Goal: Information Seeking & Learning: Learn about a topic

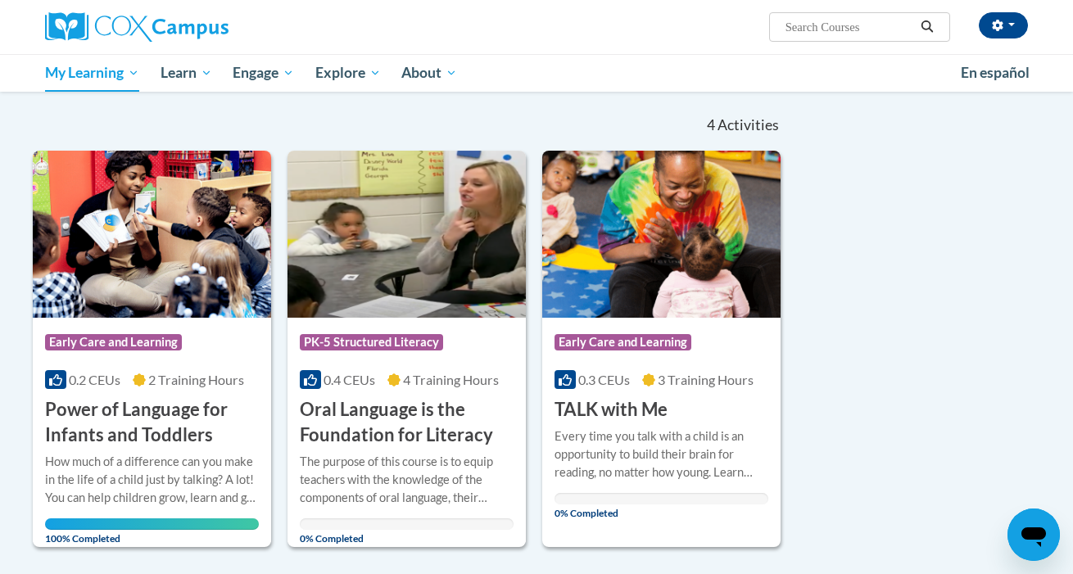
click at [644, 305] on img at bounding box center [661, 234] width 238 height 167
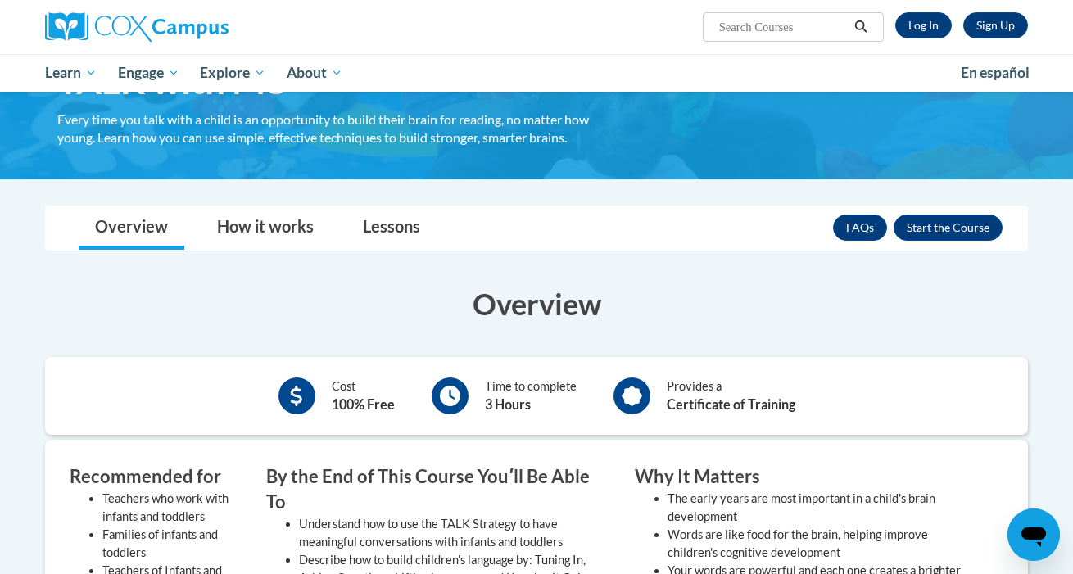
scroll to position [111, 0]
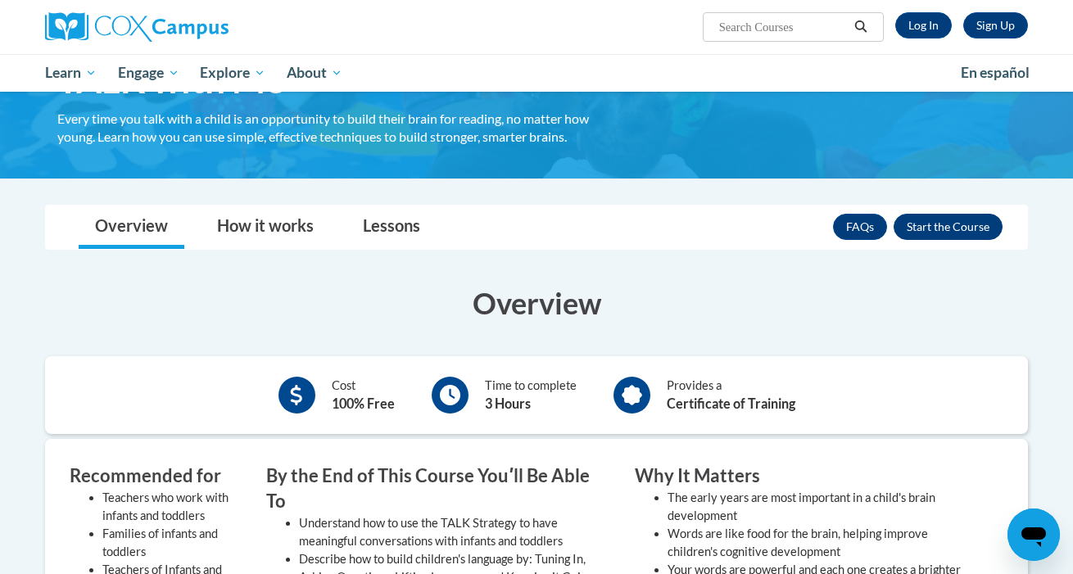
click at [923, 226] on button "Enroll" at bounding box center [947, 227] width 109 height 26
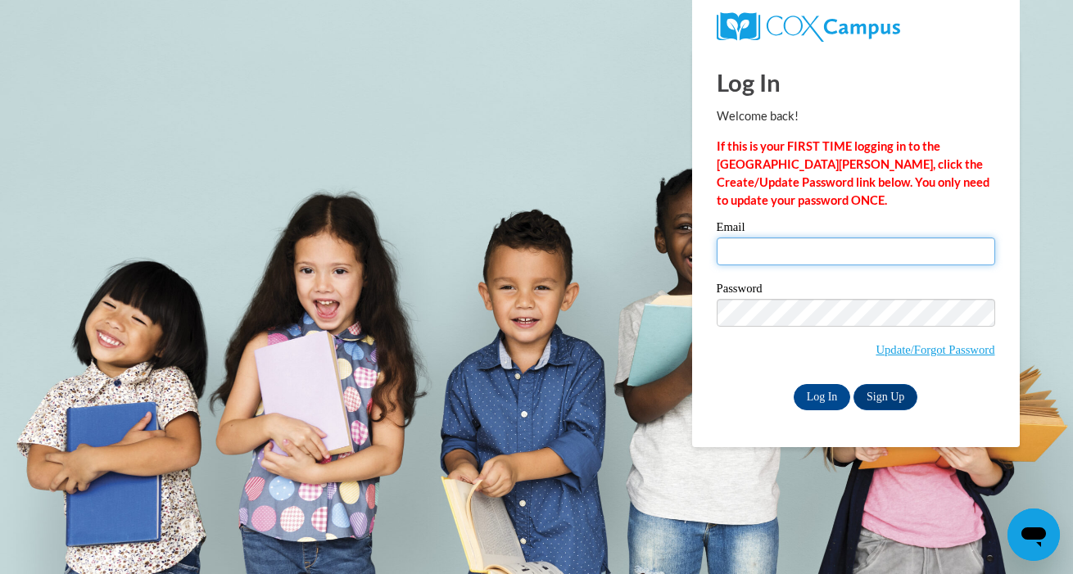
type input "slbeardsley@outlook.com"
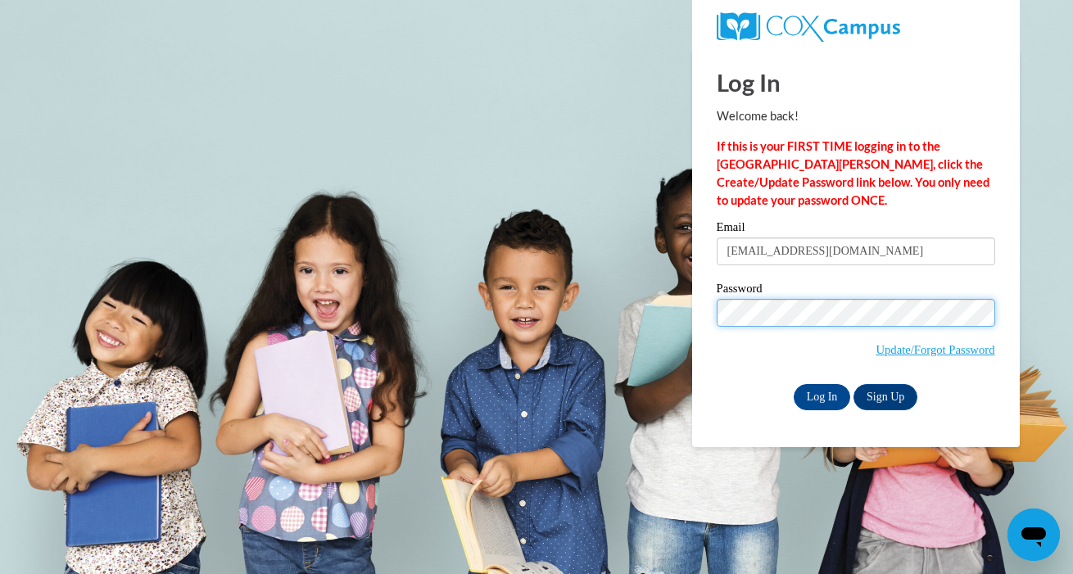
click at [821, 394] on input "Log In" at bounding box center [821, 397] width 57 height 26
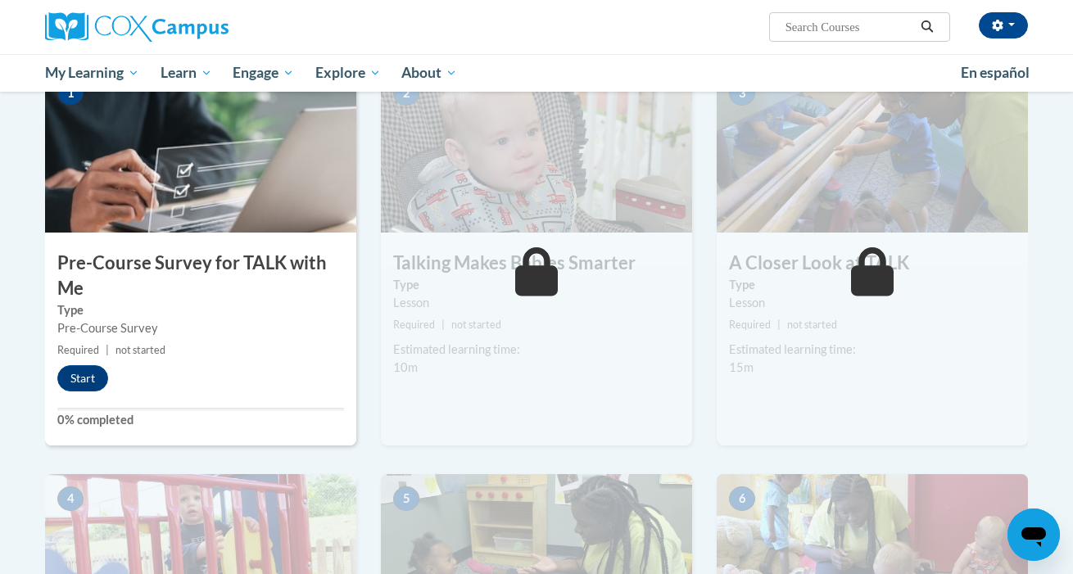
scroll to position [359, 0]
click at [87, 380] on button "Start" at bounding box center [82, 377] width 51 height 26
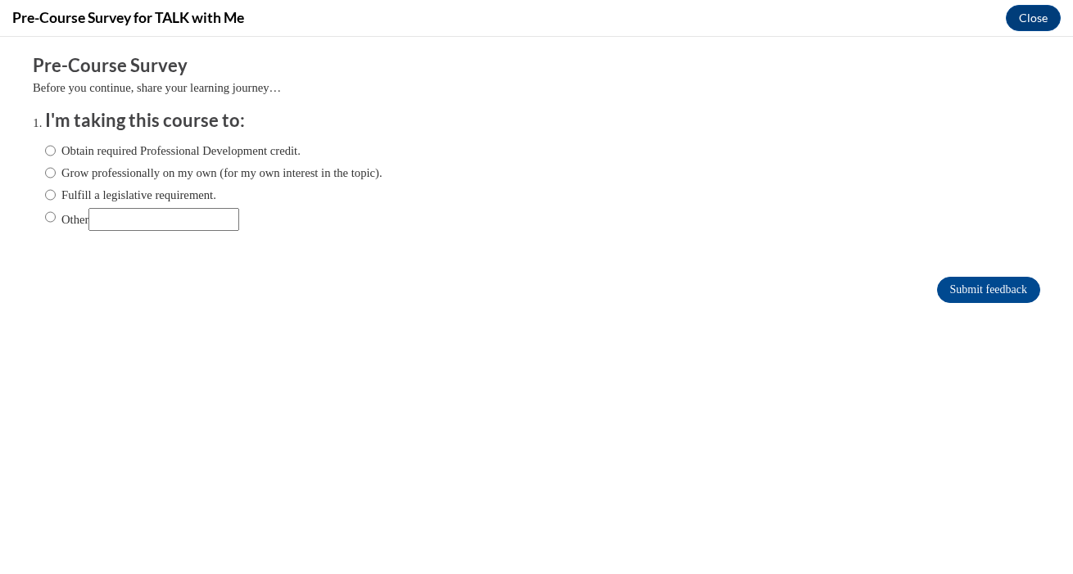
scroll to position [0, 0]
click at [52, 153] on input "Obtain required Professional Development credit." at bounding box center [50, 151] width 11 height 18
radio input "true"
click at [952, 295] on input "Submit feedback" at bounding box center [988, 290] width 103 height 26
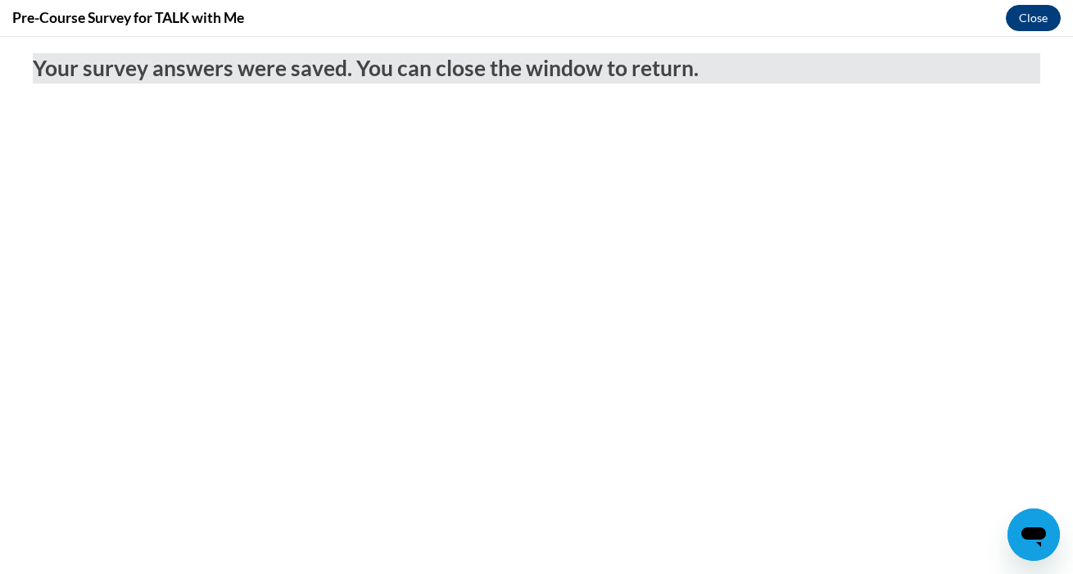
click at [1013, 23] on button "Close" at bounding box center [1033, 18] width 55 height 26
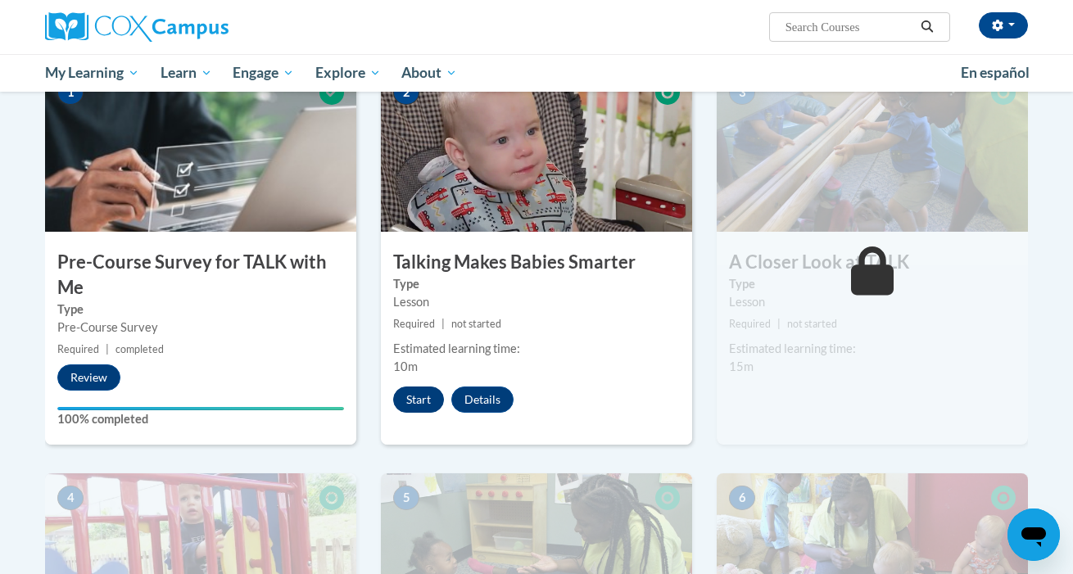
click at [423, 405] on button "Start" at bounding box center [418, 400] width 51 height 26
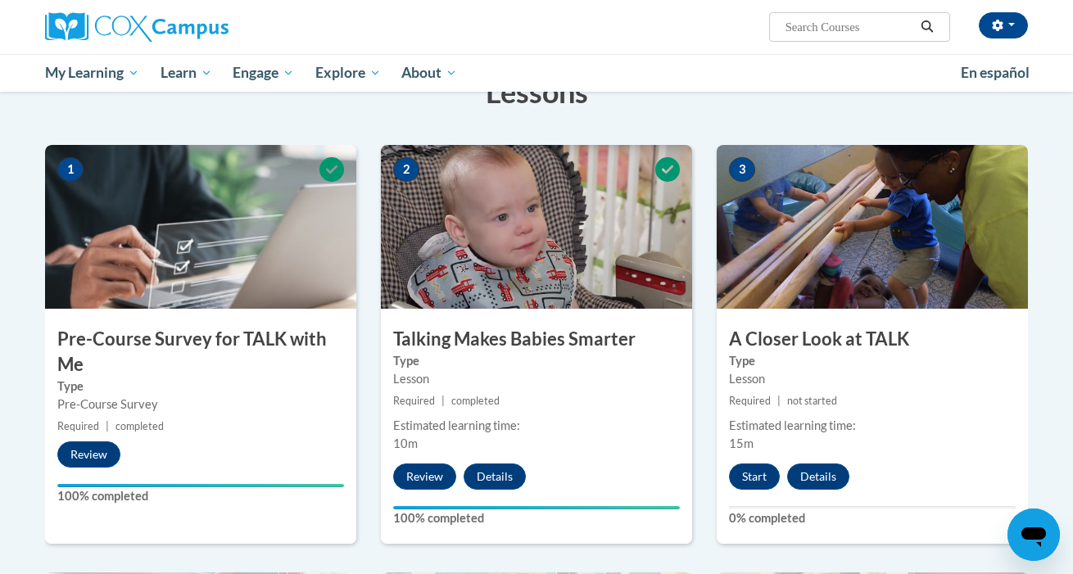
scroll to position [289, 0]
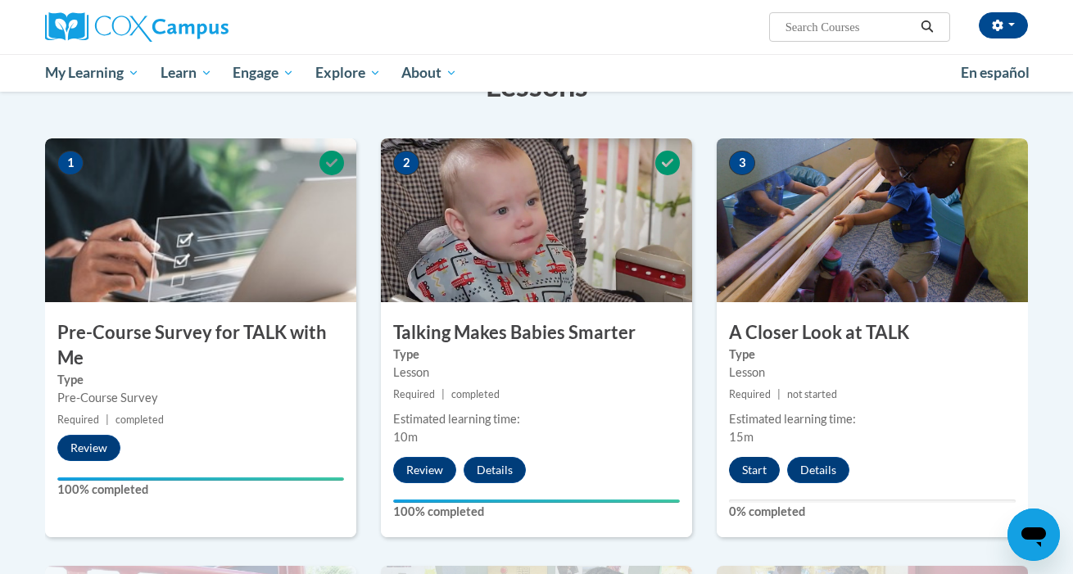
click at [753, 472] on button "Start" at bounding box center [754, 470] width 51 height 26
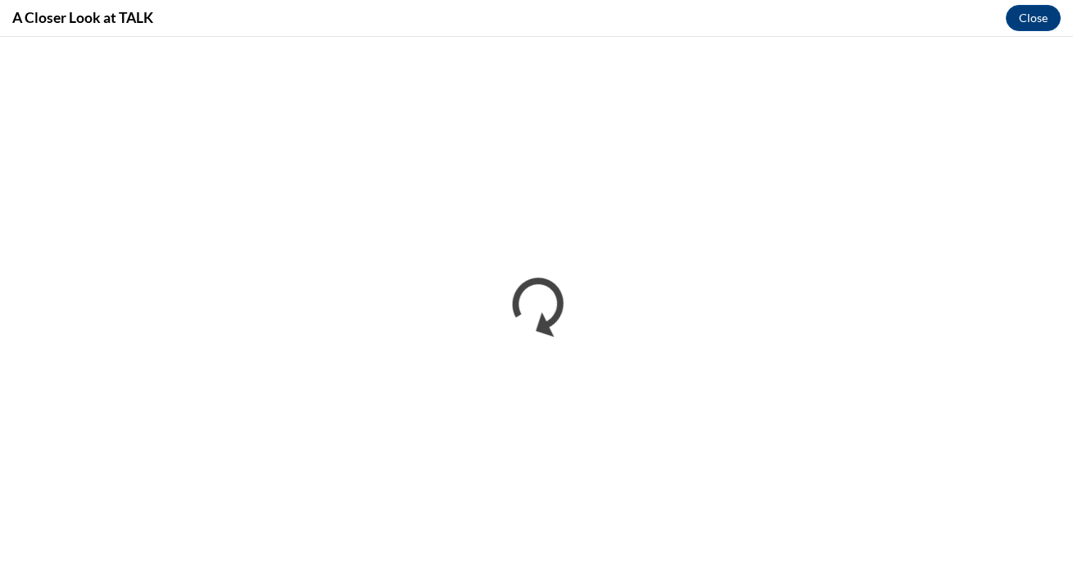
scroll to position [0, 0]
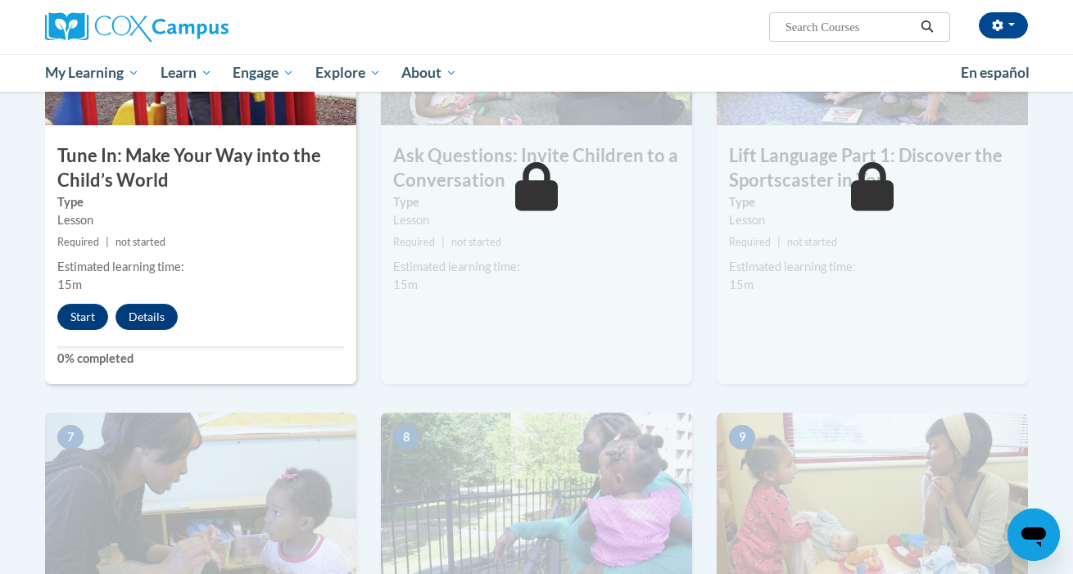
scroll to position [811, 0]
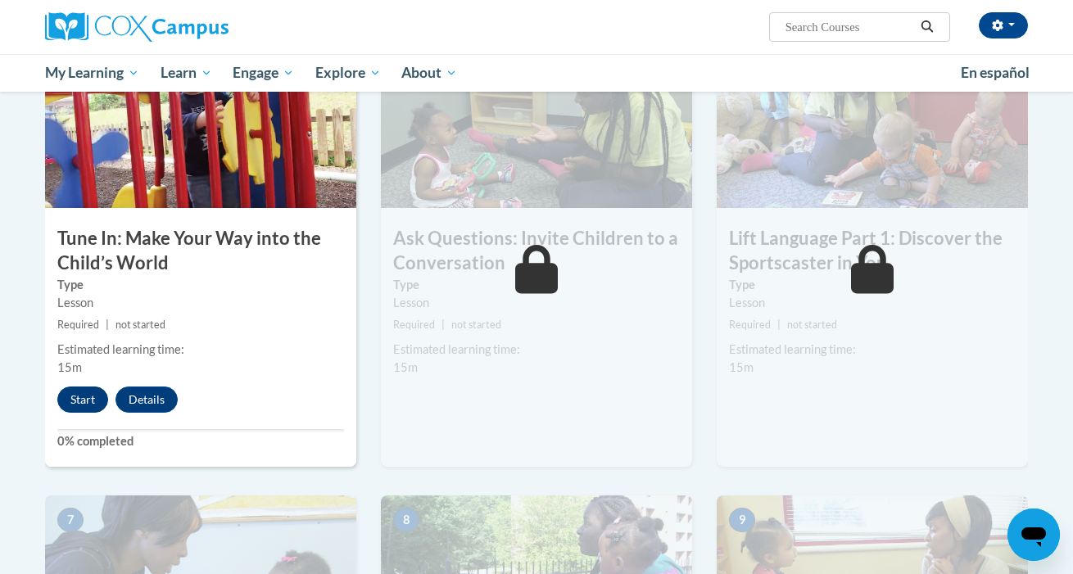
click at [81, 391] on button "Start" at bounding box center [82, 400] width 51 height 26
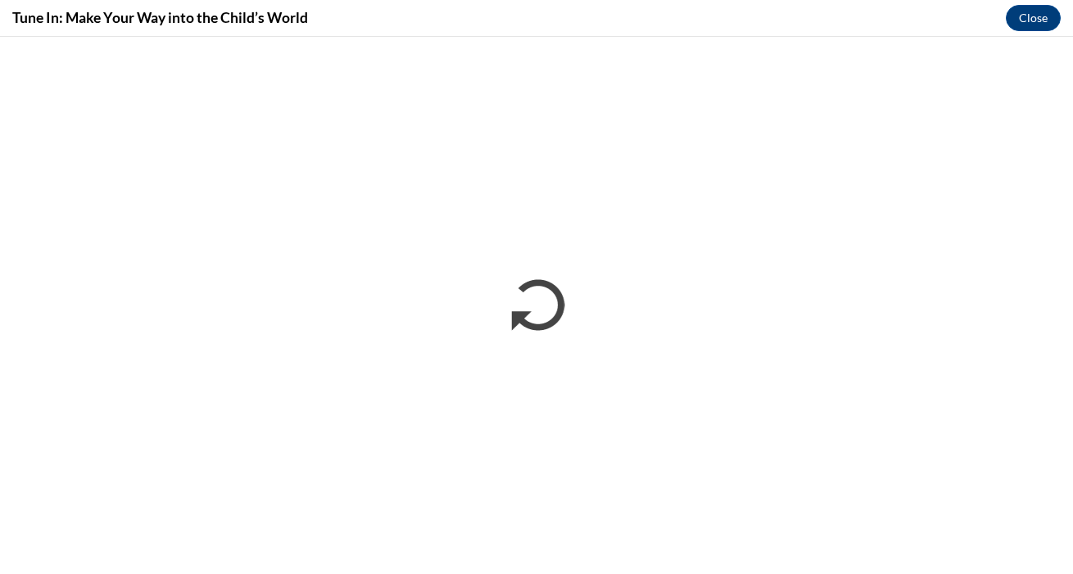
scroll to position [0, 0]
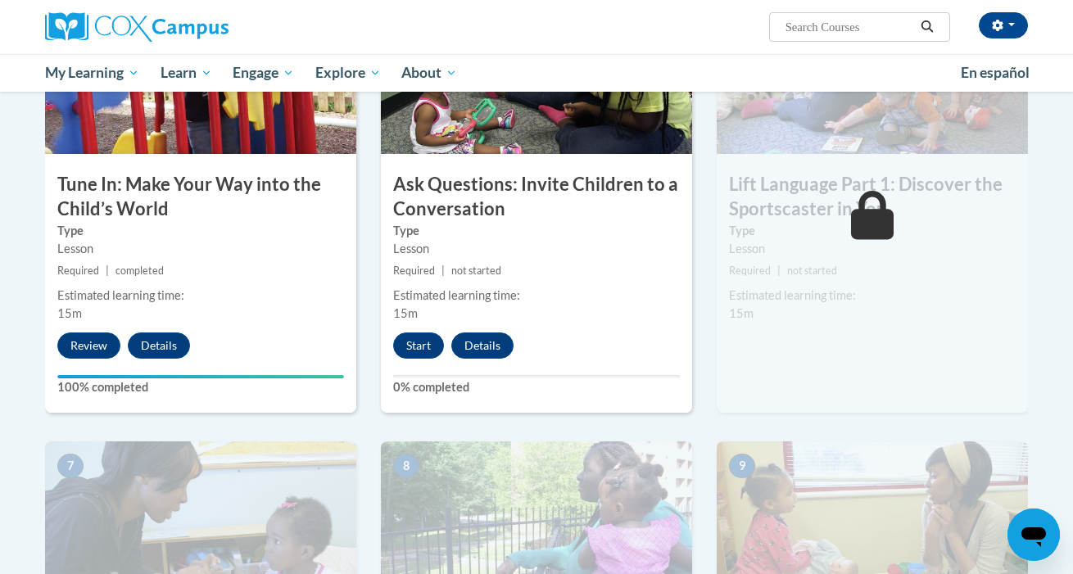
scroll to position [871, 0]
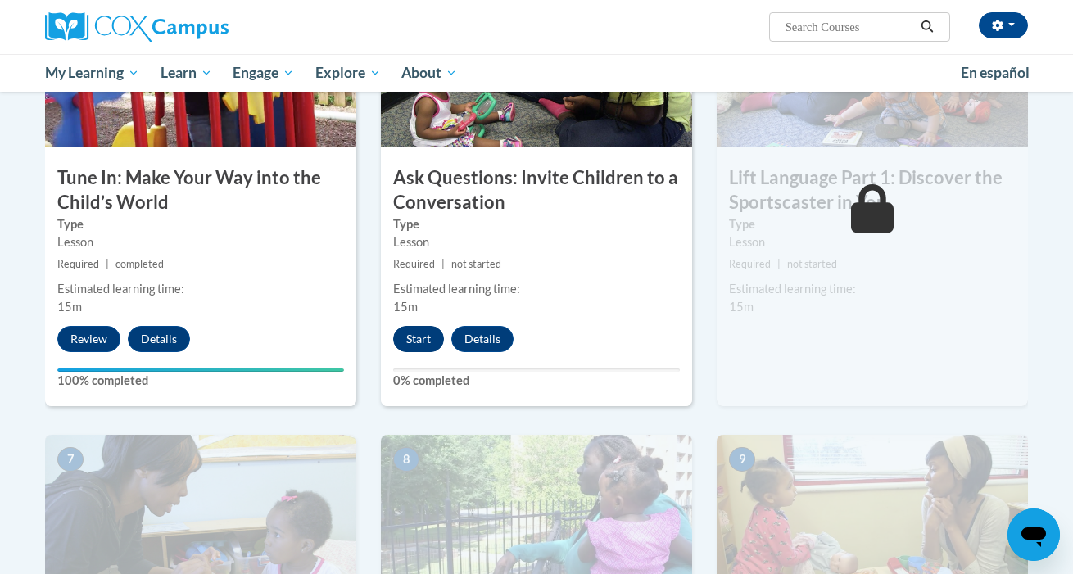
click at [423, 333] on button "Start" at bounding box center [418, 339] width 51 height 26
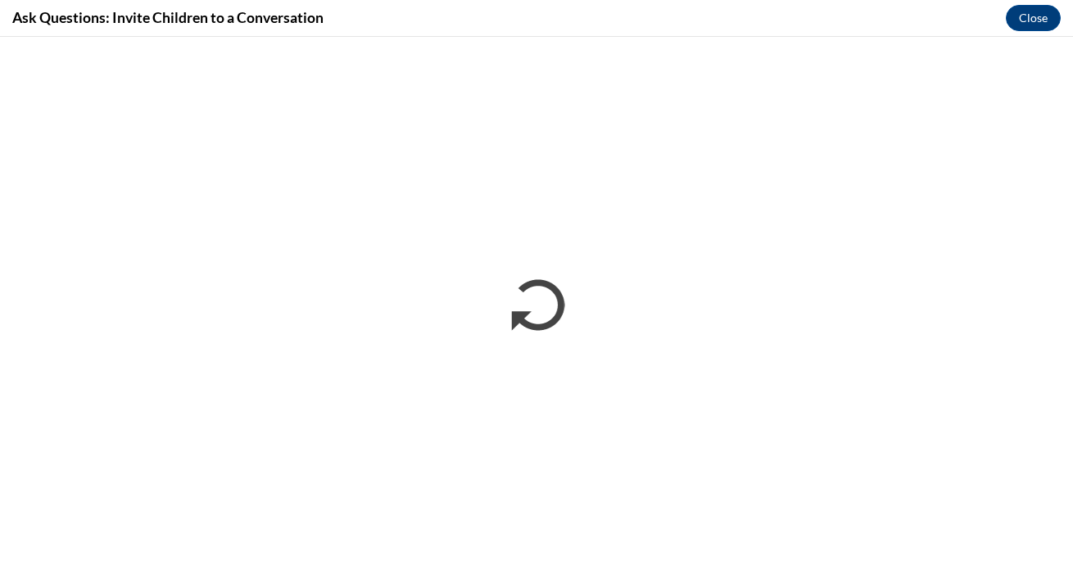
scroll to position [0, 0]
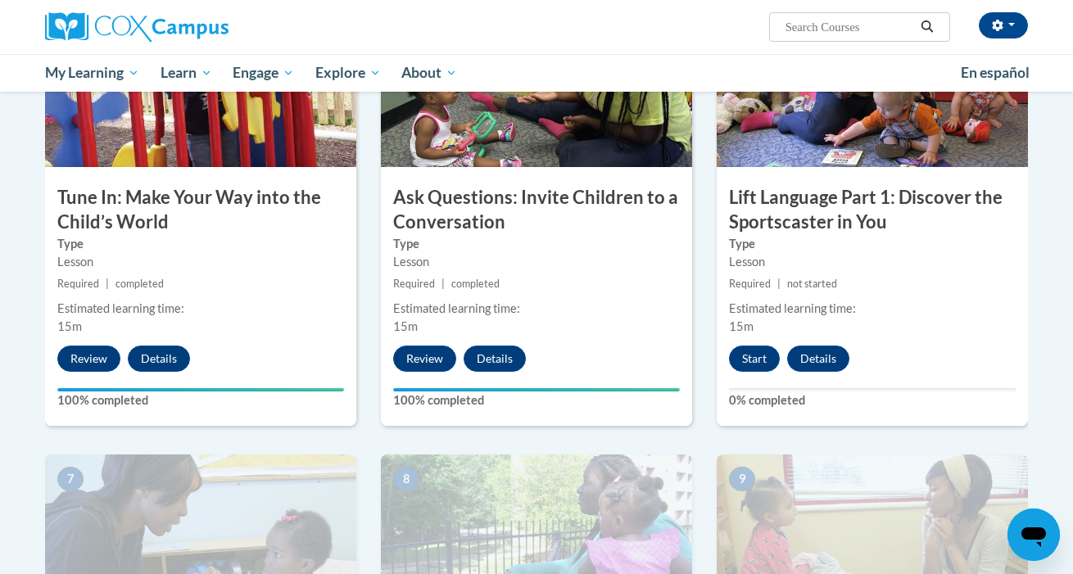
scroll to position [843, 0]
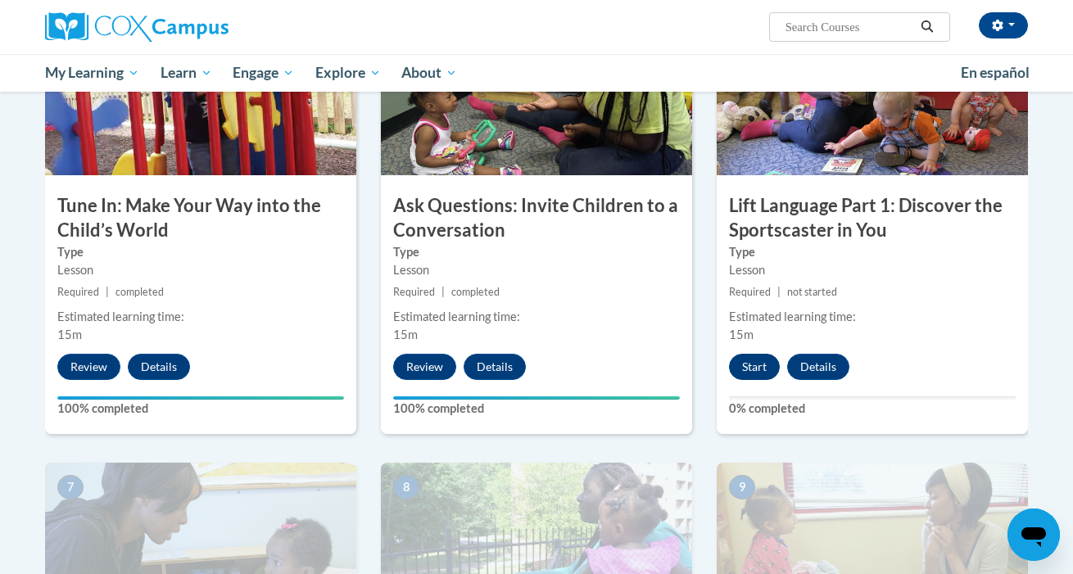
click at [756, 360] on button "Start" at bounding box center [754, 367] width 51 height 26
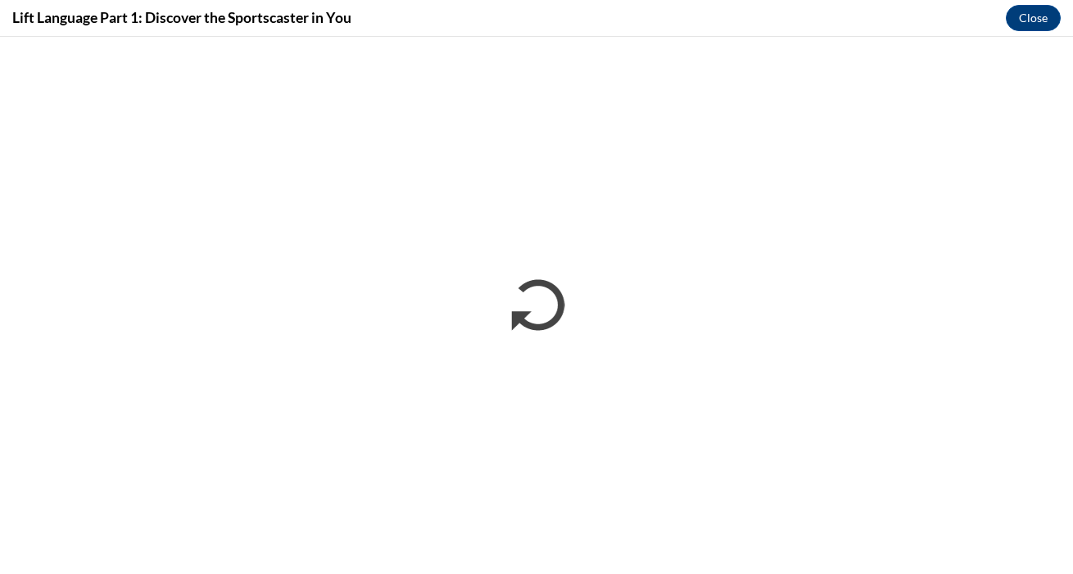
scroll to position [0, 0]
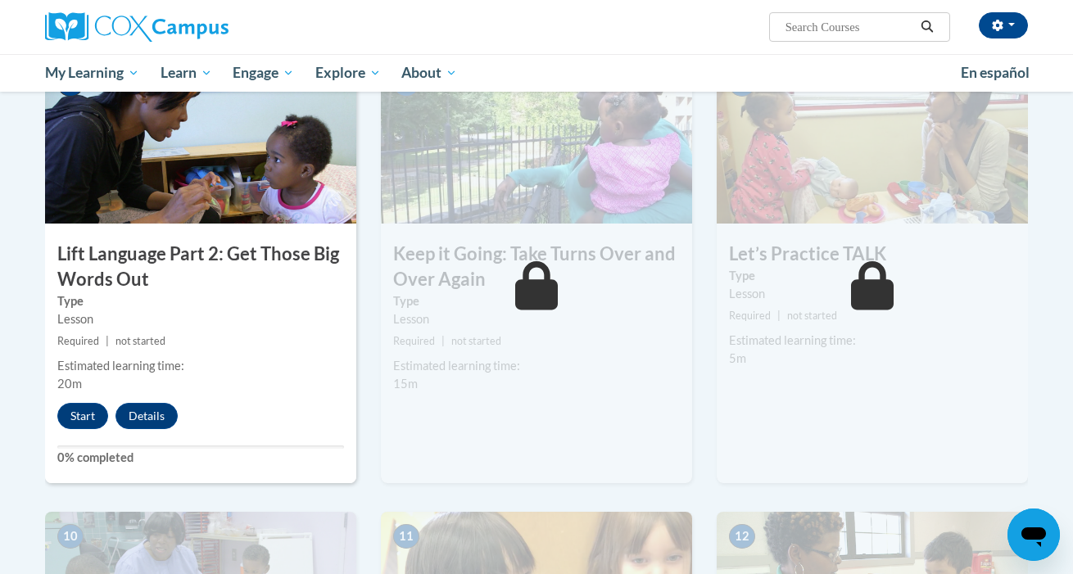
scroll to position [1239, 0]
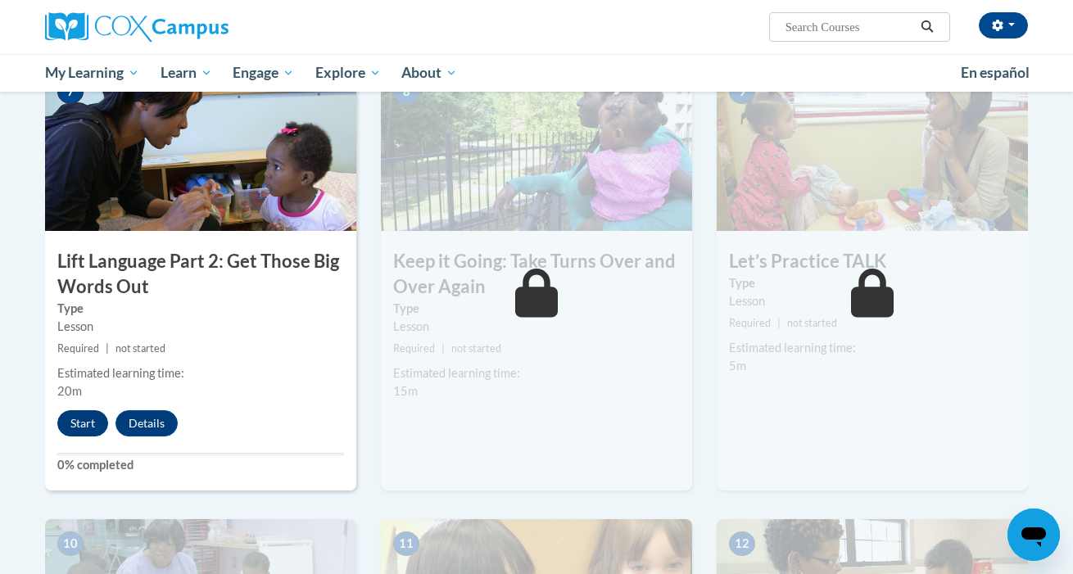
click at [90, 414] on button "Start" at bounding box center [82, 423] width 51 height 26
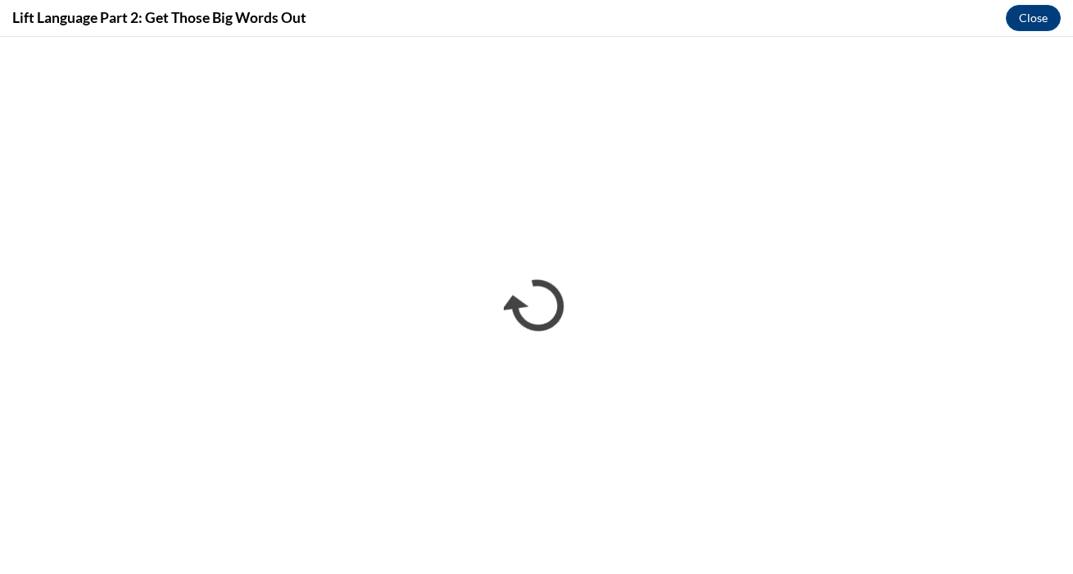
scroll to position [0, 0]
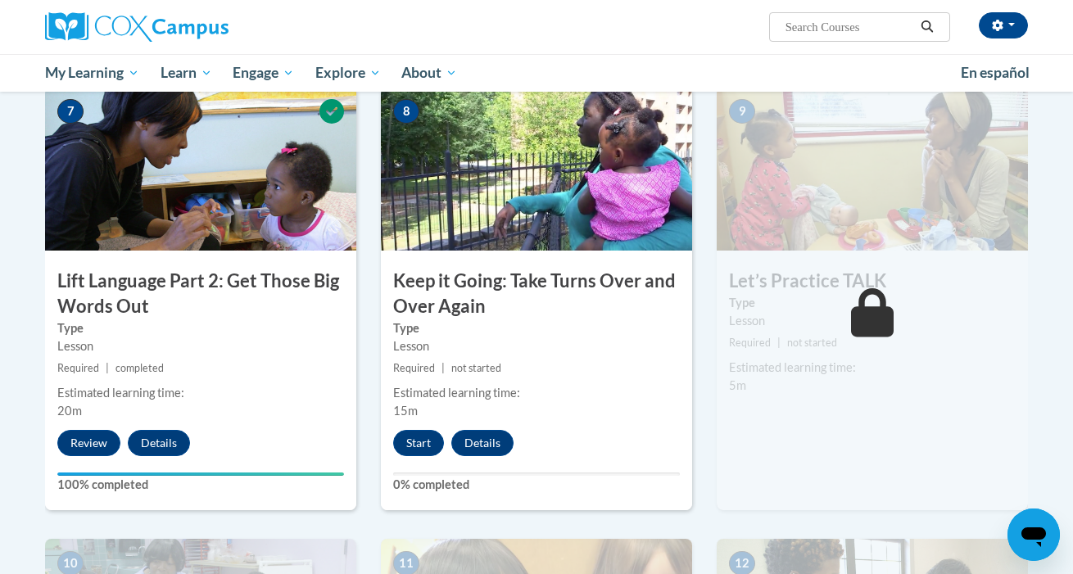
scroll to position [1187, 0]
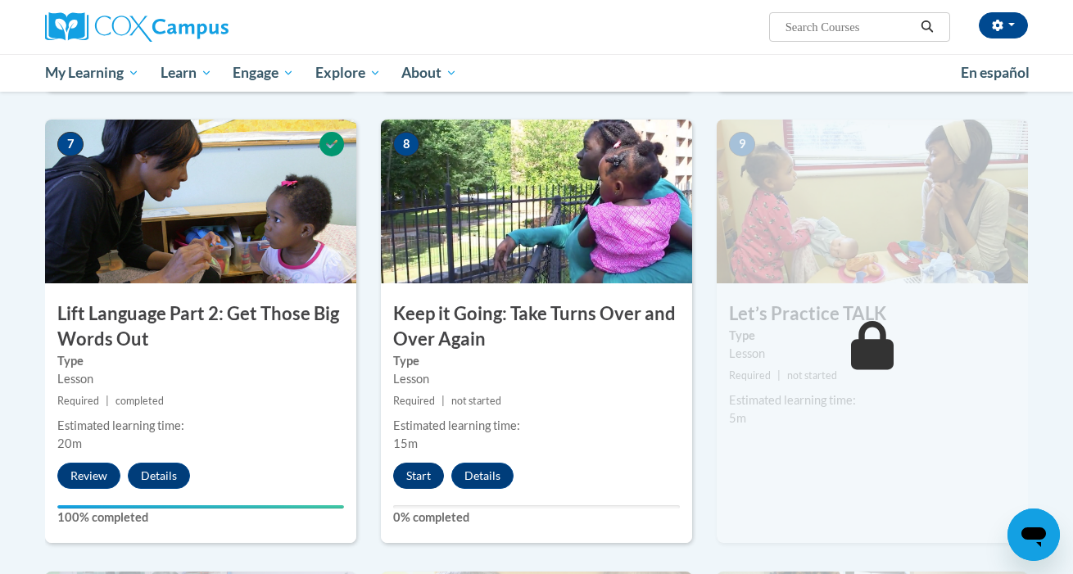
click at [411, 472] on button "Start" at bounding box center [418, 476] width 51 height 26
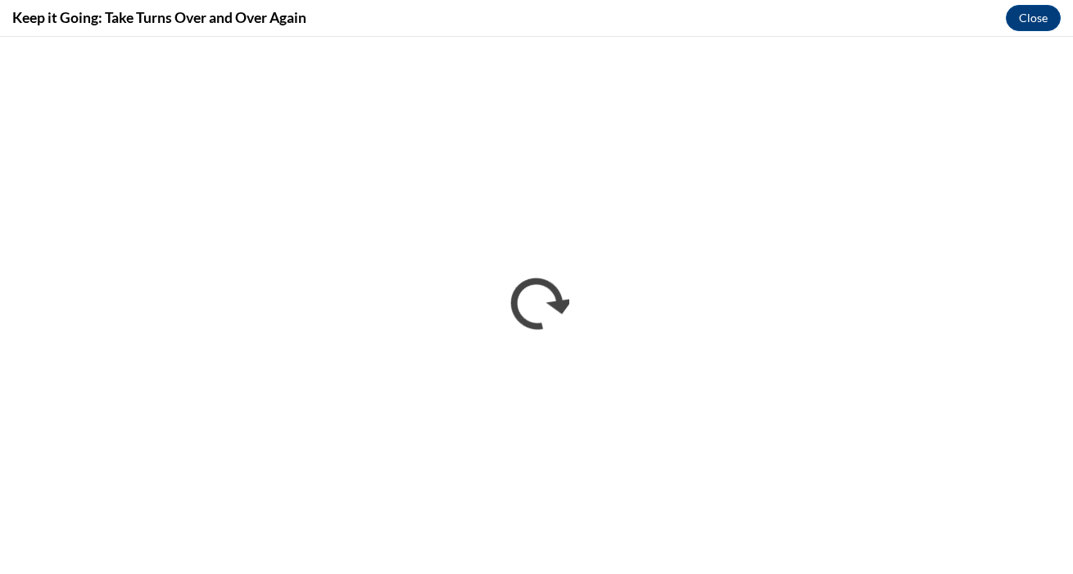
scroll to position [0, 0]
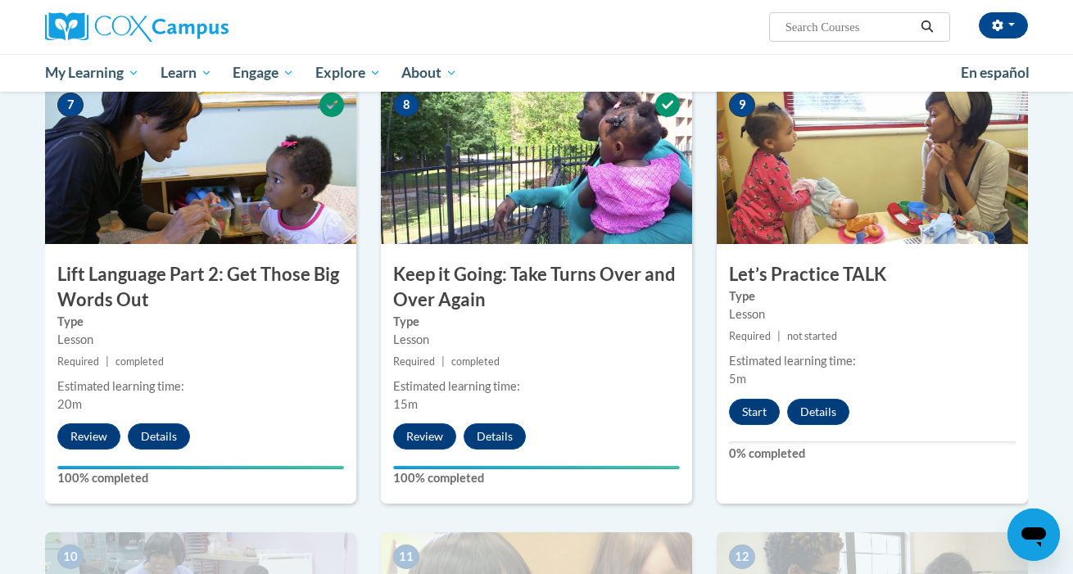
scroll to position [1218, 0]
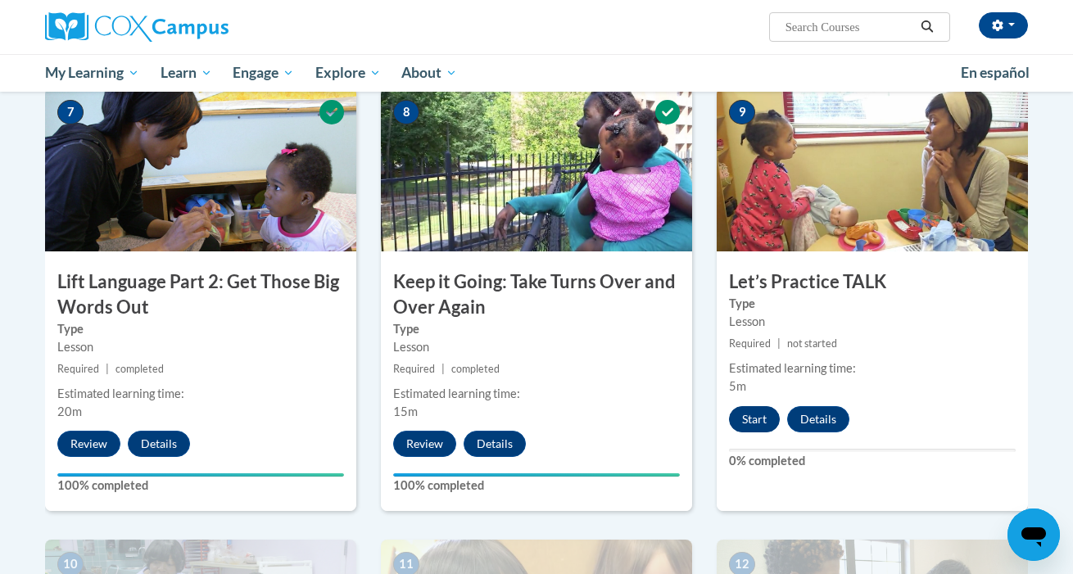
click at [745, 419] on button "Start" at bounding box center [754, 419] width 51 height 26
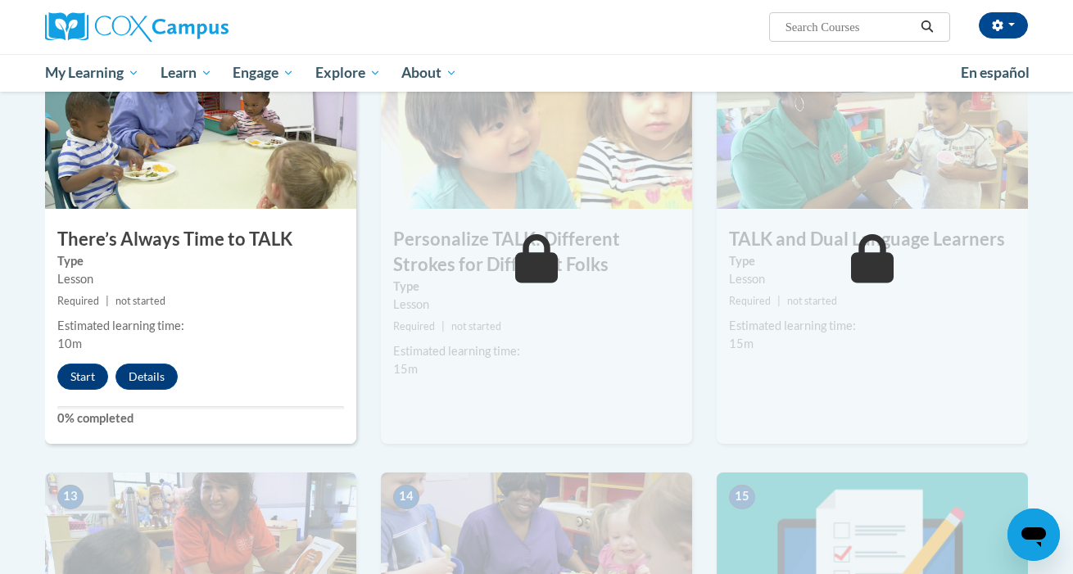
scroll to position [1695, 0]
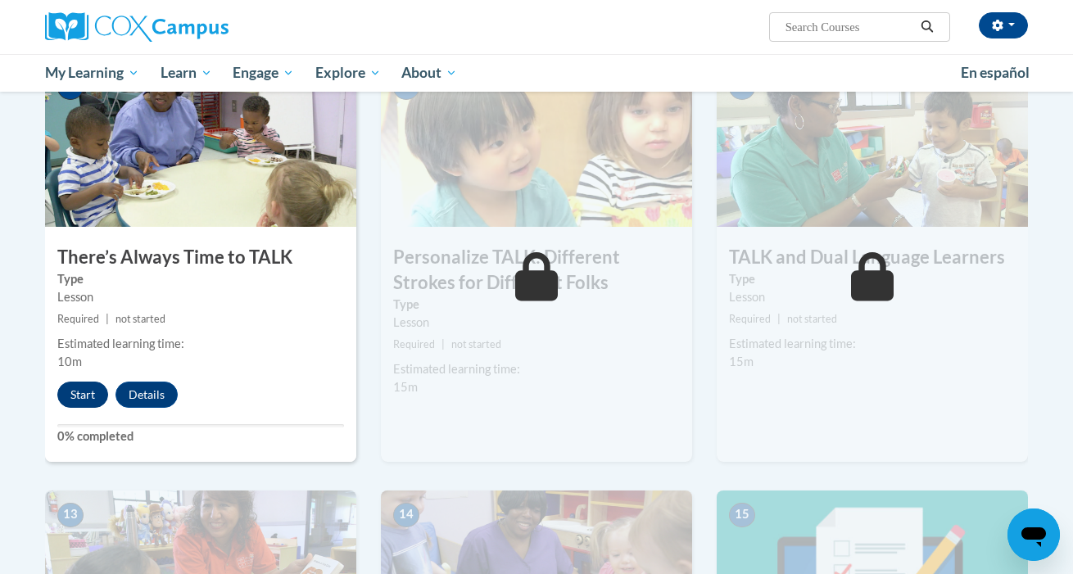
click at [83, 390] on button "Start" at bounding box center [82, 395] width 51 height 26
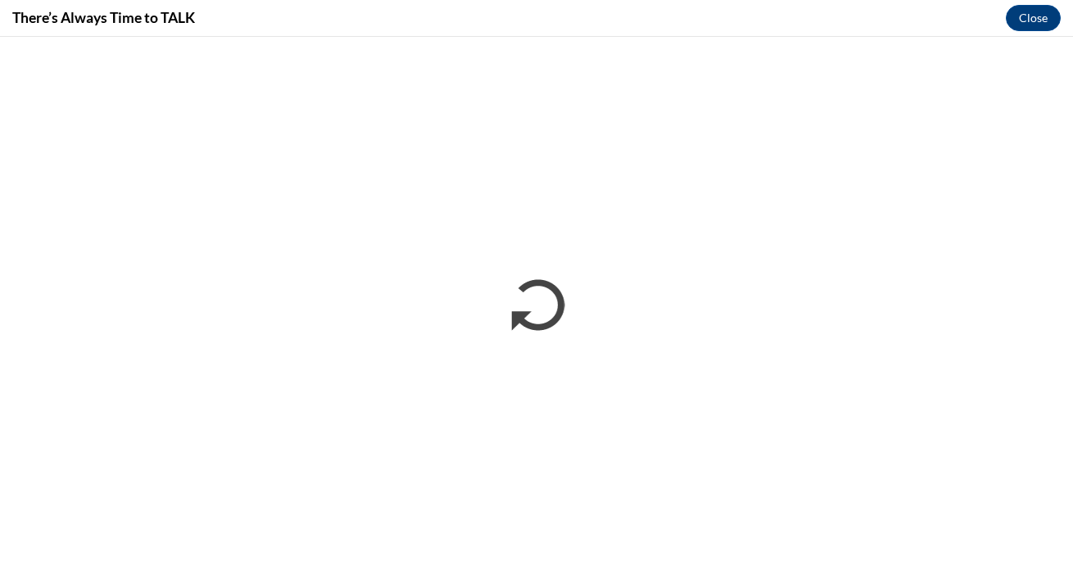
scroll to position [0, 0]
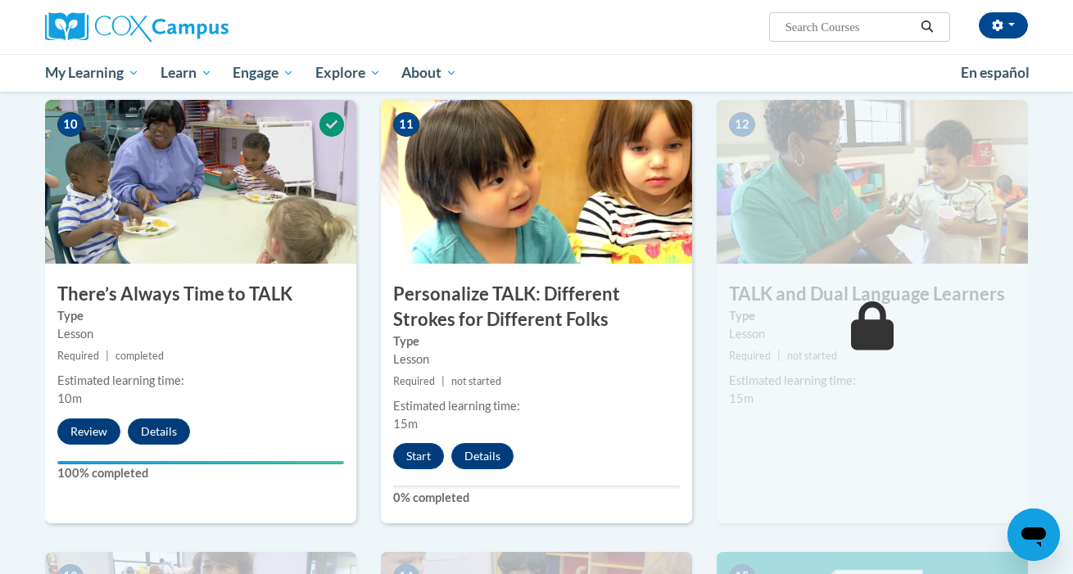
scroll to position [1666, 0]
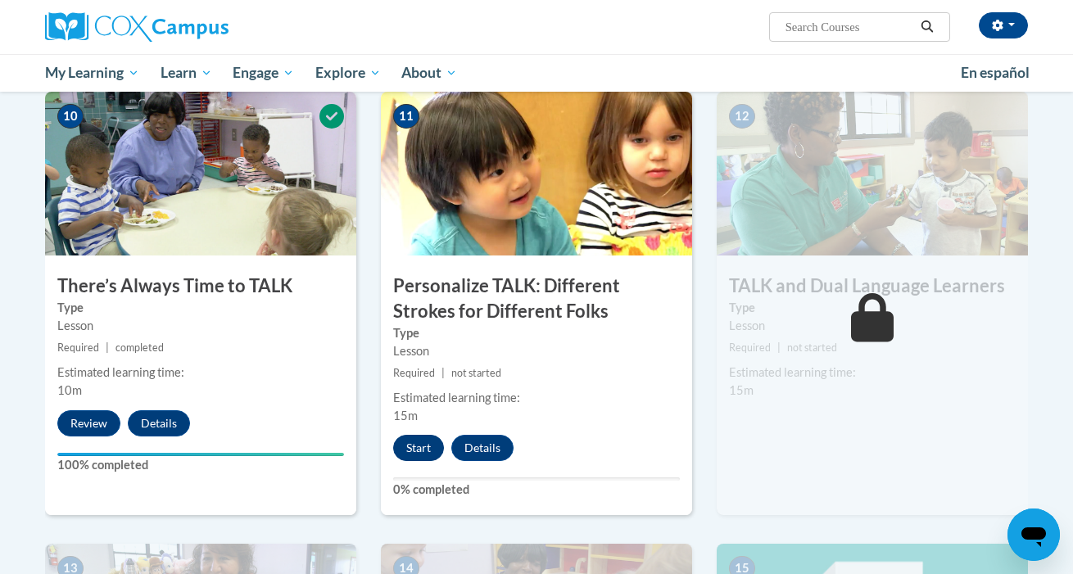
click at [419, 435] on button "Start" at bounding box center [418, 448] width 51 height 26
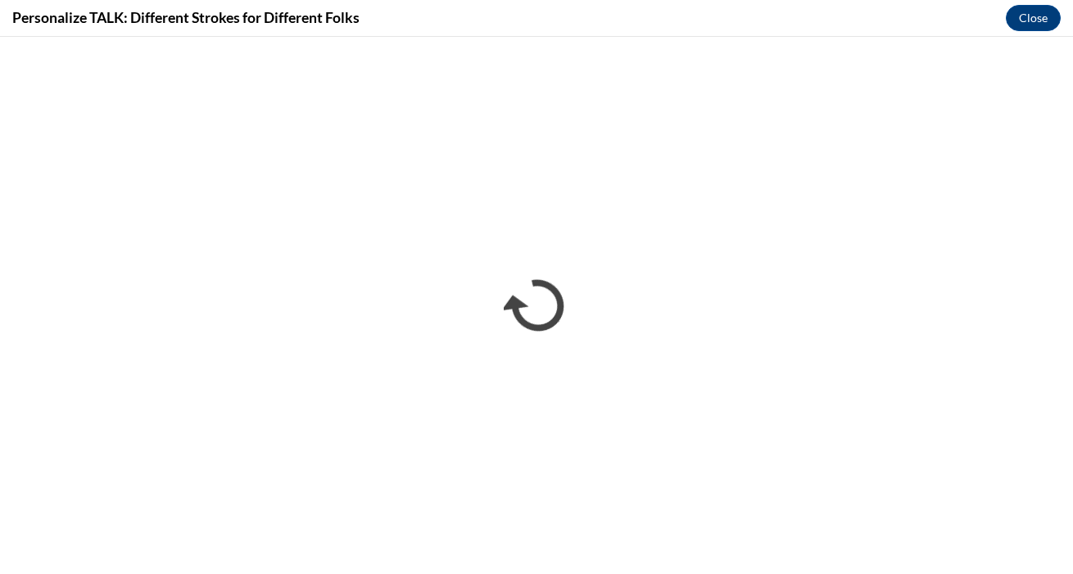
scroll to position [0, 0]
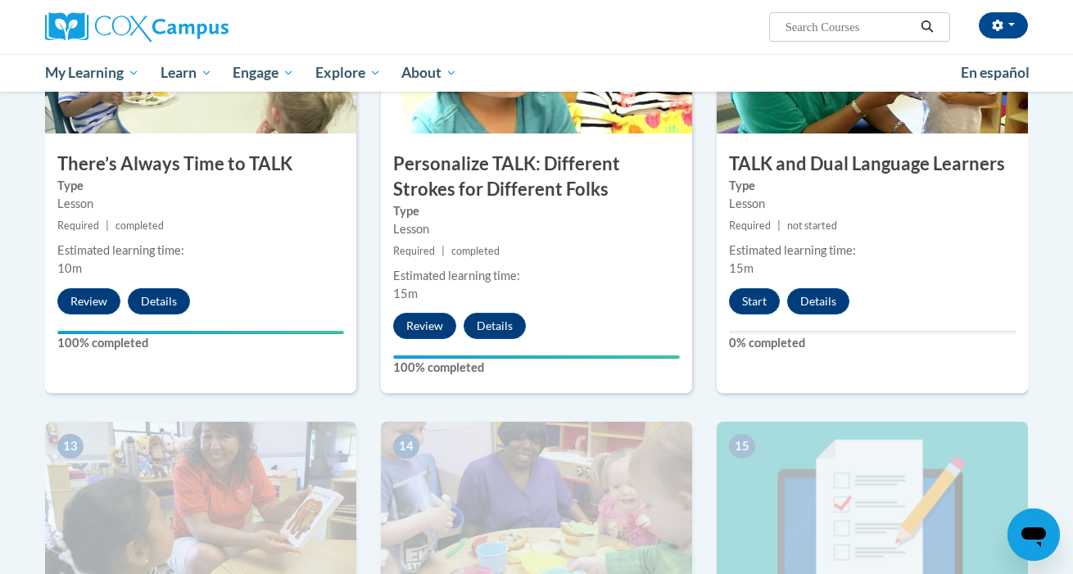
scroll to position [1786, 0]
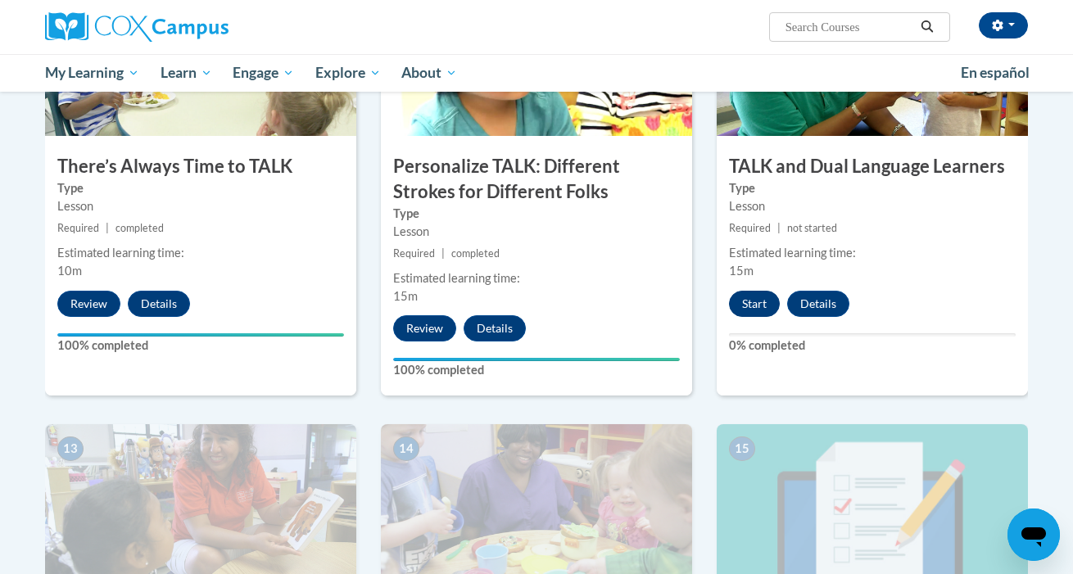
click at [744, 294] on button "Start" at bounding box center [754, 304] width 51 height 26
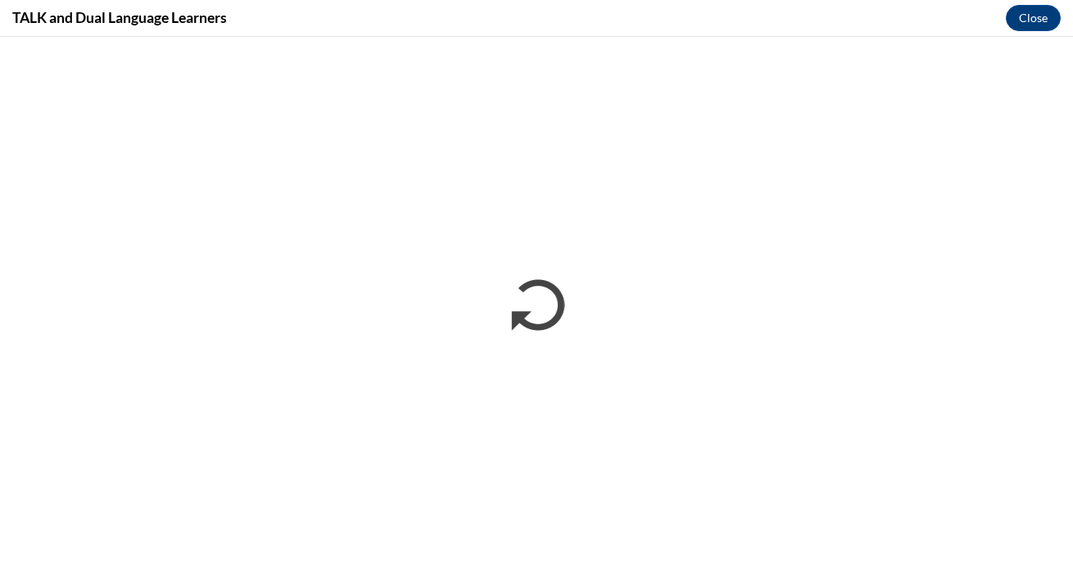
scroll to position [0, 0]
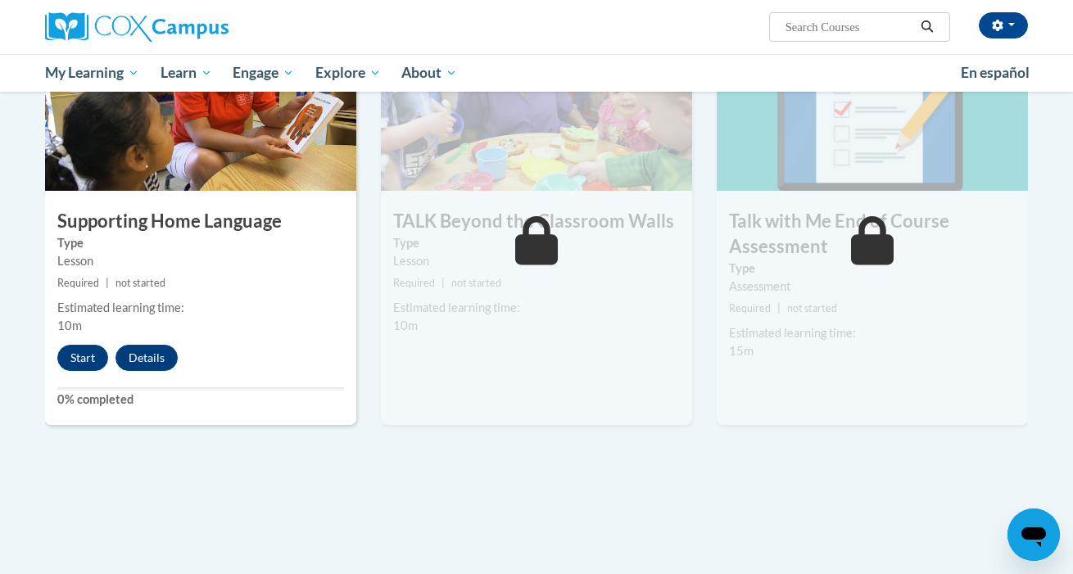
scroll to position [2184, 0]
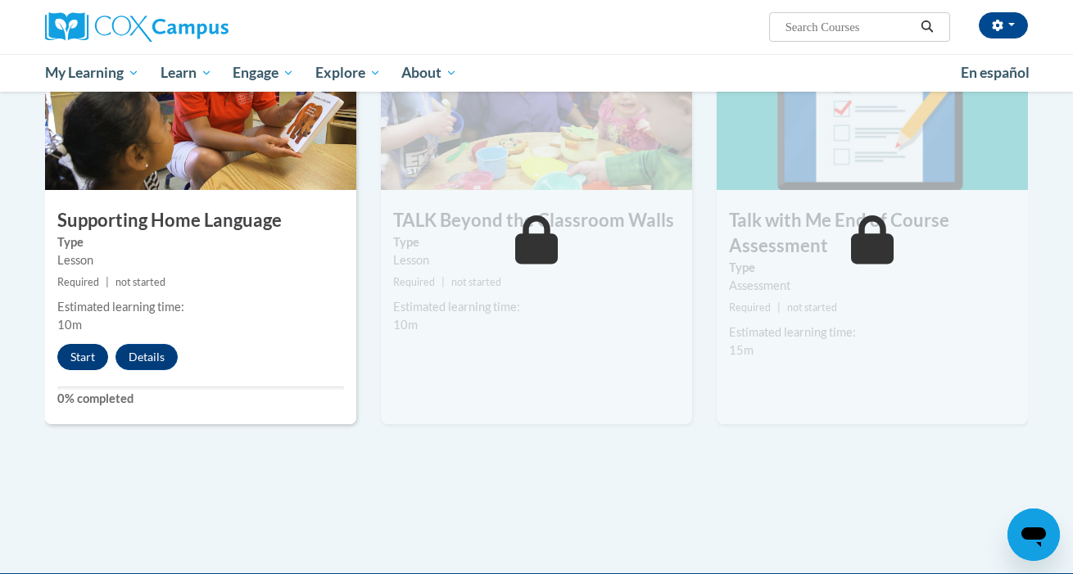
click at [78, 351] on button "Start" at bounding box center [82, 357] width 51 height 26
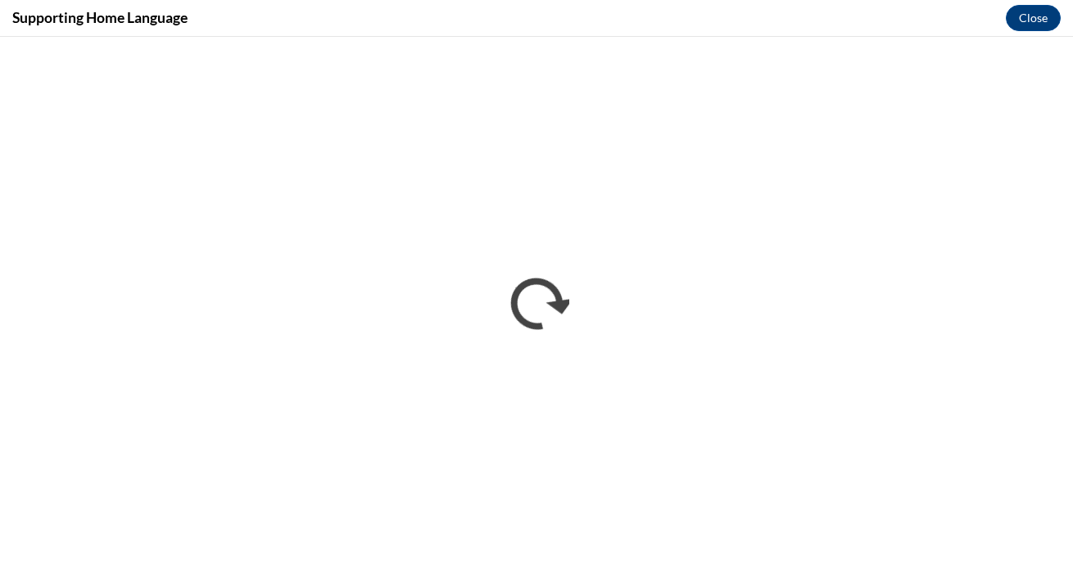
scroll to position [0, 0]
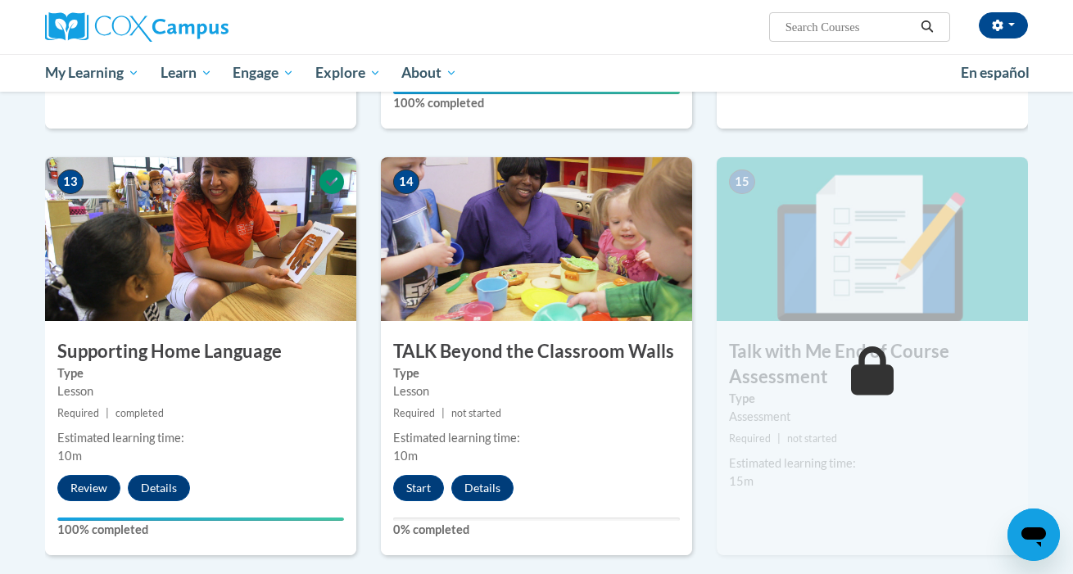
scroll to position [2116, 0]
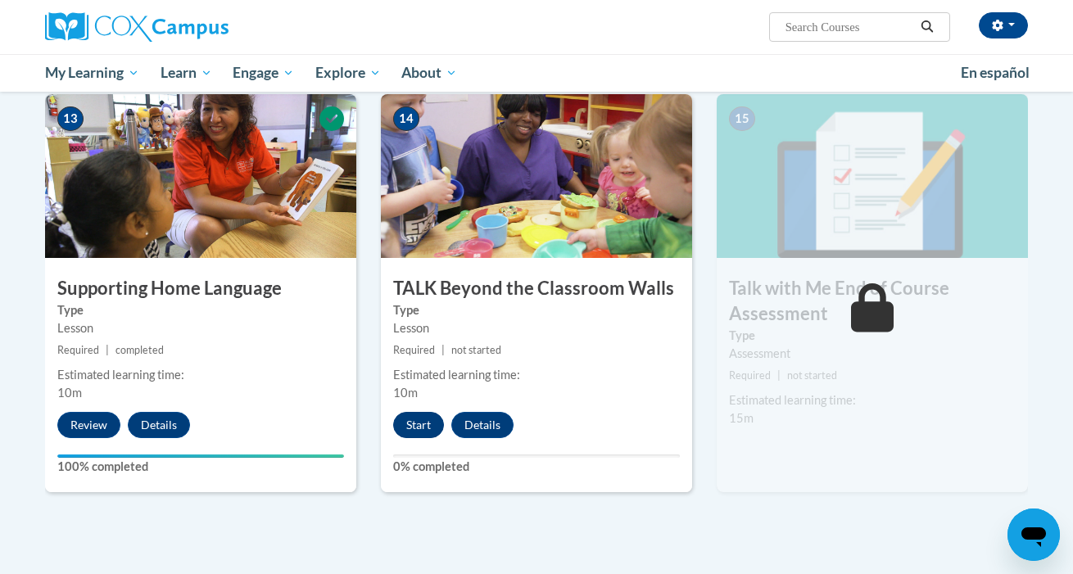
click at [425, 427] on button "Start" at bounding box center [418, 425] width 51 height 26
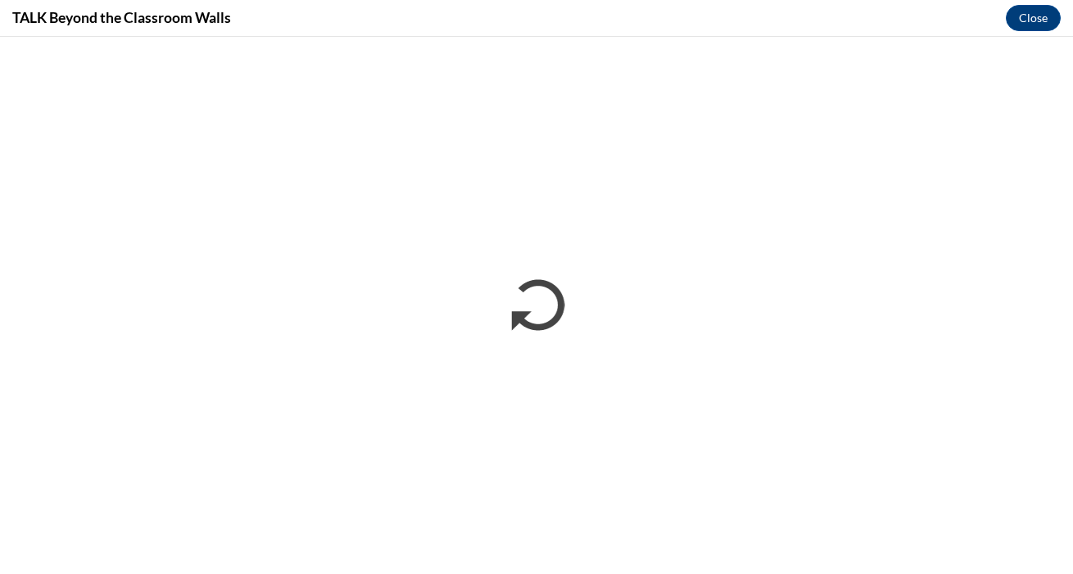
scroll to position [0, 0]
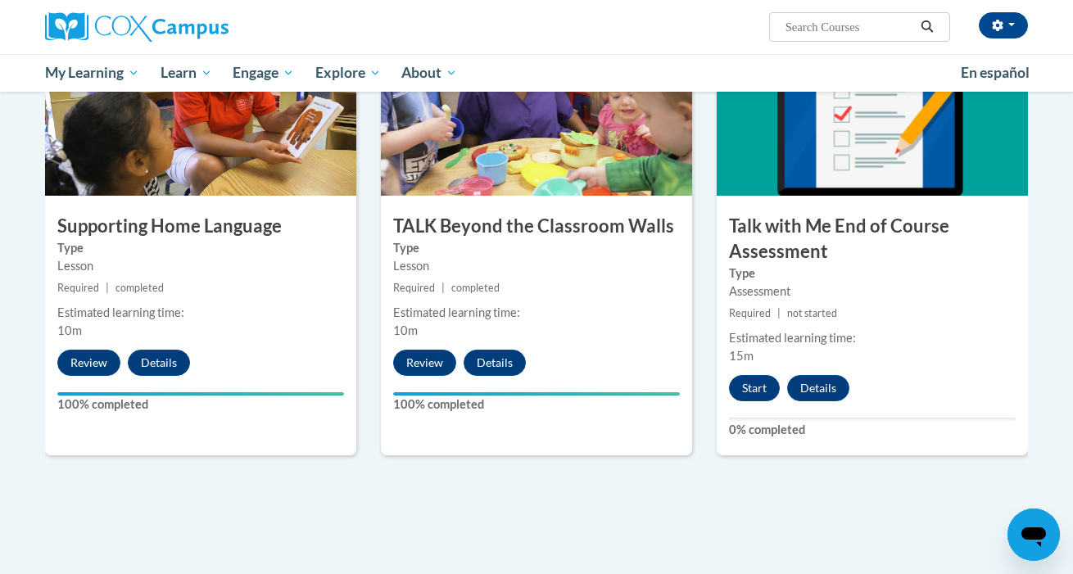
scroll to position [2176, 0]
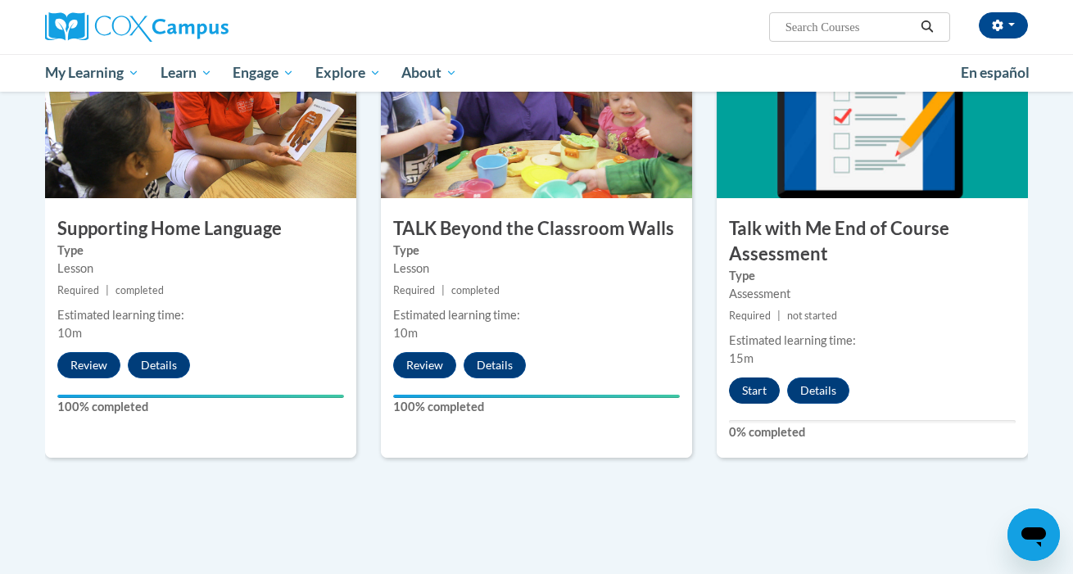
click at [744, 387] on button "Start" at bounding box center [754, 390] width 51 height 26
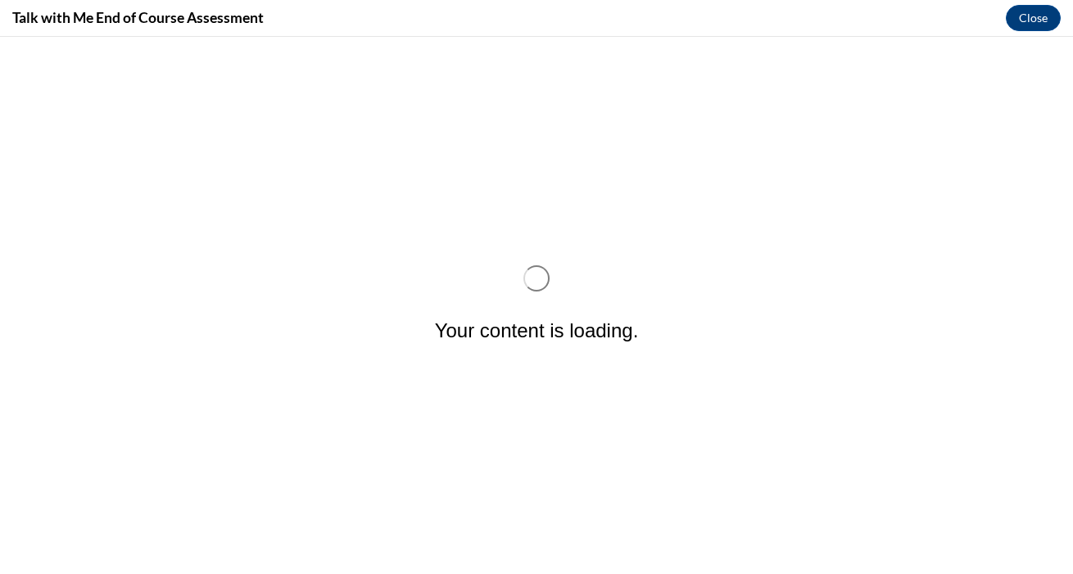
scroll to position [0, 0]
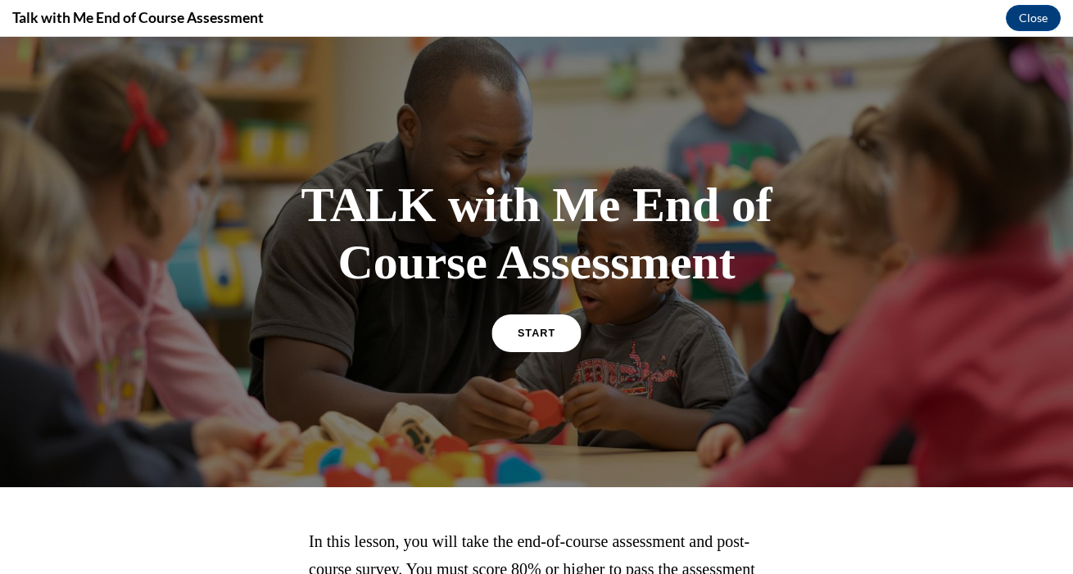
click at [534, 341] on link "START" at bounding box center [535, 333] width 89 height 38
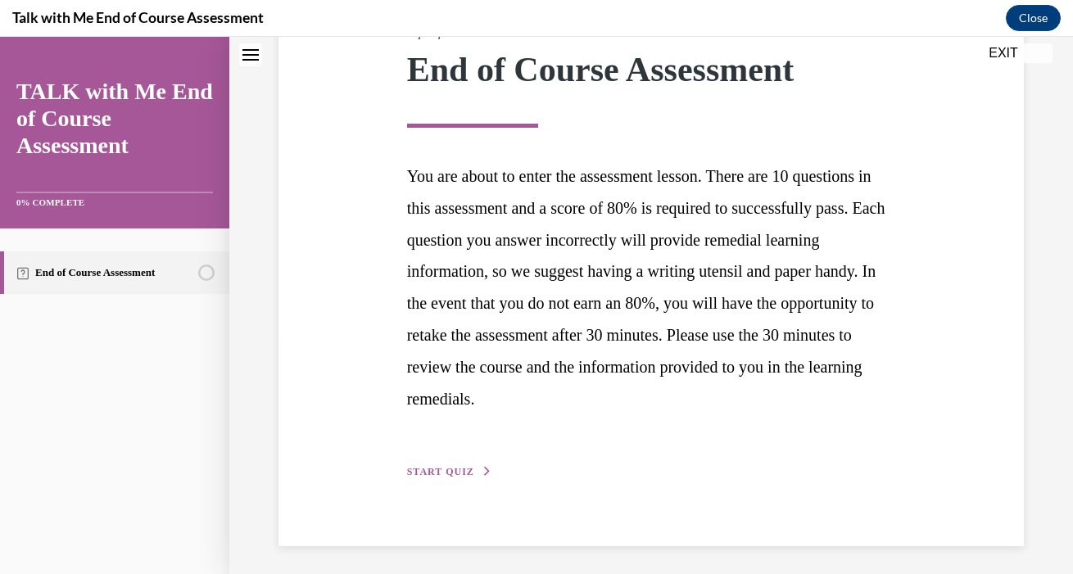
scroll to position [237, 0]
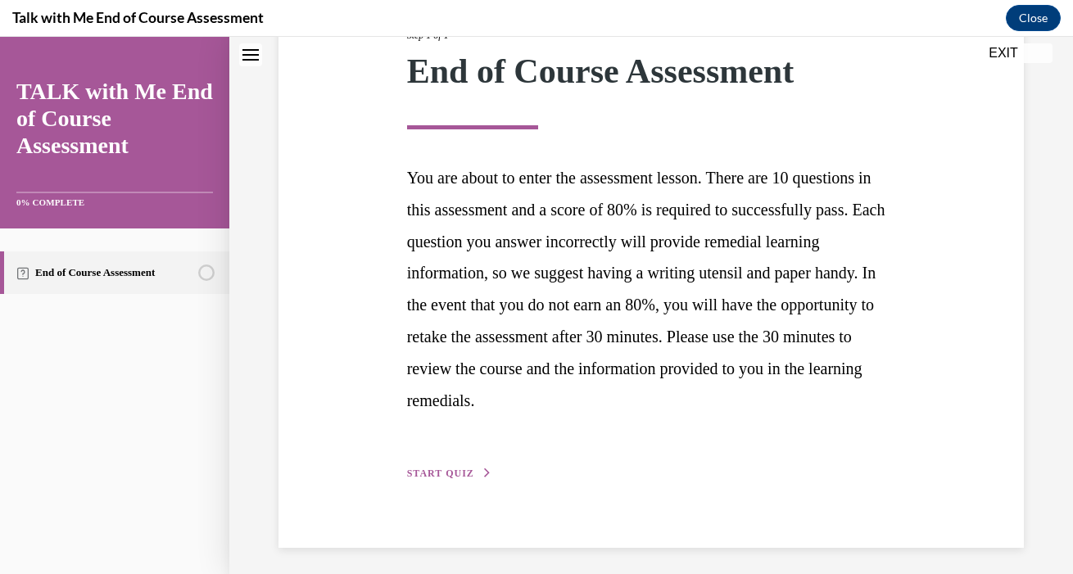
click at [461, 470] on span "START QUIZ" at bounding box center [440, 473] width 67 height 11
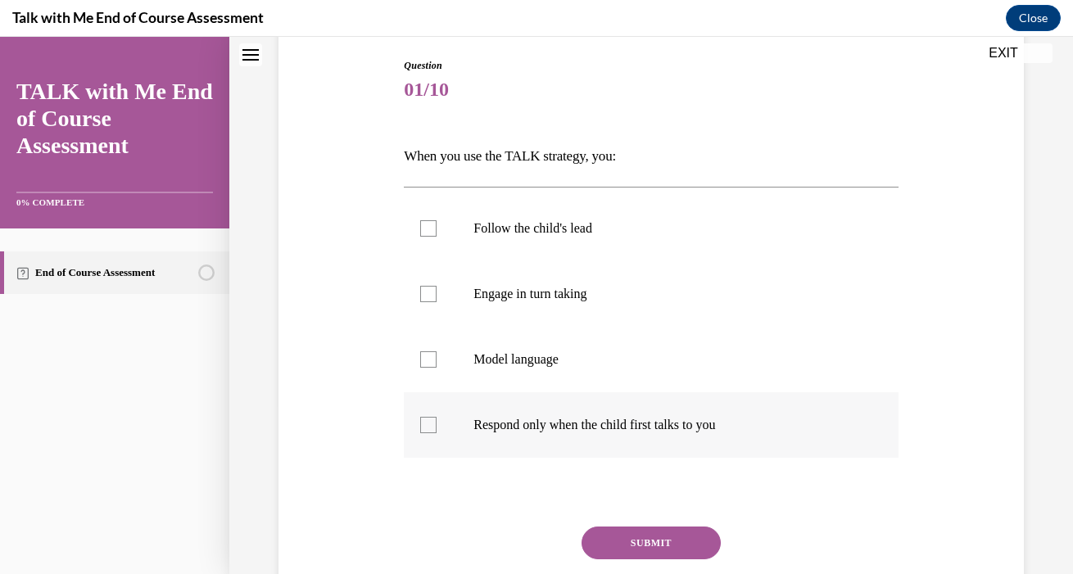
scroll to position [170, 0]
click at [436, 353] on div at bounding box center [428, 358] width 16 height 16
click at [436, 353] on input "Model language" at bounding box center [428, 358] width 16 height 16
checkbox input "true"
click at [437, 292] on label "Engage in turn taking" at bounding box center [651, 293] width 494 height 66
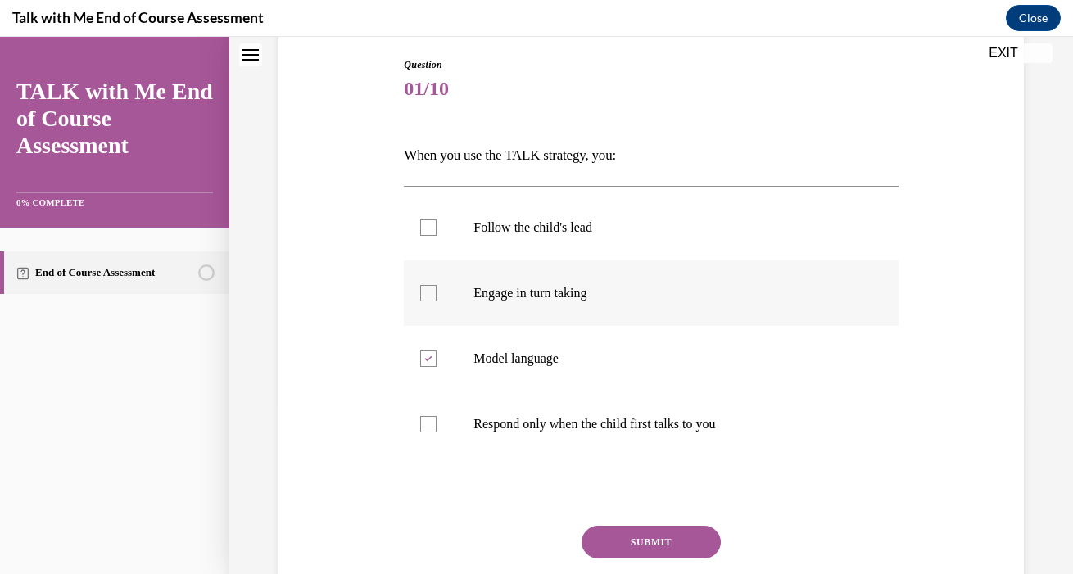
click at [436, 292] on input "Engage in turn taking" at bounding box center [428, 293] width 16 height 16
checkbox input "true"
click at [434, 231] on div at bounding box center [428, 227] width 16 height 16
click at [434, 231] on input "Follow the child's lead" at bounding box center [428, 227] width 16 height 16
checkbox input "true"
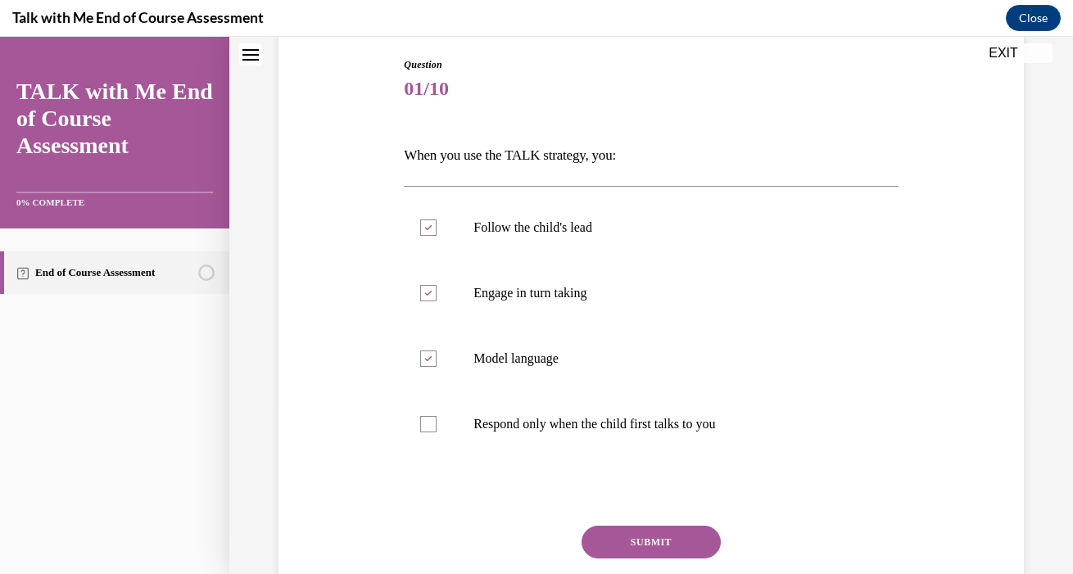
click at [617, 533] on button "SUBMIT" at bounding box center [650, 542] width 139 height 33
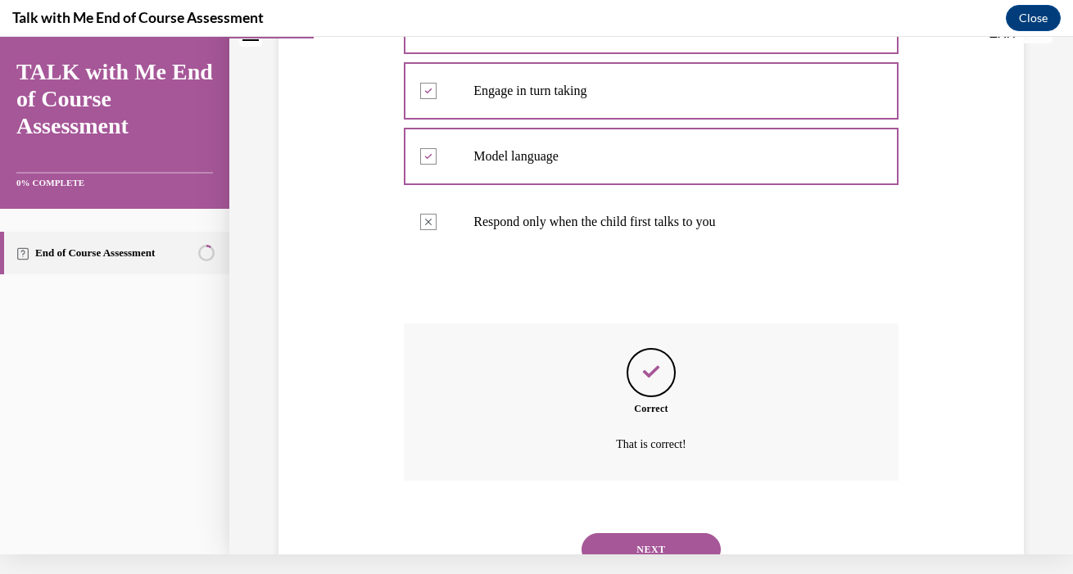
scroll to position [401, 0]
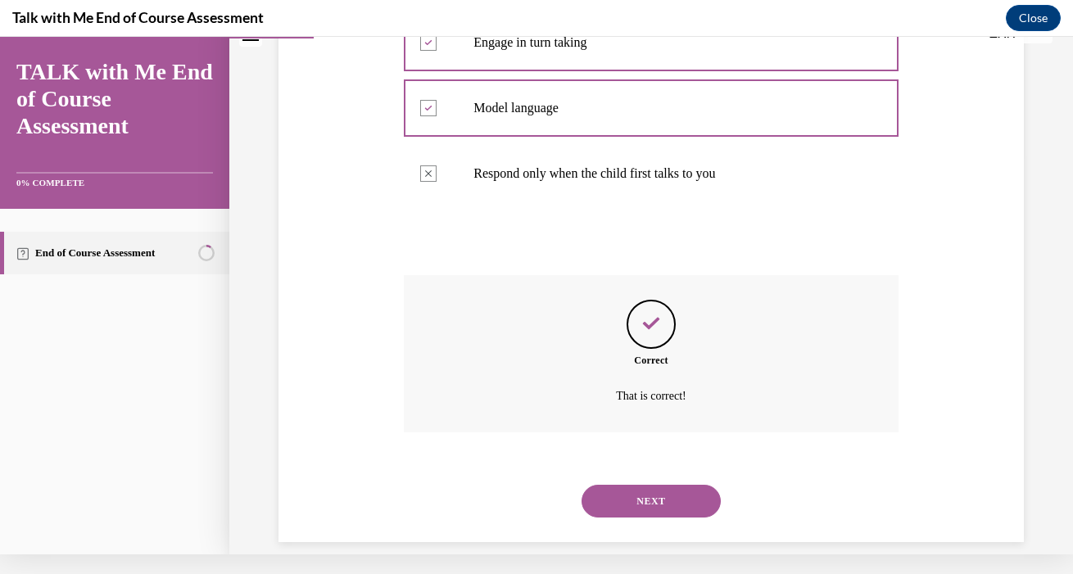
click at [670, 495] on button "NEXT" at bounding box center [650, 501] width 139 height 33
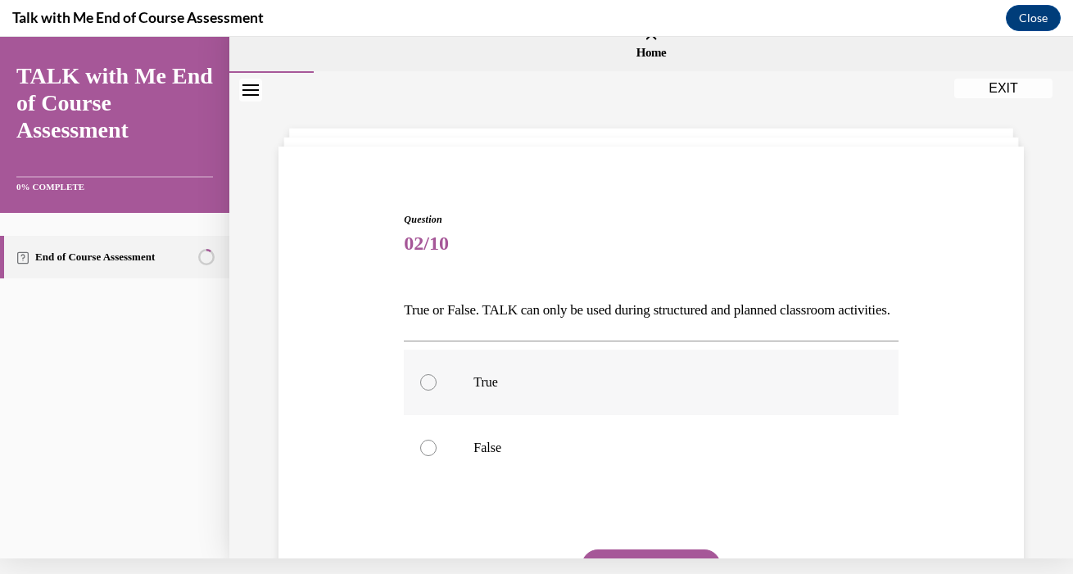
scroll to position [0, 0]
click at [594, 456] on p "False" at bounding box center [664, 448] width 383 height 16
click at [436, 456] on input "False" at bounding box center [428, 448] width 16 height 16
radio input "true"
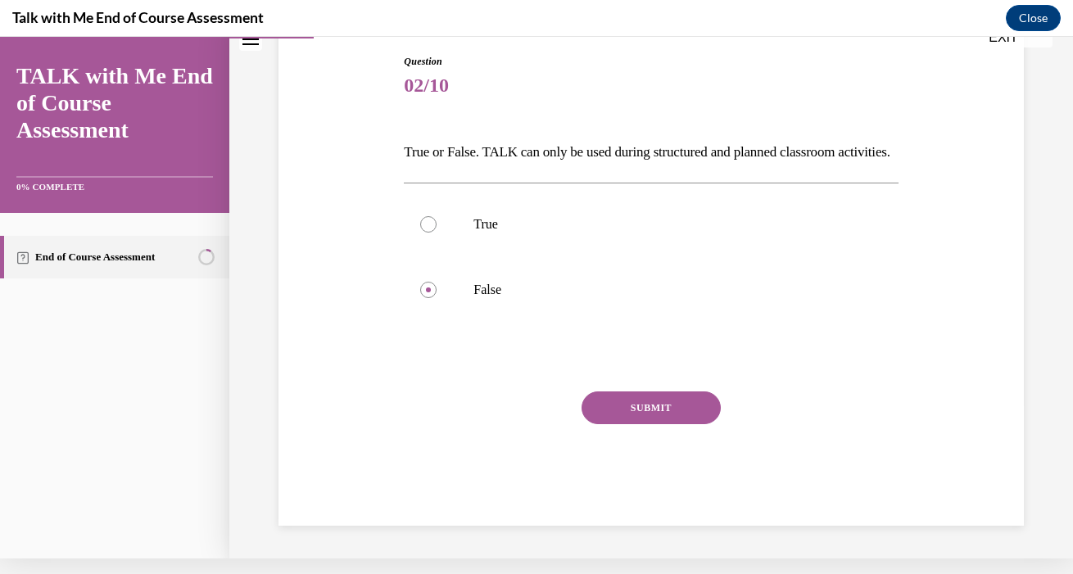
click at [653, 424] on button "SUBMIT" at bounding box center [650, 407] width 139 height 33
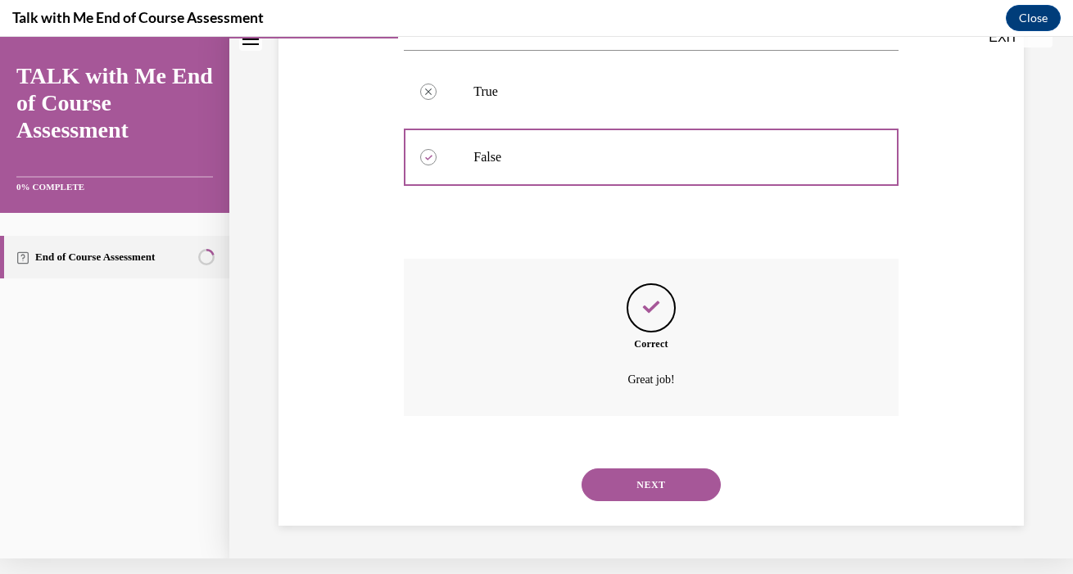
scroll to position [298, 0]
click at [653, 471] on button "NEXT" at bounding box center [650, 484] width 139 height 33
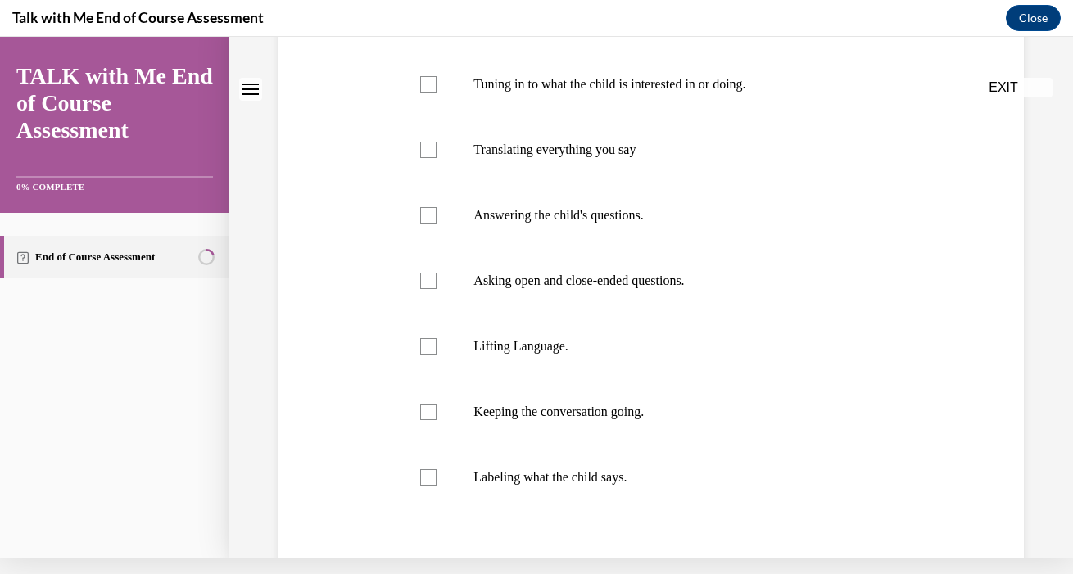
scroll to position [0, 0]
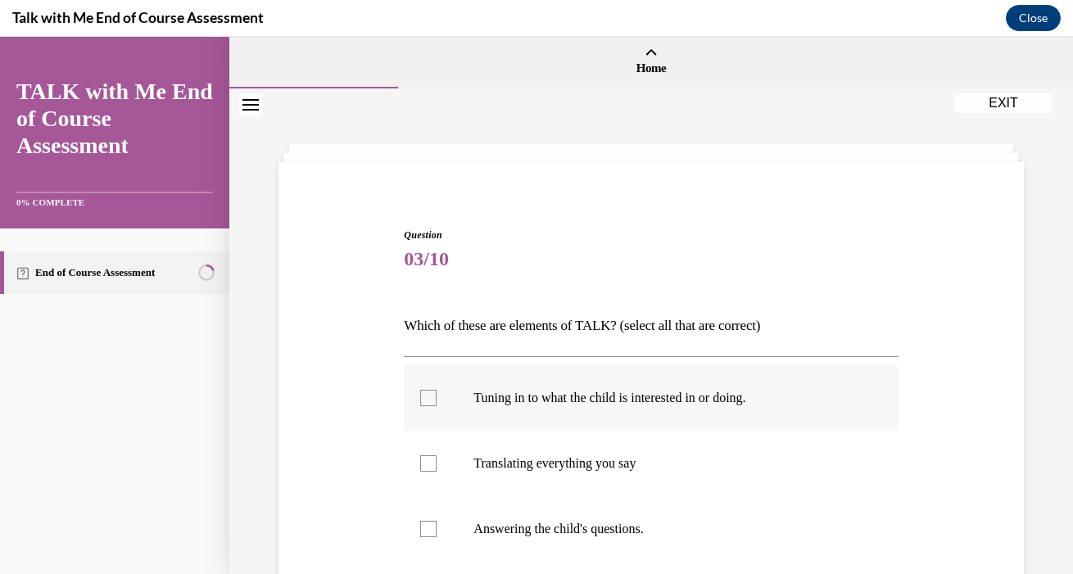
click at [652, 410] on label "Tuning in to what the child is interested in or doing." at bounding box center [651, 398] width 494 height 66
click at [436, 406] on input "Tuning in to what the child is interested in or doing." at bounding box center [428, 398] width 16 height 16
checkbox input "true"
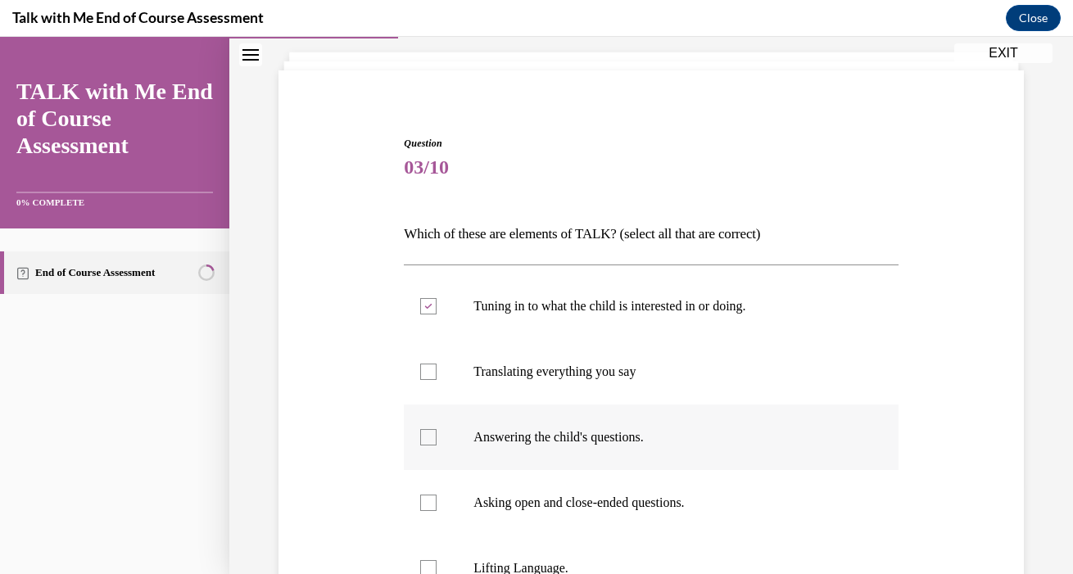
scroll to position [93, 0]
click at [658, 444] on label "Answering the child's questions." at bounding box center [651, 436] width 494 height 66
click at [436, 444] on input "Answering the child's questions." at bounding box center [428, 435] width 16 height 16
checkbox input "true"
click at [668, 507] on p "Asking open and close-ended questions." at bounding box center [664, 501] width 383 height 16
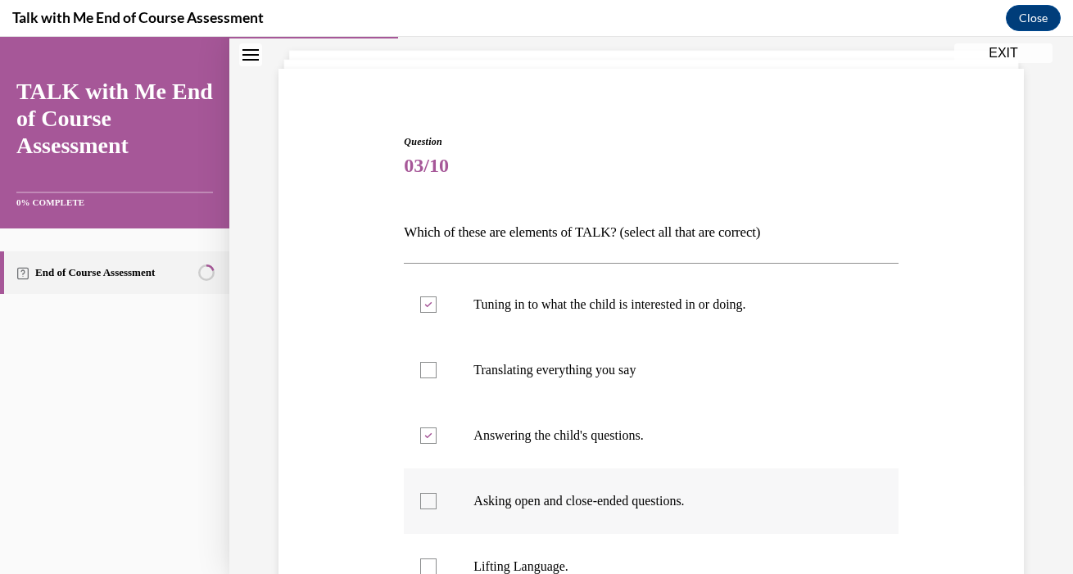
click at [436, 507] on input "Asking open and close-ended questions." at bounding box center [428, 501] width 16 height 16
checkbox input "true"
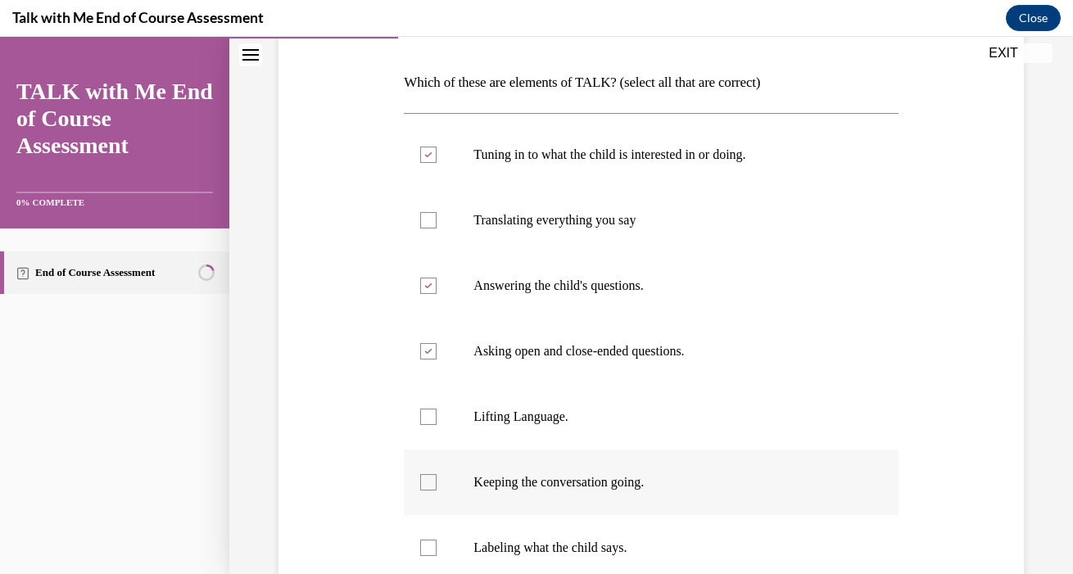
scroll to position [248, 0]
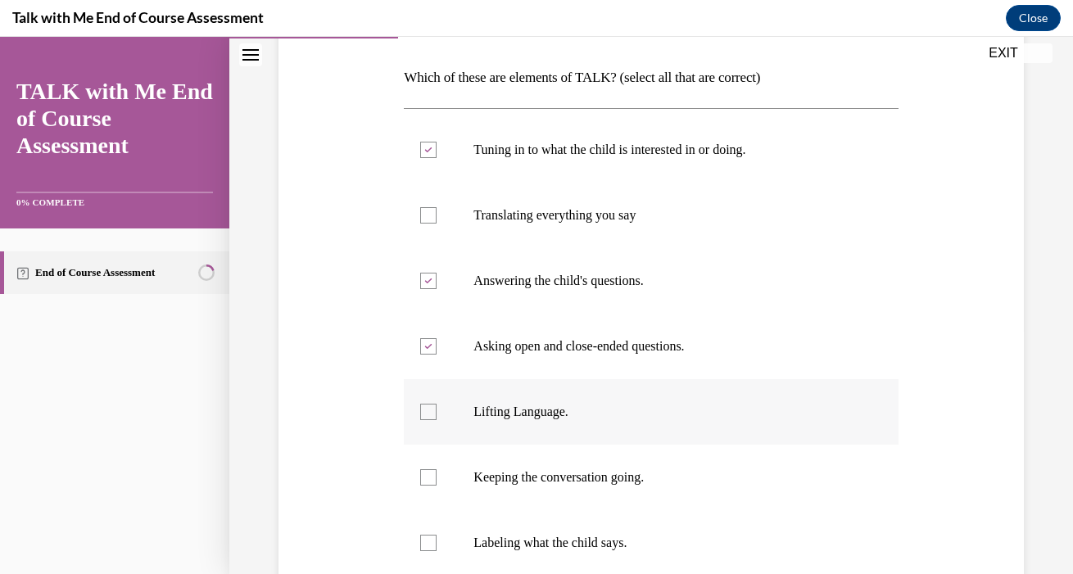
click at [644, 405] on p "Lifting Language." at bounding box center [664, 412] width 383 height 16
click at [436, 405] on input "Lifting Language." at bounding box center [428, 412] width 16 height 16
checkbox input "true"
click at [648, 299] on label "Answering the child's questions." at bounding box center [651, 281] width 494 height 66
click at [436, 289] on input "Answering the child's questions." at bounding box center [428, 281] width 16 height 16
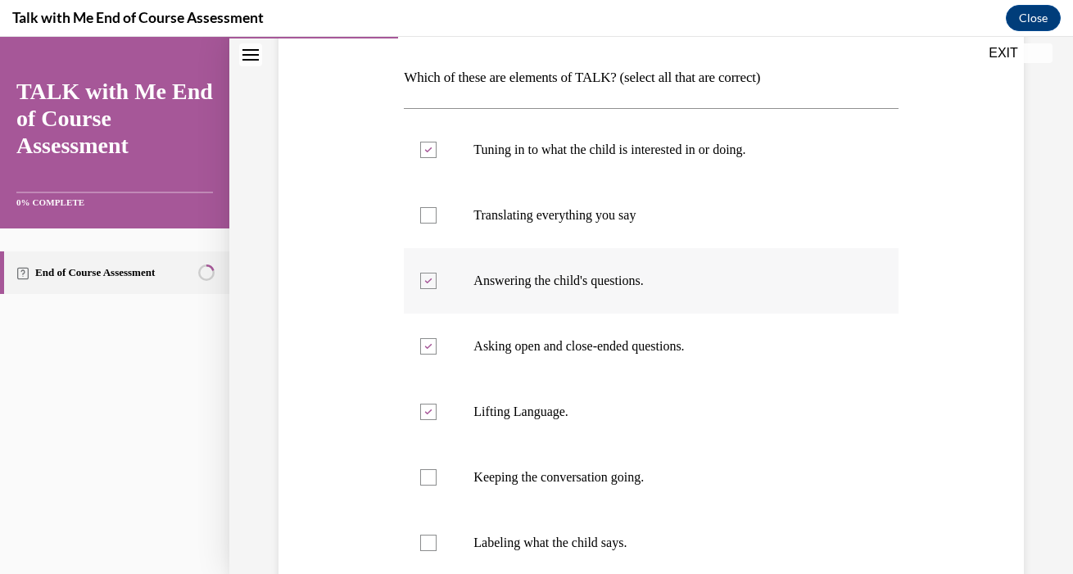
checkbox input "false"
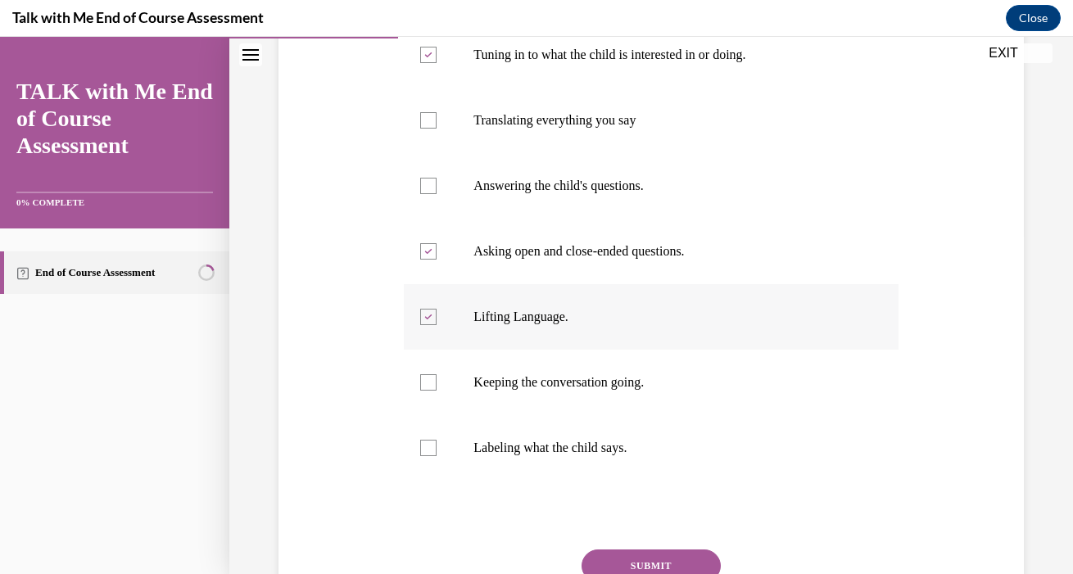
scroll to position [350, 0]
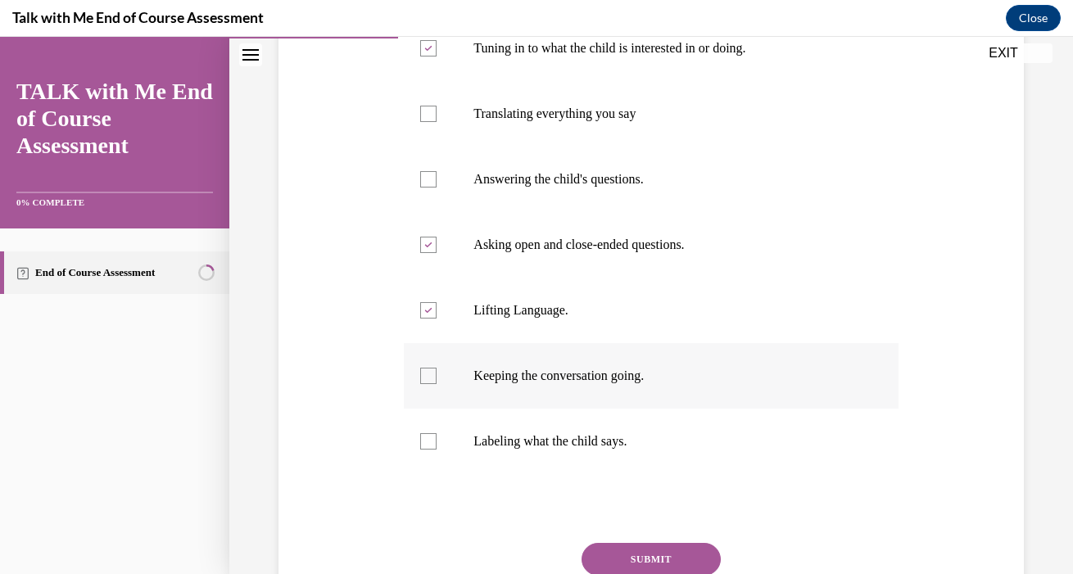
click at [653, 377] on p "Keeping the conversation going." at bounding box center [664, 376] width 383 height 16
click at [436, 377] on input "Keeping the conversation going." at bounding box center [428, 376] width 16 height 16
checkbox input "true"
click at [679, 558] on button "SUBMIT" at bounding box center [650, 559] width 139 height 33
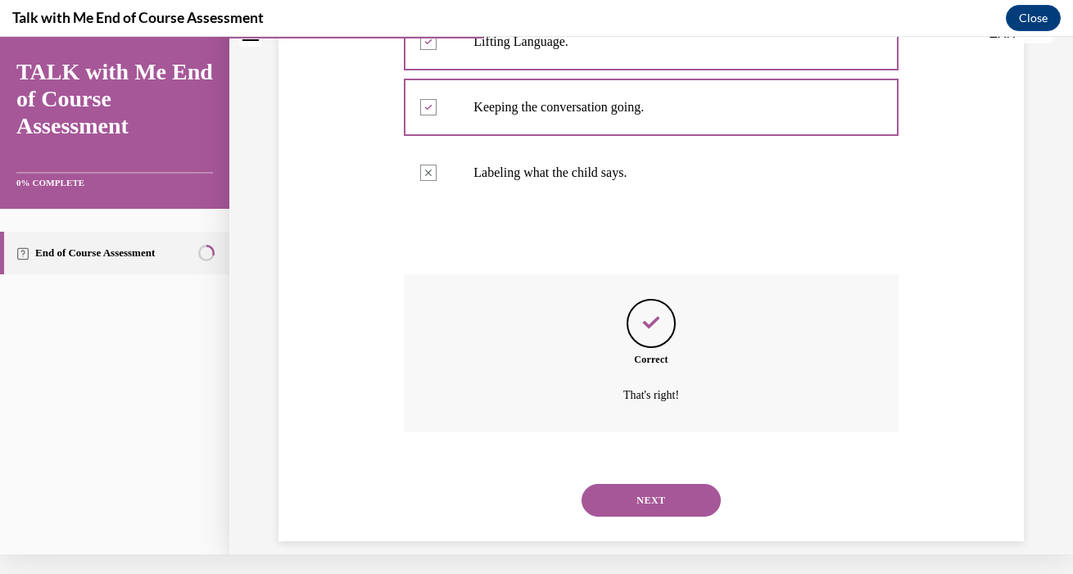
scroll to position [598, 0]
click at [662, 485] on button "NEXT" at bounding box center [650, 501] width 139 height 33
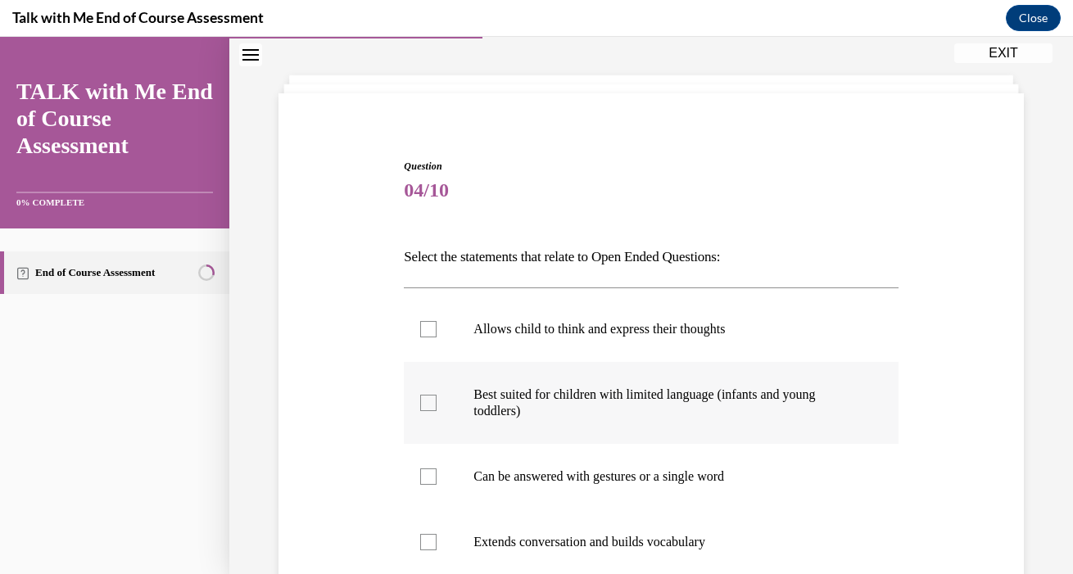
scroll to position [88, 0]
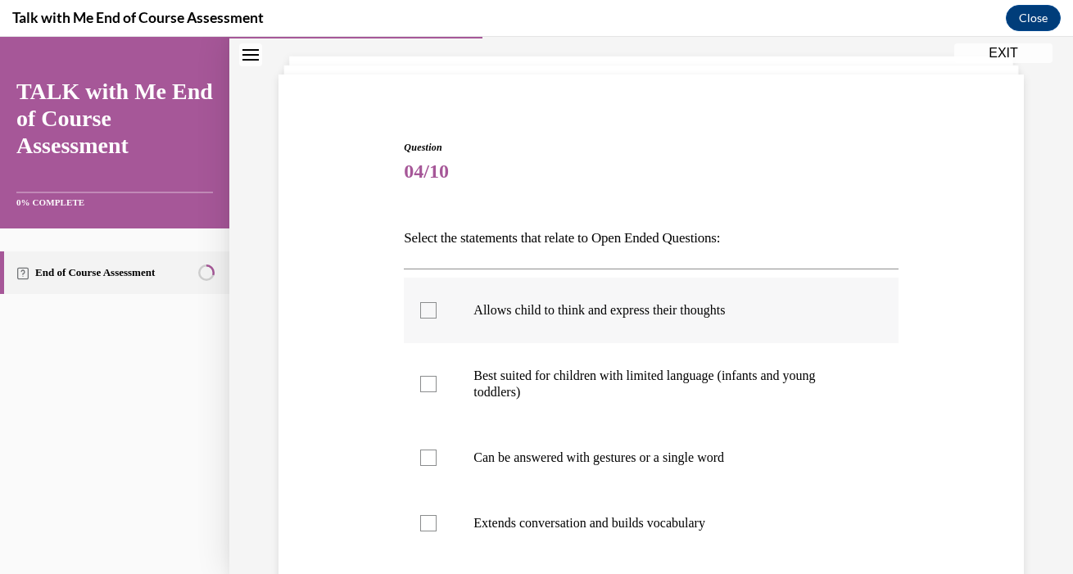
click at [553, 330] on label "Allows child to think and express their thoughts" at bounding box center [651, 311] width 494 height 66
click at [436, 319] on input "Allows child to think and express their thoughts" at bounding box center [428, 310] width 16 height 16
checkbox input "true"
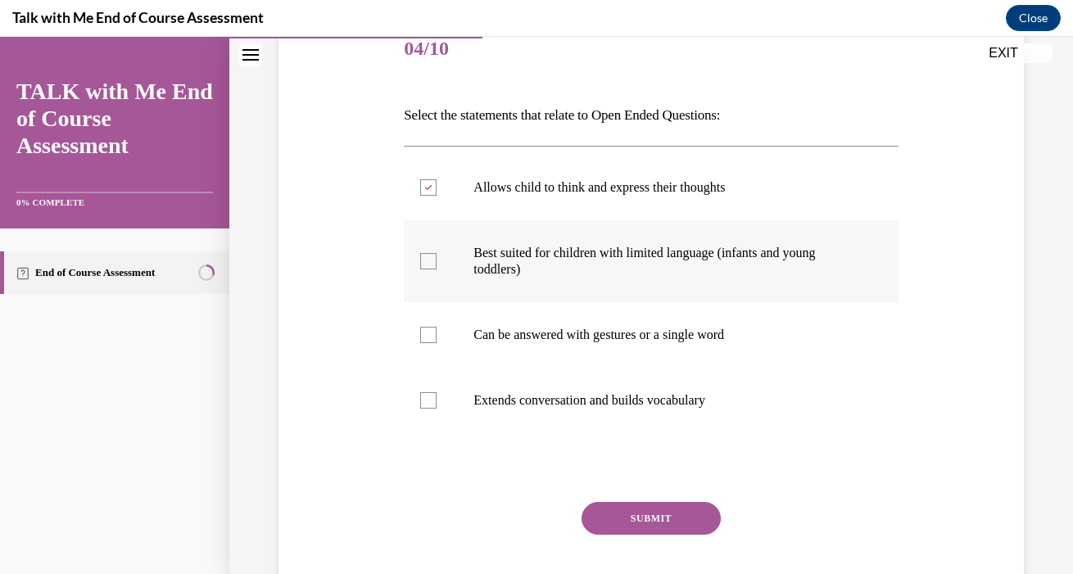
scroll to position [211, 0]
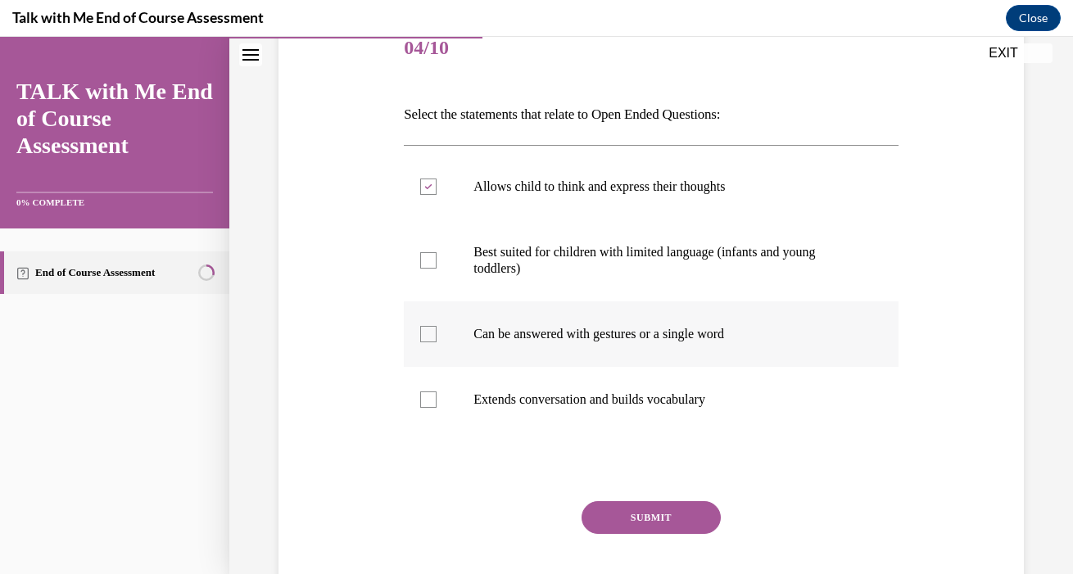
click at [568, 352] on label "Can be answered with gestures or a single word" at bounding box center [651, 334] width 494 height 66
click at [436, 342] on input "Can be answered with gestures or a single word" at bounding box center [428, 334] width 16 height 16
checkbox input "true"
click at [624, 519] on button "SUBMIT" at bounding box center [650, 517] width 139 height 33
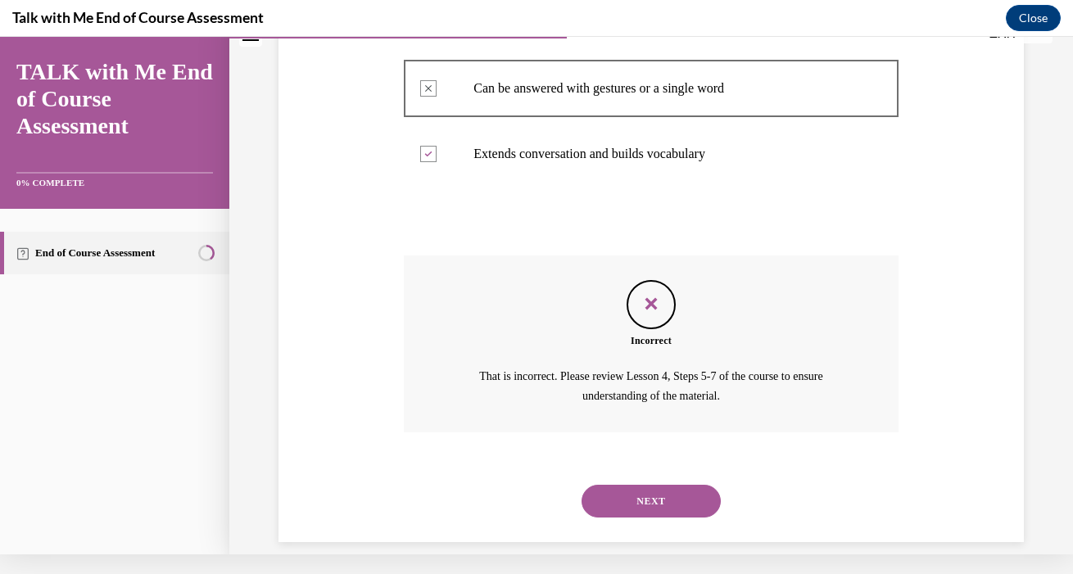
scroll to position [436, 0]
click at [631, 486] on button "NEXT" at bounding box center [650, 502] width 139 height 33
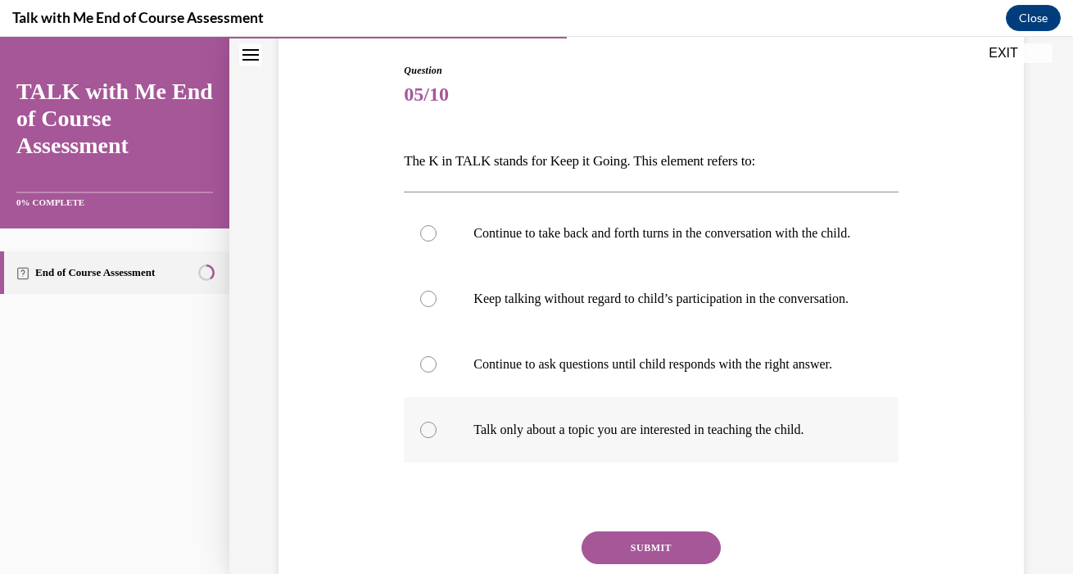
scroll to position [165, 0]
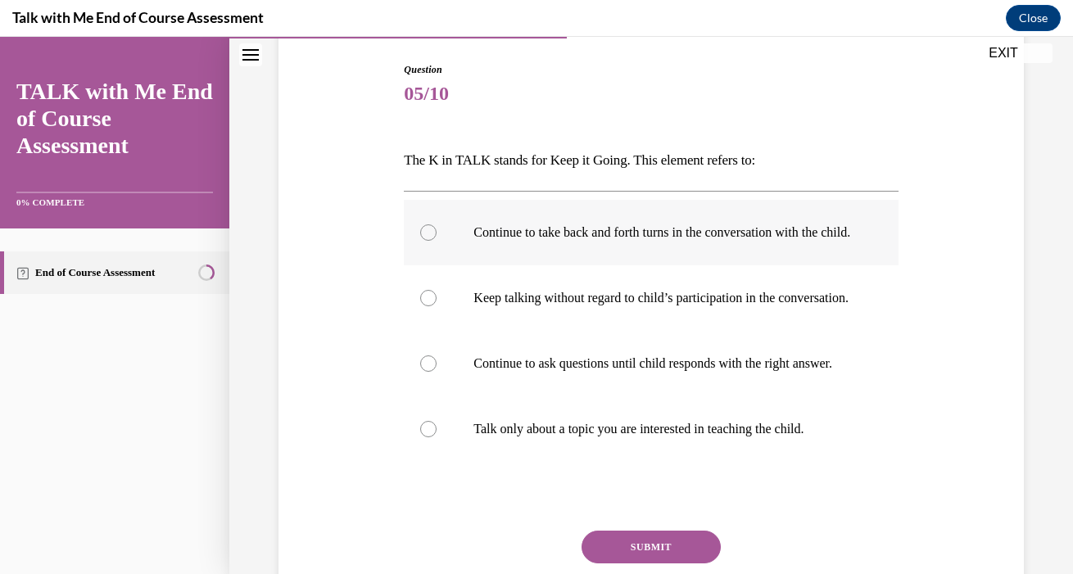
click at [608, 258] on label "Continue to take back and forth turns in the conversation with the child." at bounding box center [651, 233] width 494 height 66
click at [436, 241] on input "Continue to take back and forth turns in the conversation with the child." at bounding box center [428, 232] width 16 height 16
radio input "true"
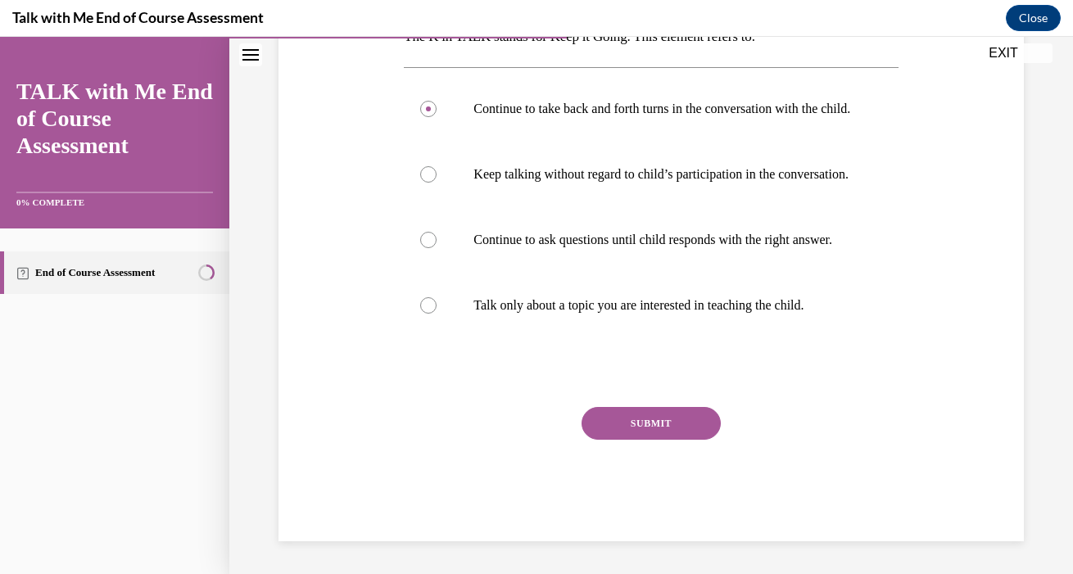
scroll to position [319, 0]
click at [658, 440] on button "SUBMIT" at bounding box center [650, 423] width 139 height 33
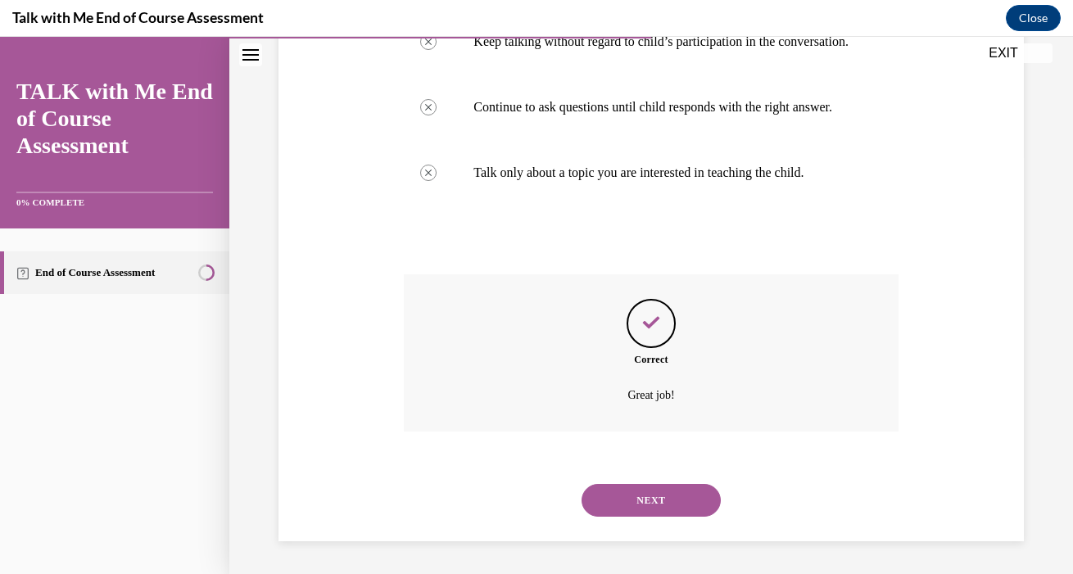
scroll to position [450, 0]
click at [664, 509] on button "NEXT" at bounding box center [650, 500] width 139 height 33
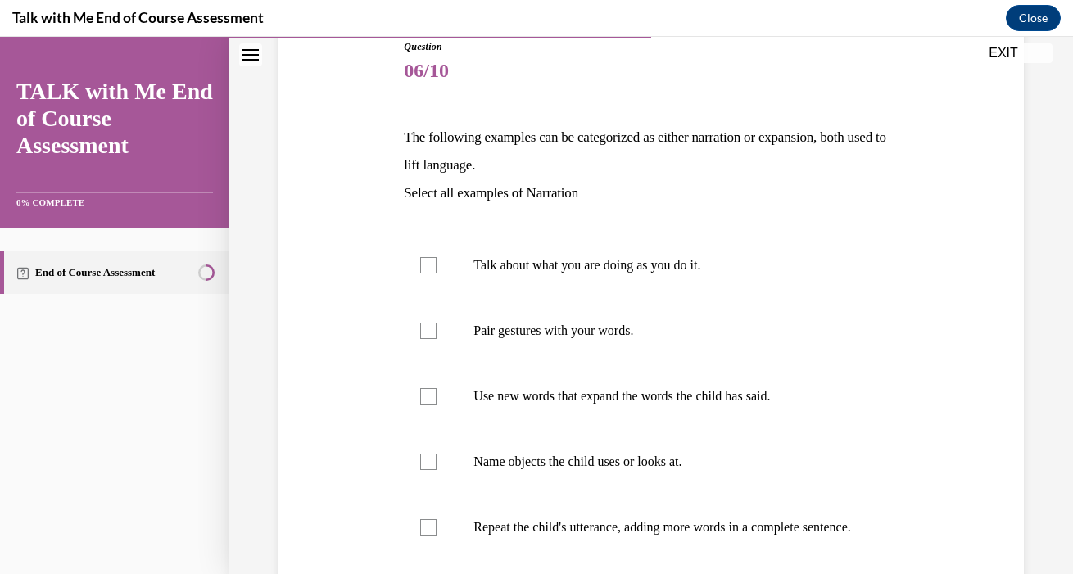
scroll to position [193, 0]
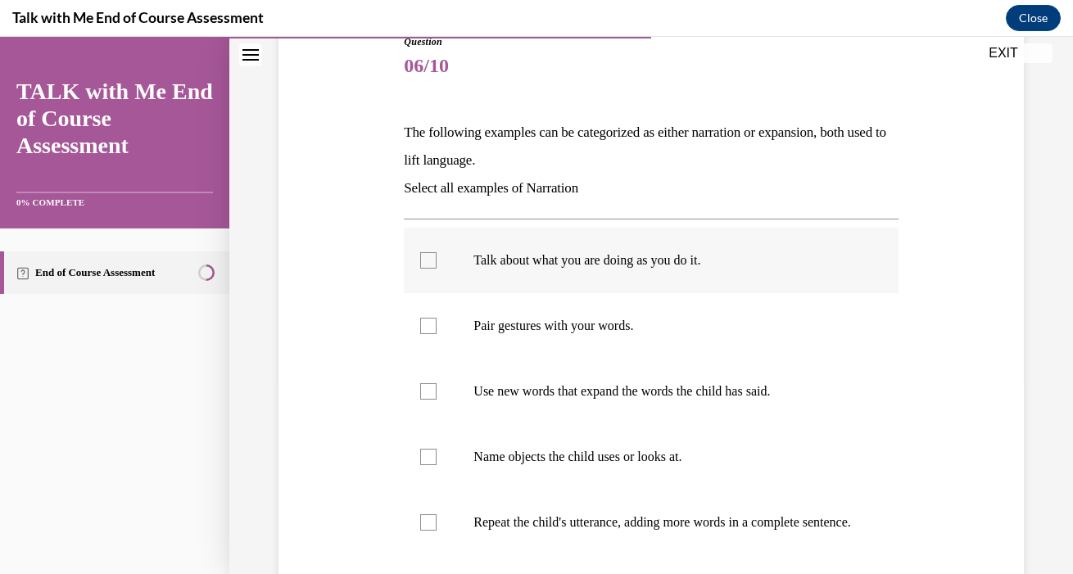
click at [634, 260] on p "Talk about what you are doing as you do it." at bounding box center [664, 260] width 383 height 16
click at [436, 260] on input "Talk about what you are doing as you do it." at bounding box center [428, 260] width 16 height 16
checkbox input "true"
click at [636, 346] on label "Pair gestures with your words." at bounding box center [651, 326] width 494 height 66
click at [436, 334] on input "Pair gestures with your words." at bounding box center [428, 326] width 16 height 16
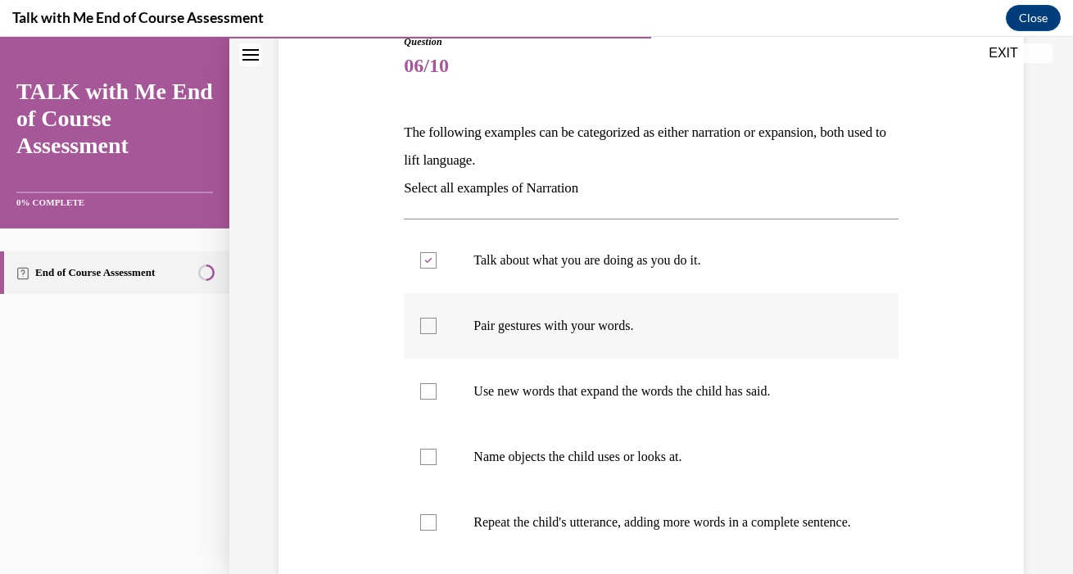
checkbox input "true"
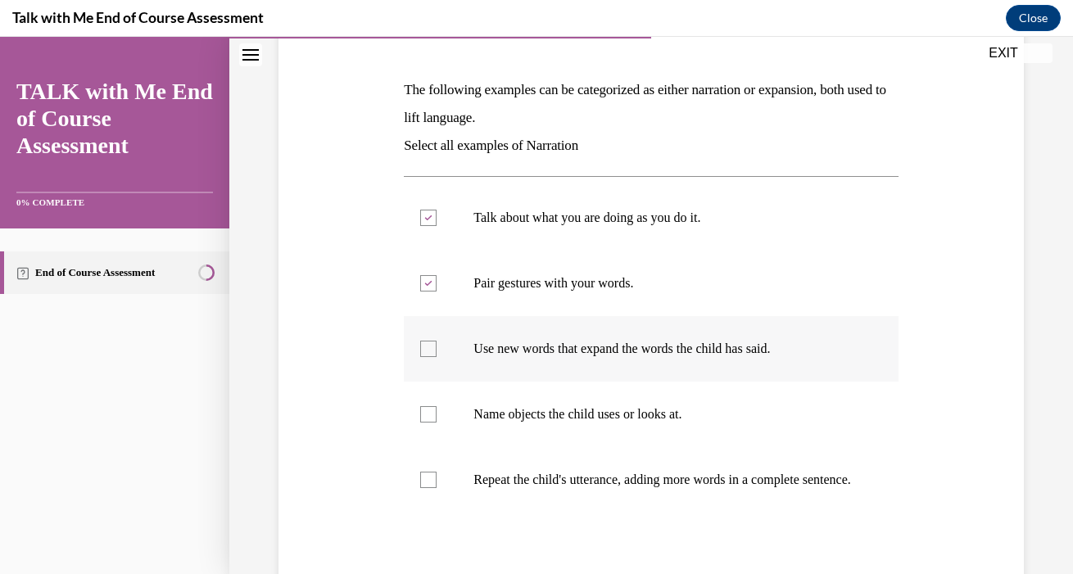
scroll to position [241, 0]
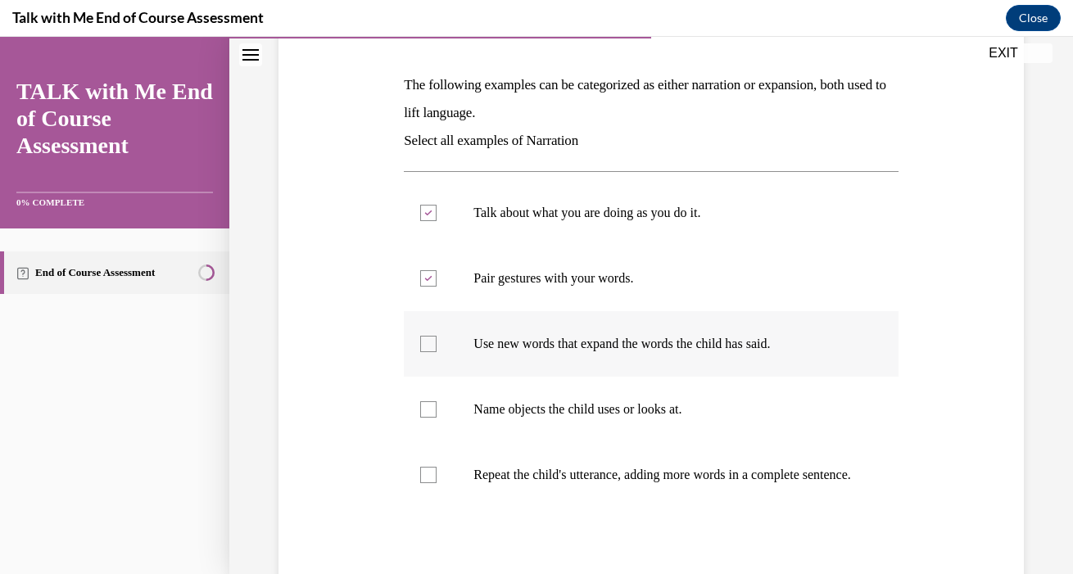
click at [632, 355] on label "Use new words that expand the words the child has said." at bounding box center [651, 344] width 494 height 66
click at [436, 352] on input "Use new words that expand the words the child has said." at bounding box center [428, 344] width 16 height 16
checkbox input "true"
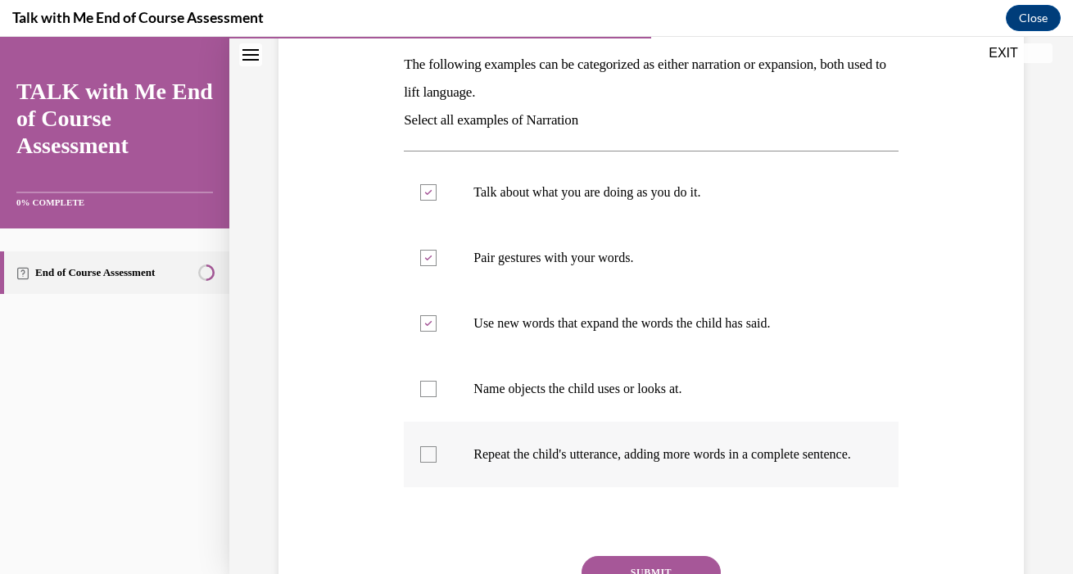
scroll to position [269, 0]
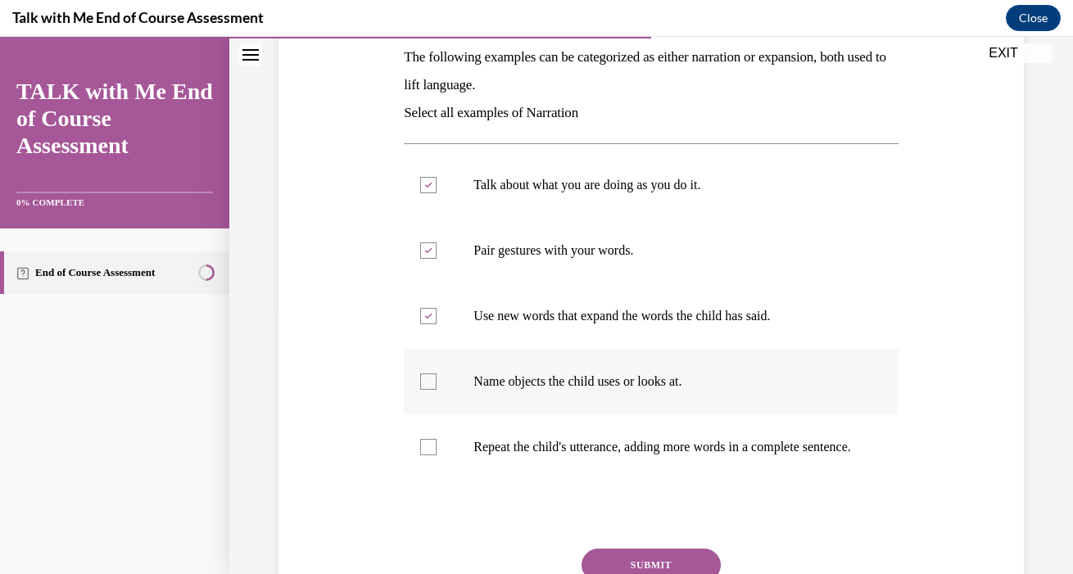
click at [630, 386] on p "Name objects the child uses or looks at." at bounding box center [664, 381] width 383 height 16
click at [436, 386] on input "Name objects the child uses or looks at." at bounding box center [428, 381] width 16 height 16
checkbox input "true"
click at [646, 472] on label "Repeat the child's utterance, adding more words in a complete sentence." at bounding box center [651, 447] width 494 height 66
click at [436, 455] on input "Repeat the child's utterance, adding more words in a complete sentence." at bounding box center [428, 447] width 16 height 16
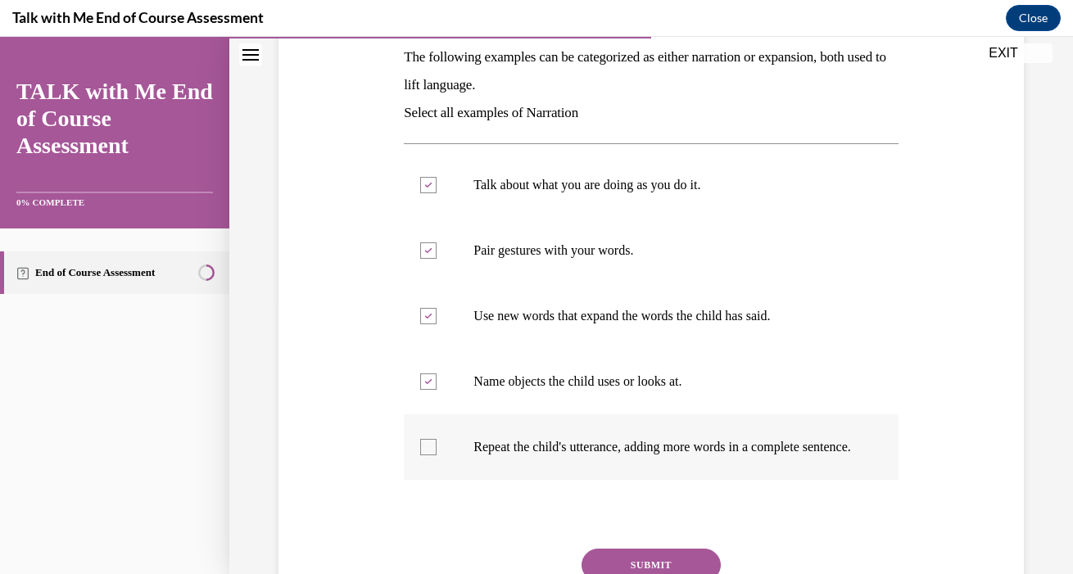
checkbox input "true"
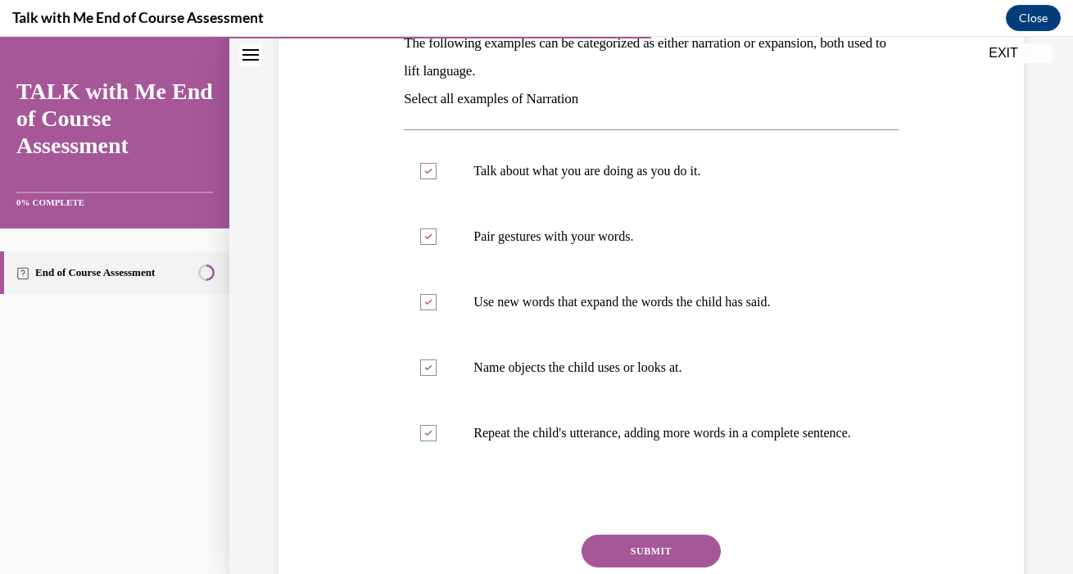
scroll to position [310, 0]
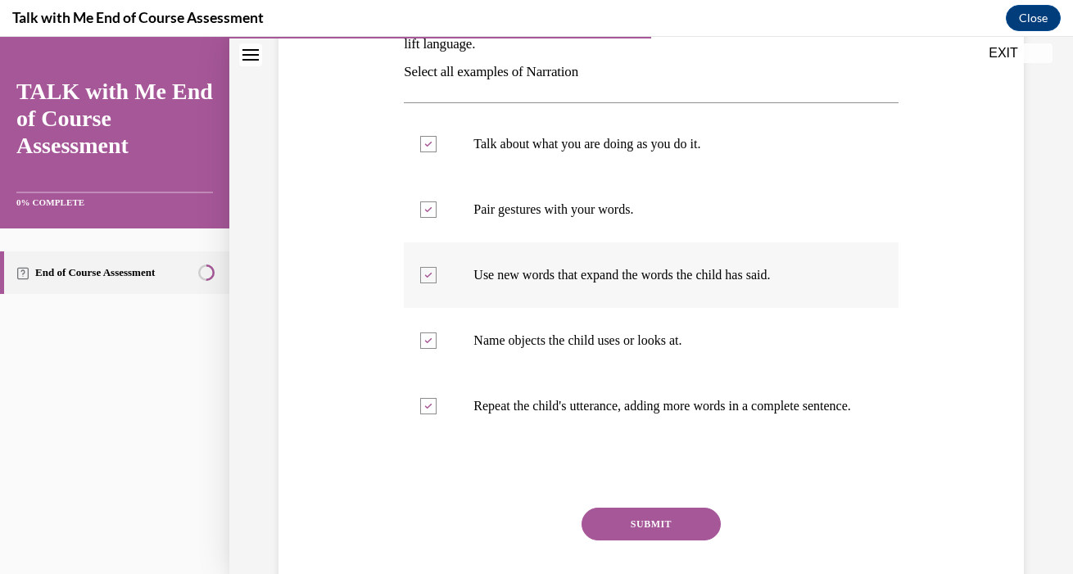
click at [565, 281] on p "Use new words that expand the words the child has said." at bounding box center [664, 275] width 383 height 16
click at [436, 281] on input "Use new words that expand the words the child has said." at bounding box center [428, 275] width 16 height 16
click at [551, 269] on p "Use new words that expand the words the child has said." at bounding box center [664, 275] width 383 height 16
click at [436, 269] on input "Use new words that expand the words the child has said." at bounding box center [428, 275] width 16 height 16
checkbox input "true"
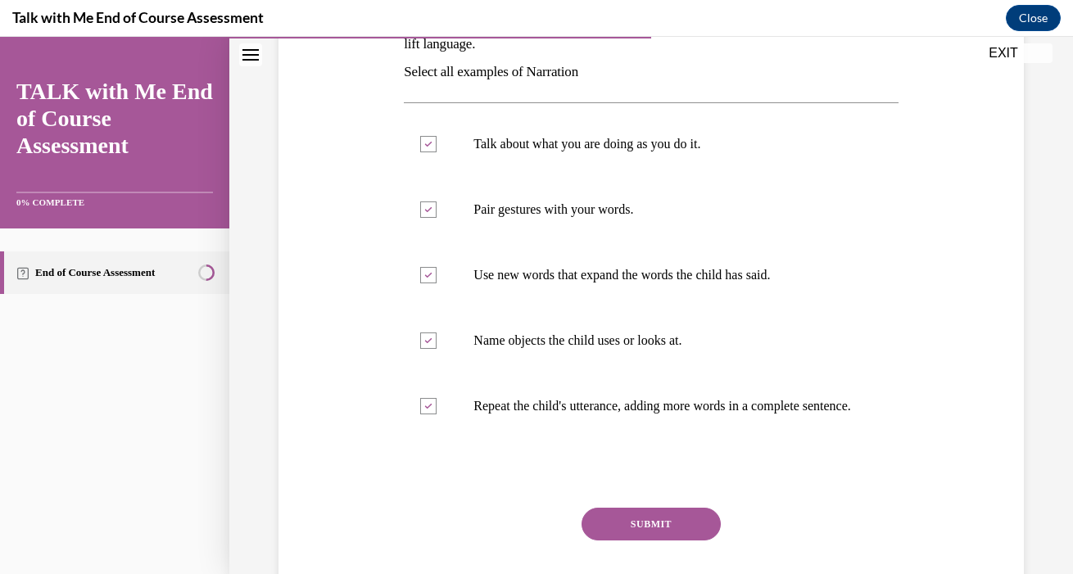
click at [622, 533] on button "SUBMIT" at bounding box center [650, 524] width 139 height 33
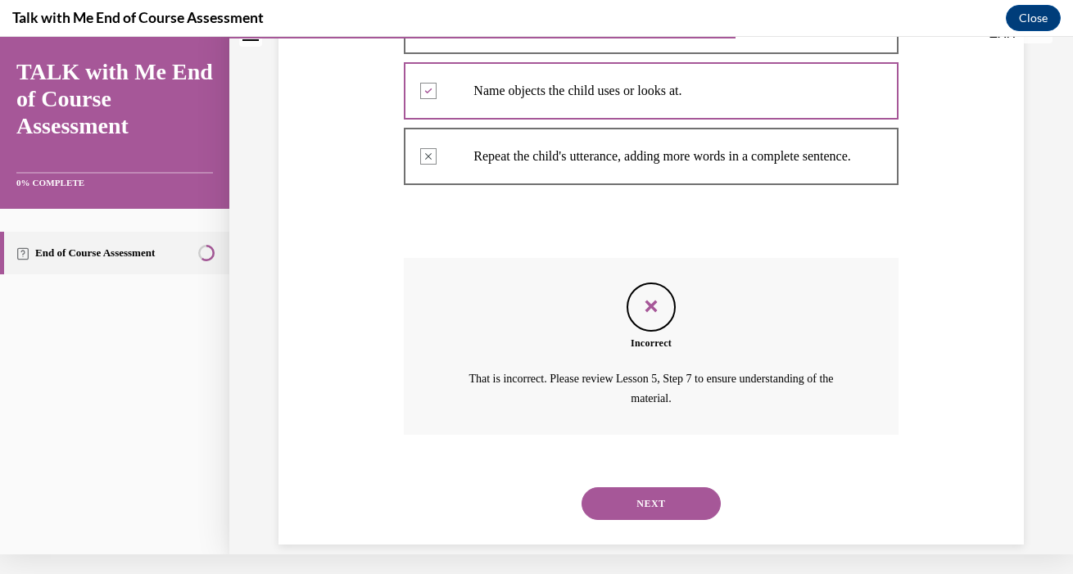
scroll to position [558, 0]
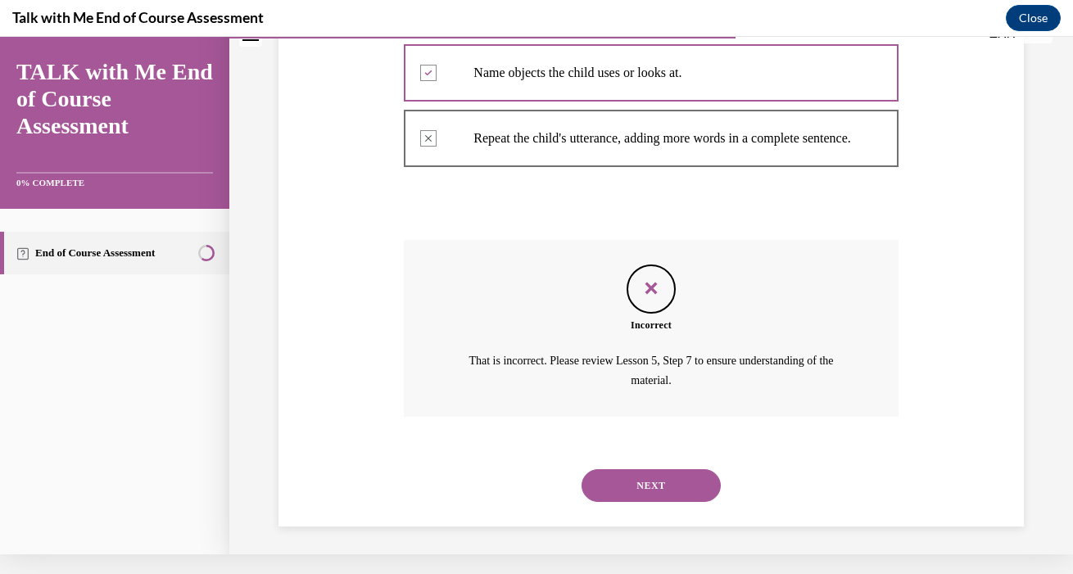
click at [627, 495] on button "NEXT" at bounding box center [650, 485] width 139 height 33
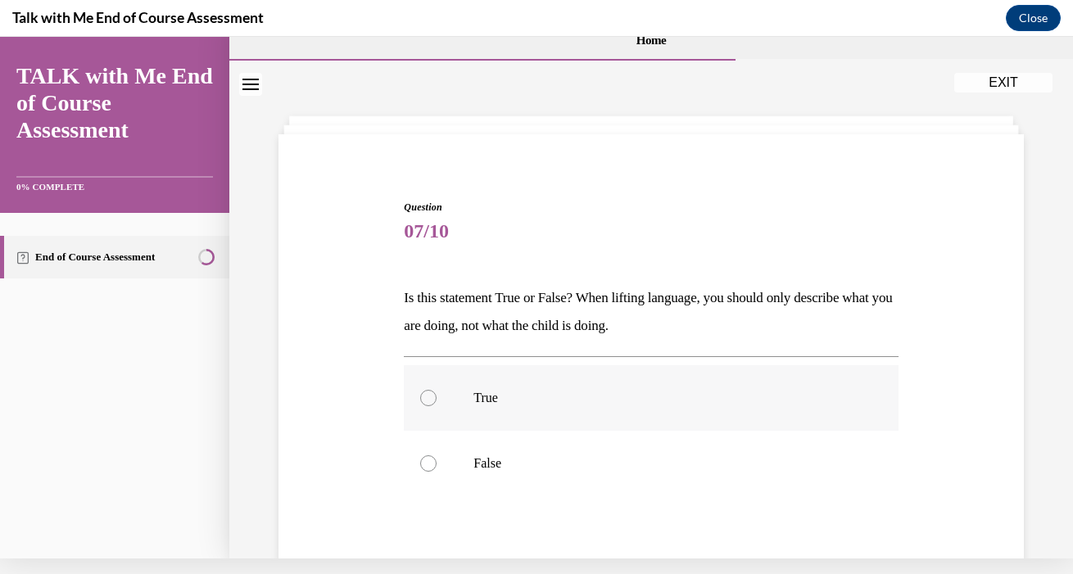
scroll to position [16, 0]
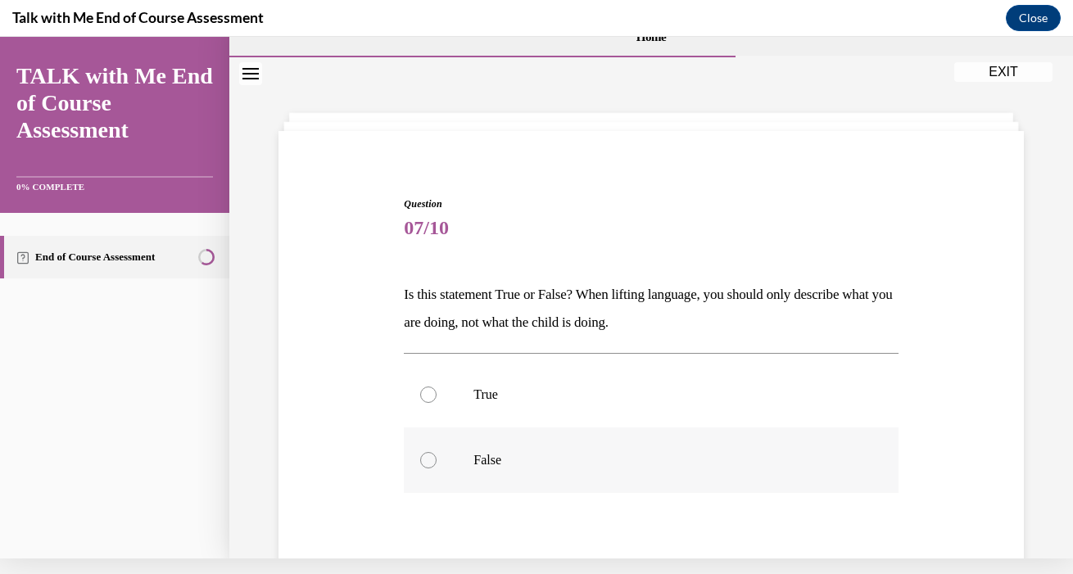
click at [578, 462] on p "False" at bounding box center [664, 460] width 383 height 16
click at [436, 462] on input "False" at bounding box center [428, 460] width 16 height 16
radio input "true"
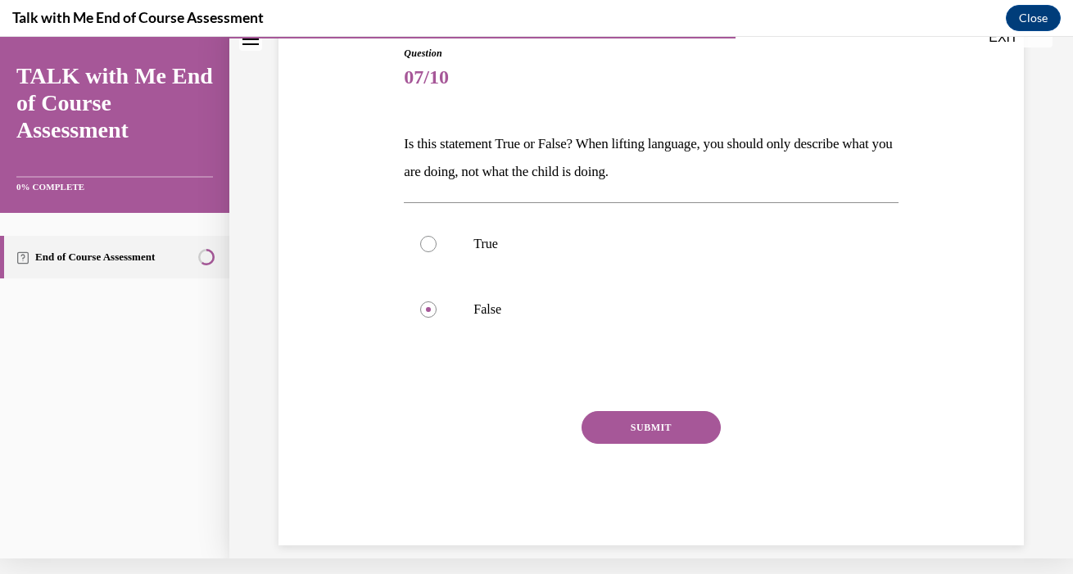
click at [638, 427] on button "SUBMIT" at bounding box center [650, 427] width 139 height 33
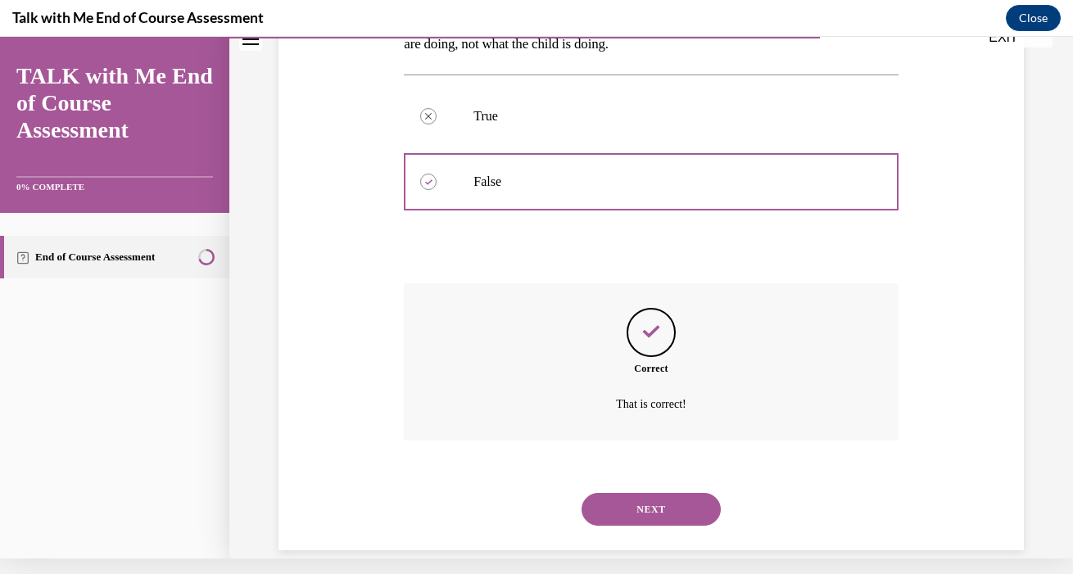
scroll to position [298, 0]
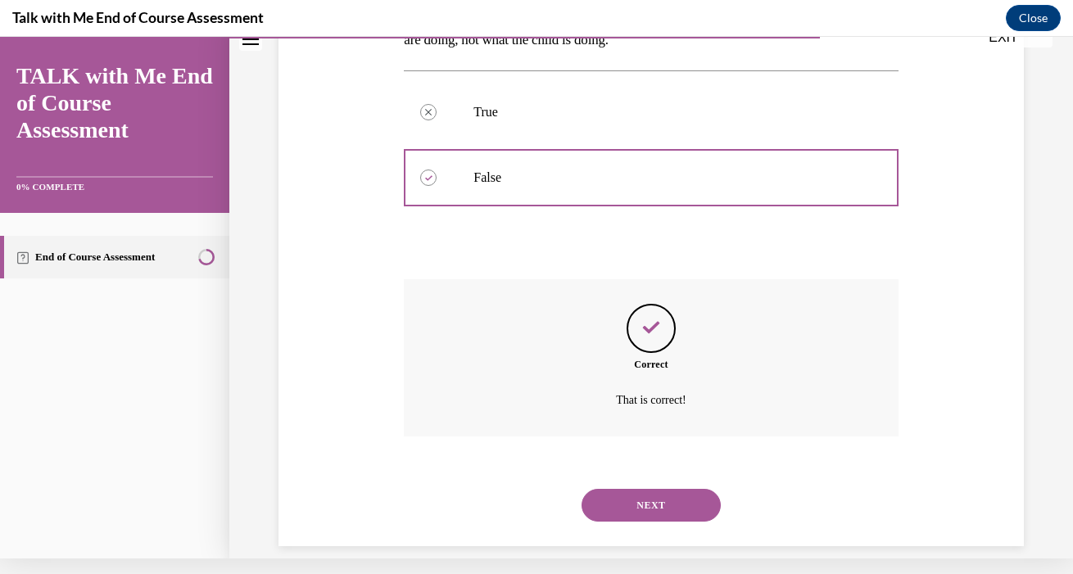
click at [653, 489] on button "NEXT" at bounding box center [650, 505] width 139 height 33
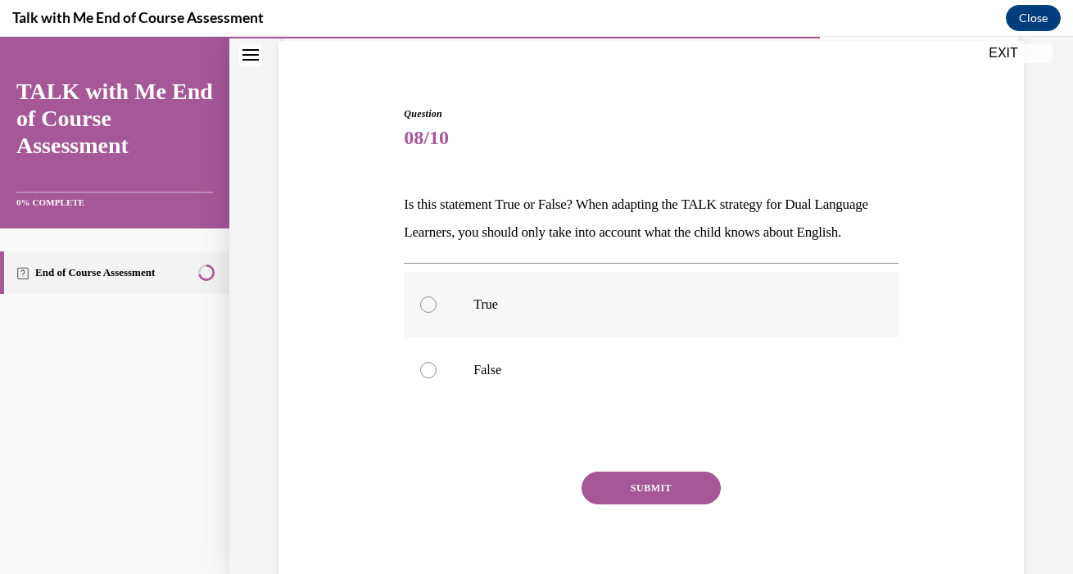
scroll to position [120, 0]
click at [620, 380] on p "False" at bounding box center [664, 372] width 383 height 16
click at [436, 380] on input "False" at bounding box center [428, 372] width 16 height 16
radio input "true"
click at [649, 506] on button "SUBMIT" at bounding box center [650, 489] width 139 height 33
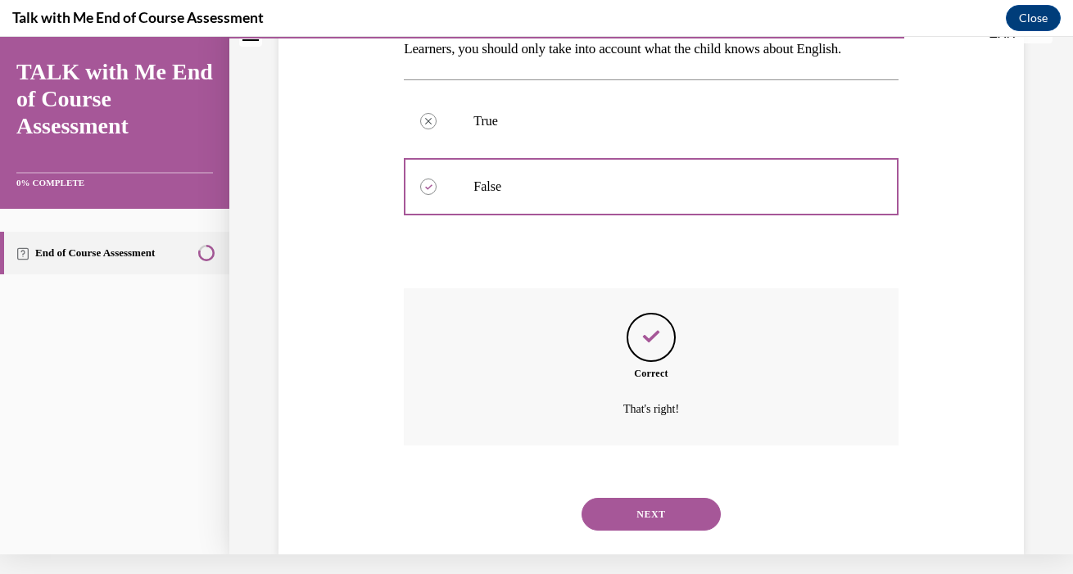
scroll to position [326, 0]
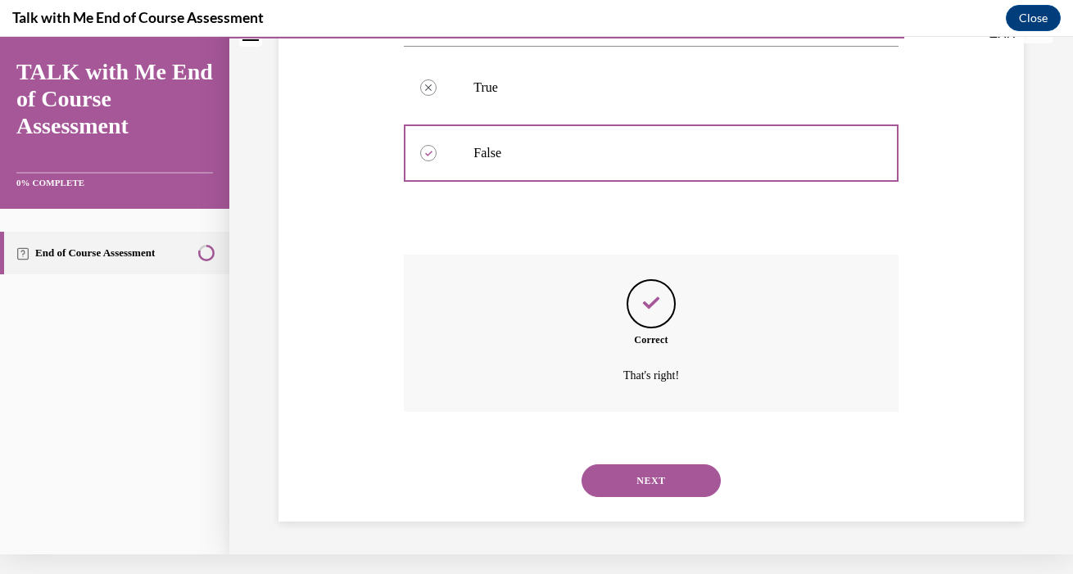
click at [645, 480] on button "NEXT" at bounding box center [650, 480] width 139 height 33
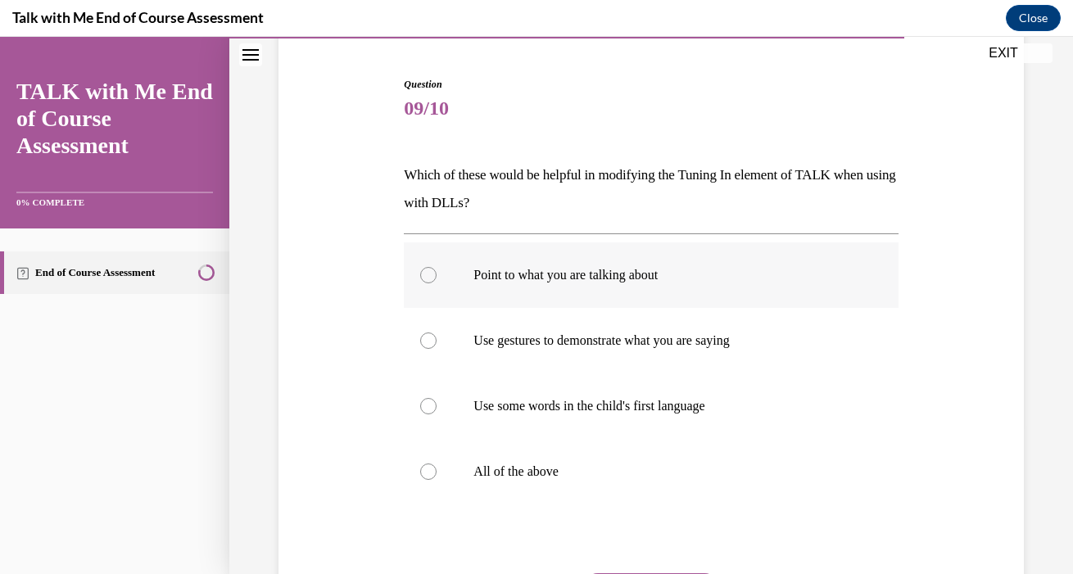
scroll to position [151, 0]
click at [640, 481] on label "All of the above" at bounding box center [651, 471] width 494 height 66
click at [436, 479] on input "All of the above" at bounding box center [428, 471] width 16 height 16
radio input "true"
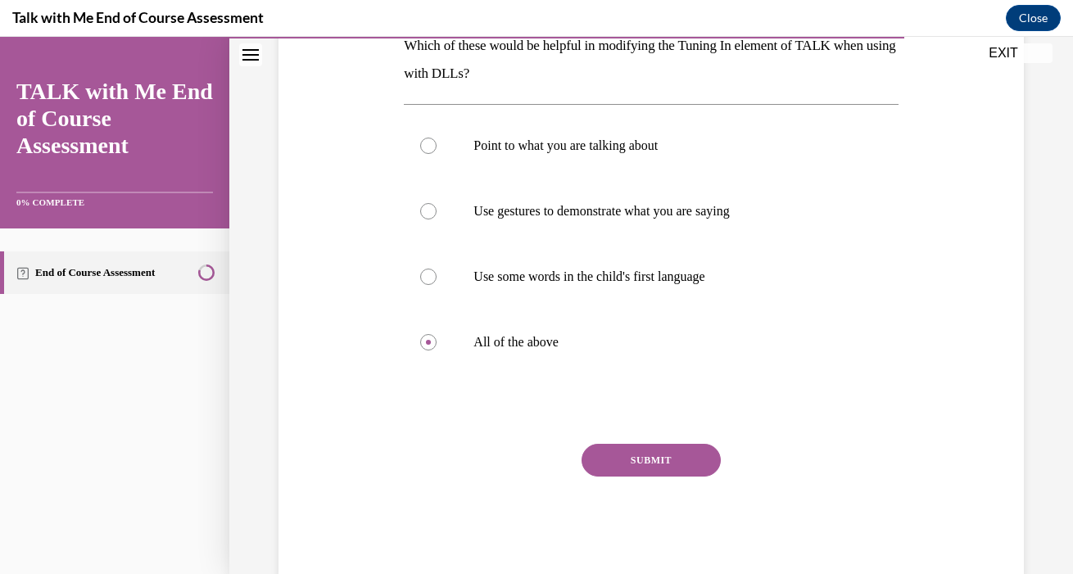
click at [647, 466] on button "SUBMIT" at bounding box center [650, 460] width 139 height 33
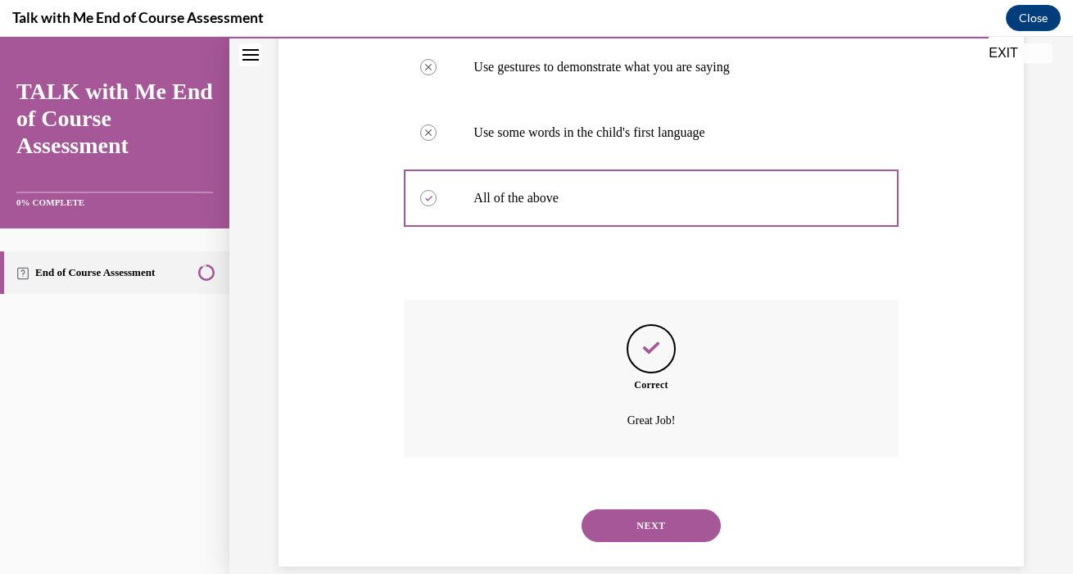
scroll to position [429, 0]
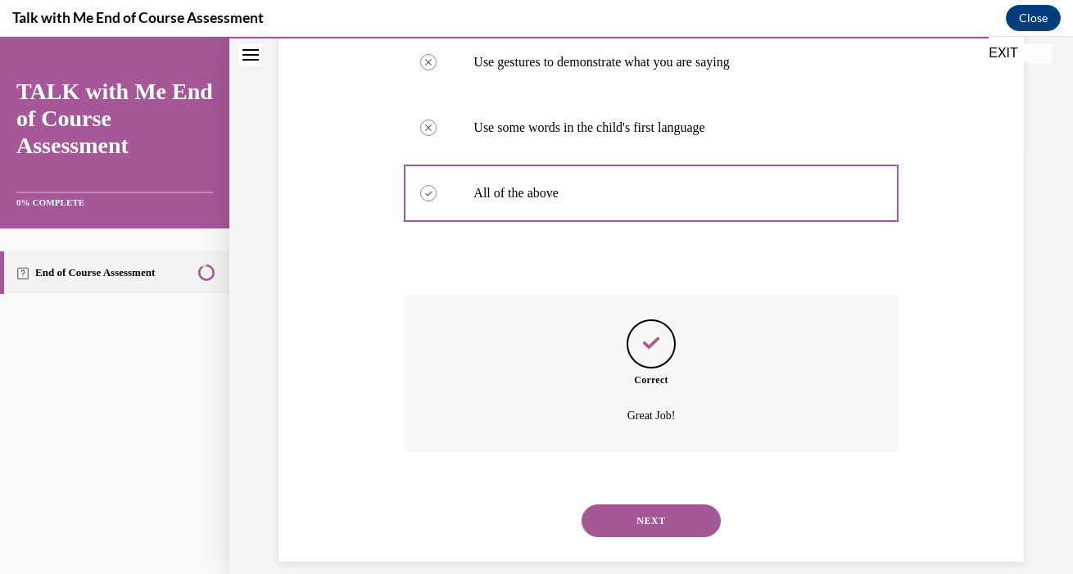
click at [650, 505] on button "NEXT" at bounding box center [650, 520] width 139 height 33
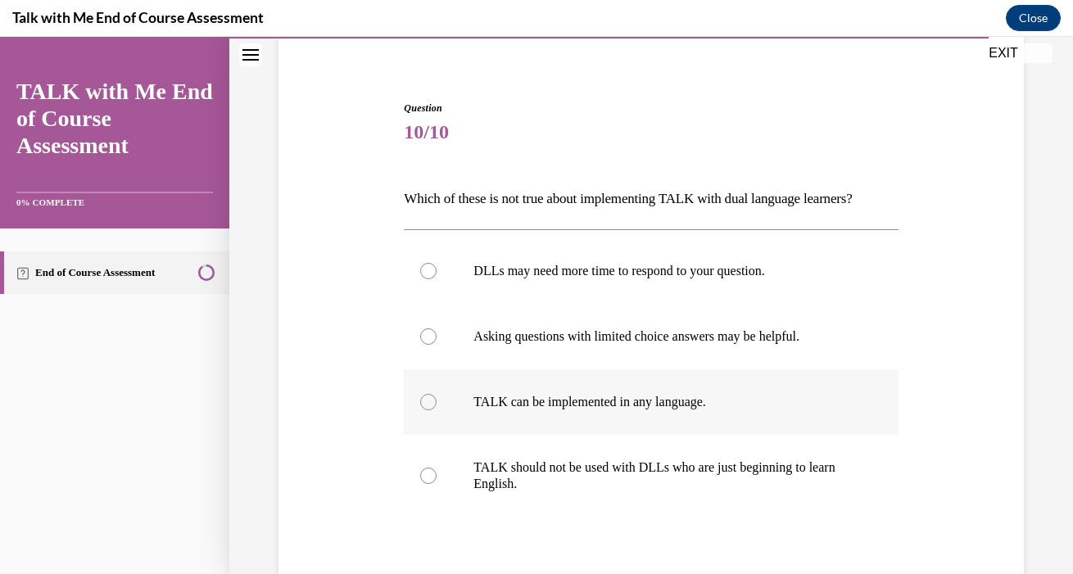
scroll to position [142, 0]
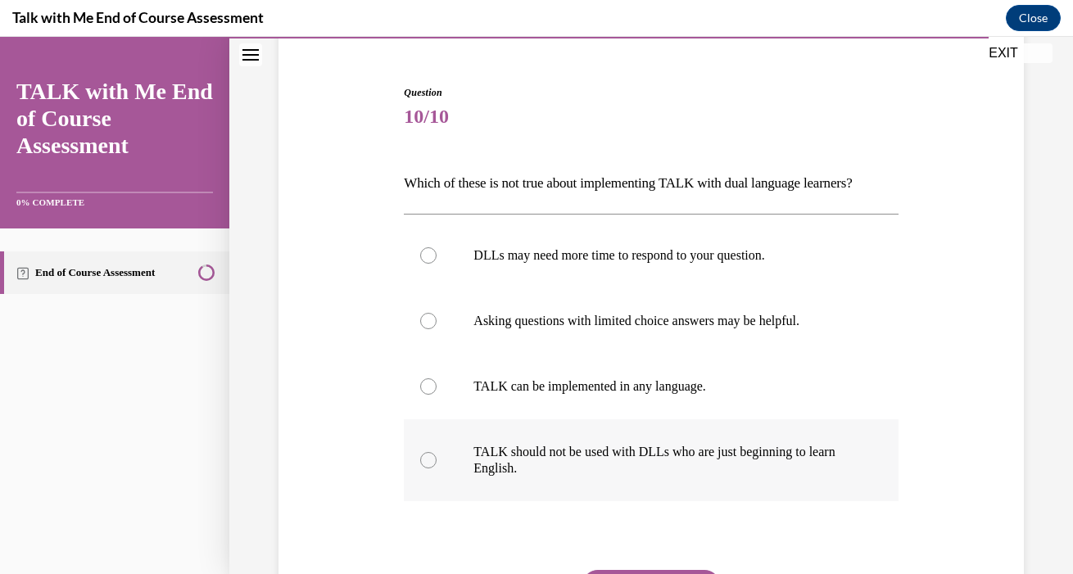
click at [484, 473] on p "TALK should not be used with DLLs who are just beginning to learn English." at bounding box center [664, 460] width 383 height 33
click at [436, 468] on input "TALK should not be used with DLLs who are just beginning to learn English." at bounding box center [428, 460] width 16 height 16
radio input "true"
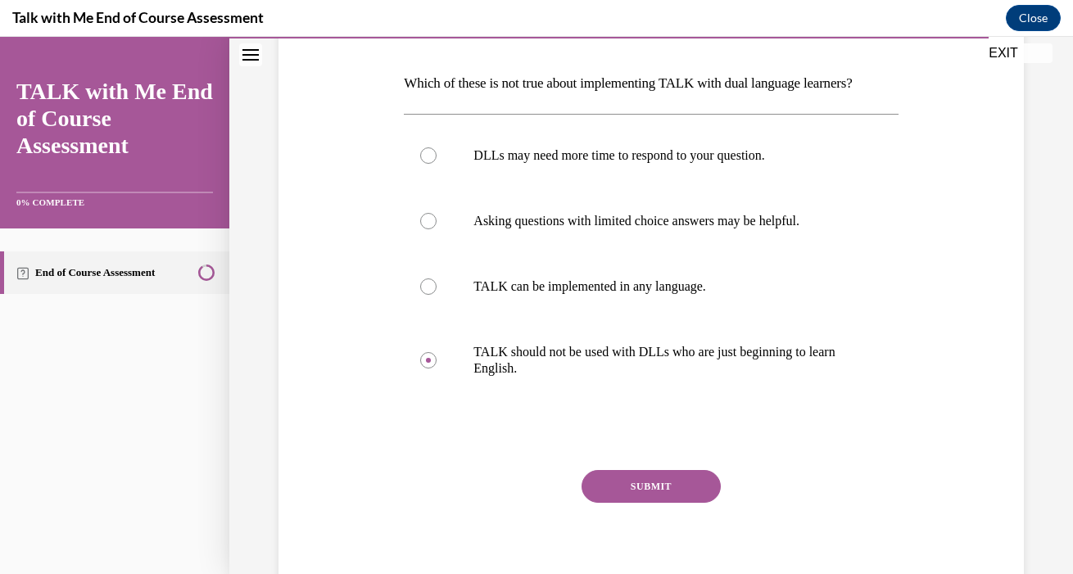
click at [637, 495] on button "SUBMIT" at bounding box center [650, 486] width 139 height 33
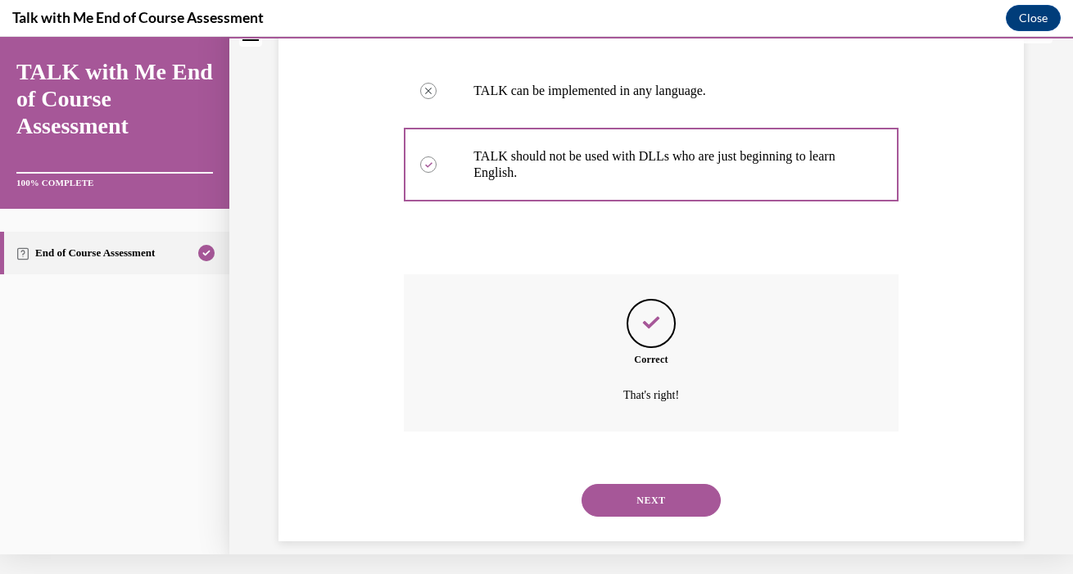
scroll to position [418, 0]
click at [629, 485] on button "NEXT" at bounding box center [650, 501] width 139 height 33
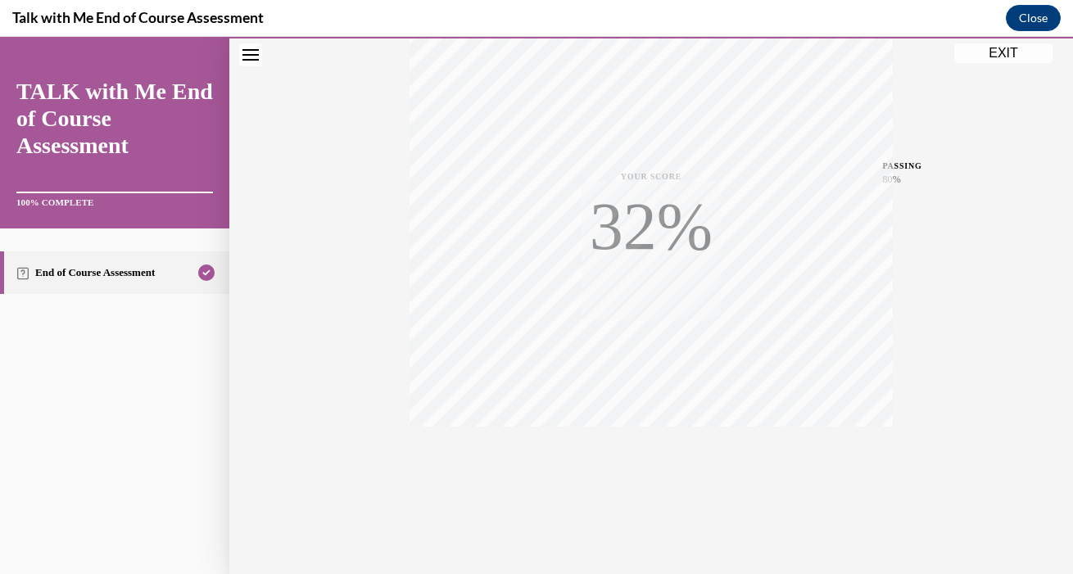
scroll to position [302, 0]
click at [1000, 60] on button "EXIT" at bounding box center [1003, 53] width 98 height 20
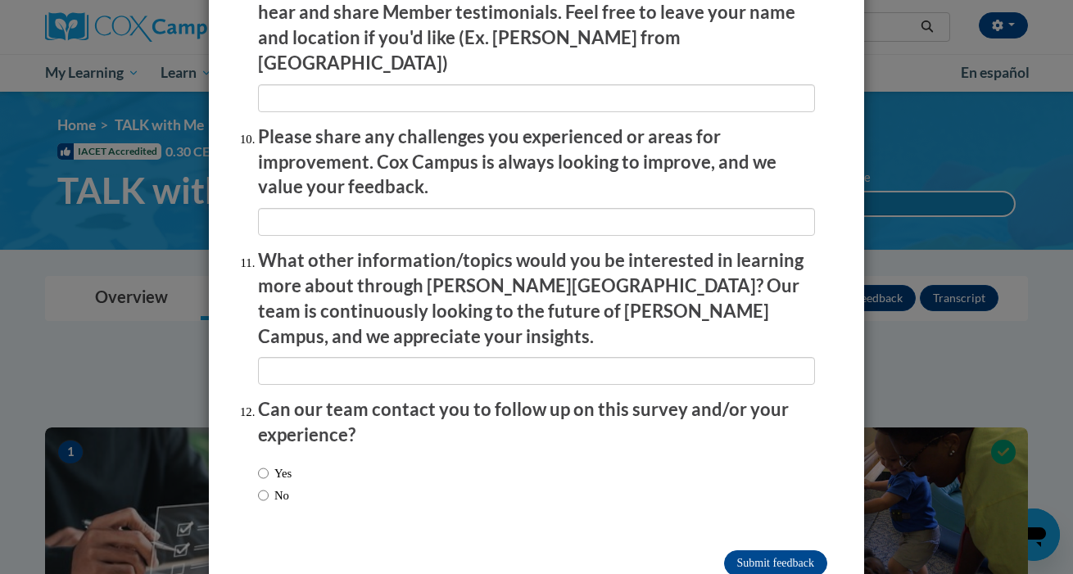
scroll to position [2810, 0]
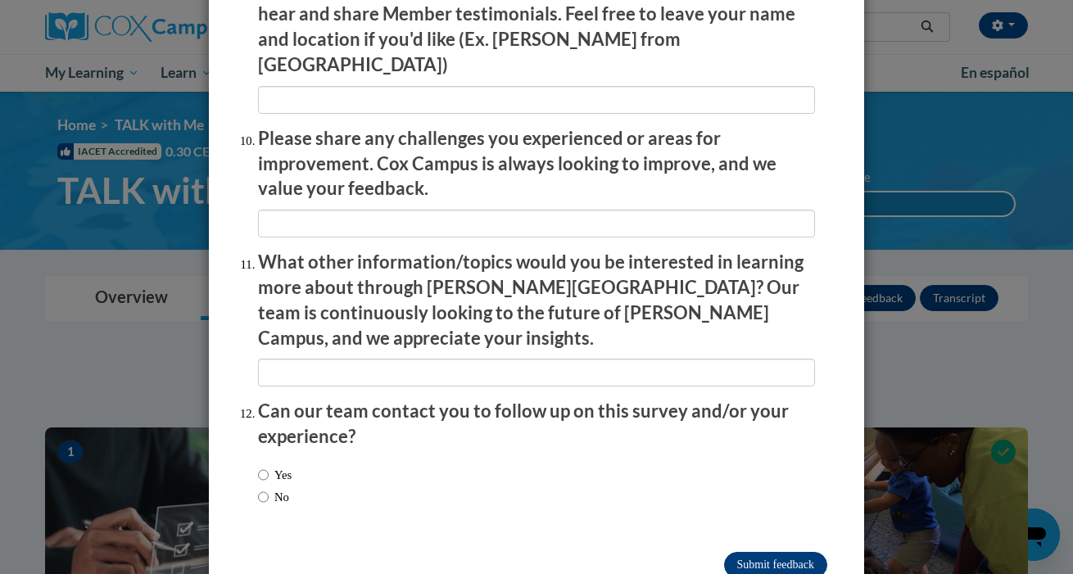
click at [775, 552] on input "Submit feedback" at bounding box center [775, 565] width 103 height 26
